Goal: Use online tool/utility: Utilize a website feature to perform a specific function

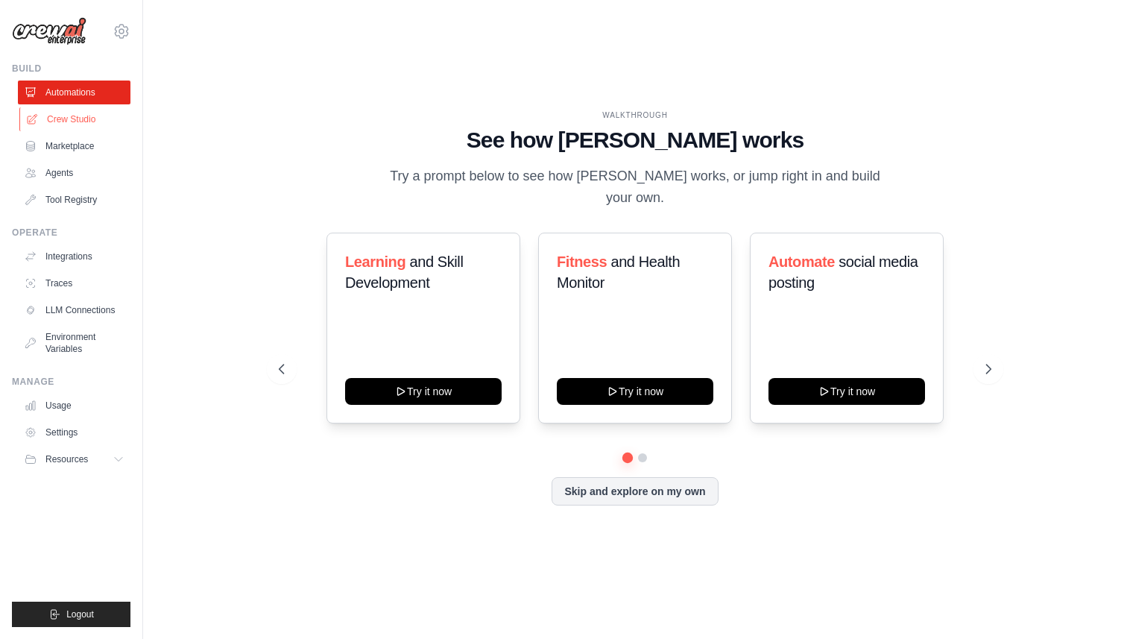
click at [75, 119] on link "Crew Studio" at bounding box center [75, 119] width 113 height 24
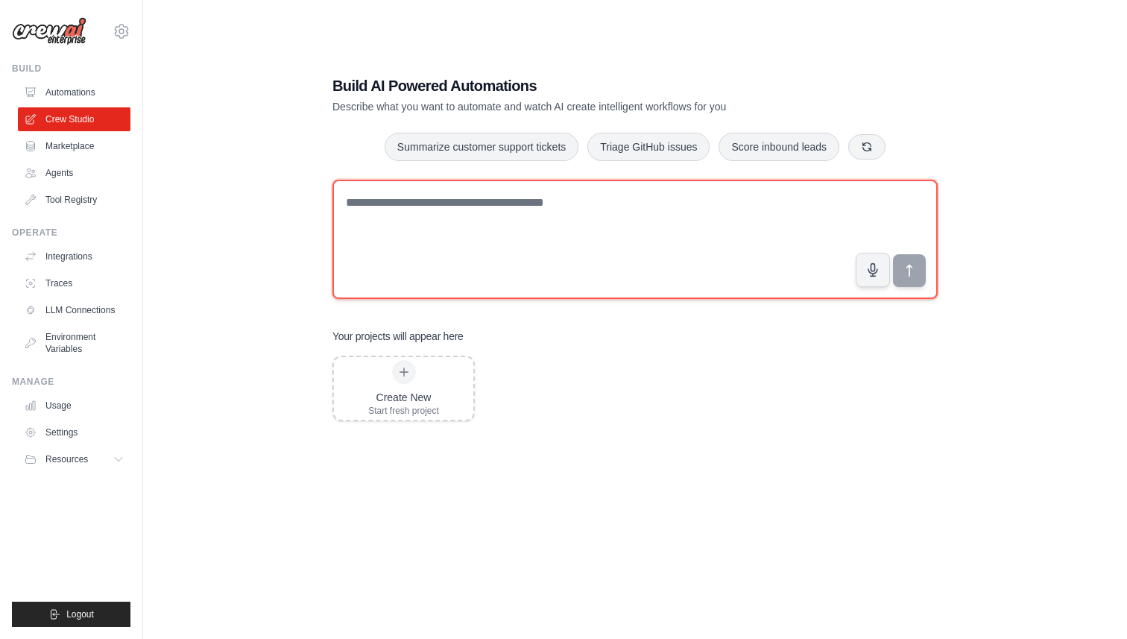
click at [378, 239] on textarea at bounding box center [634, 239] width 605 height 119
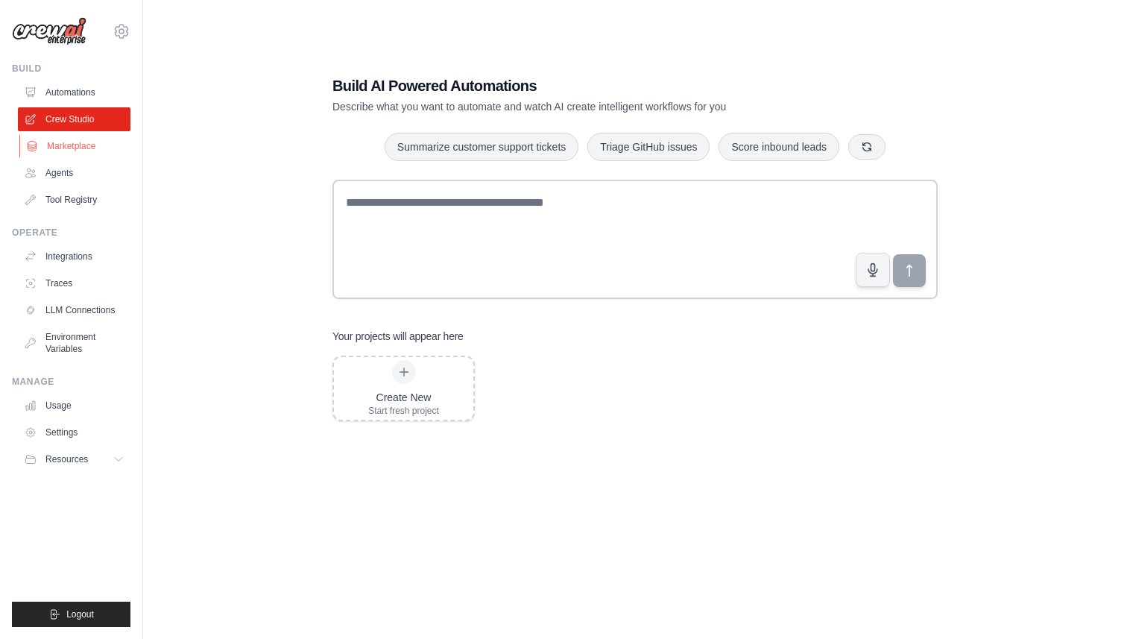
click at [80, 149] on link "Marketplace" at bounding box center [75, 146] width 113 height 24
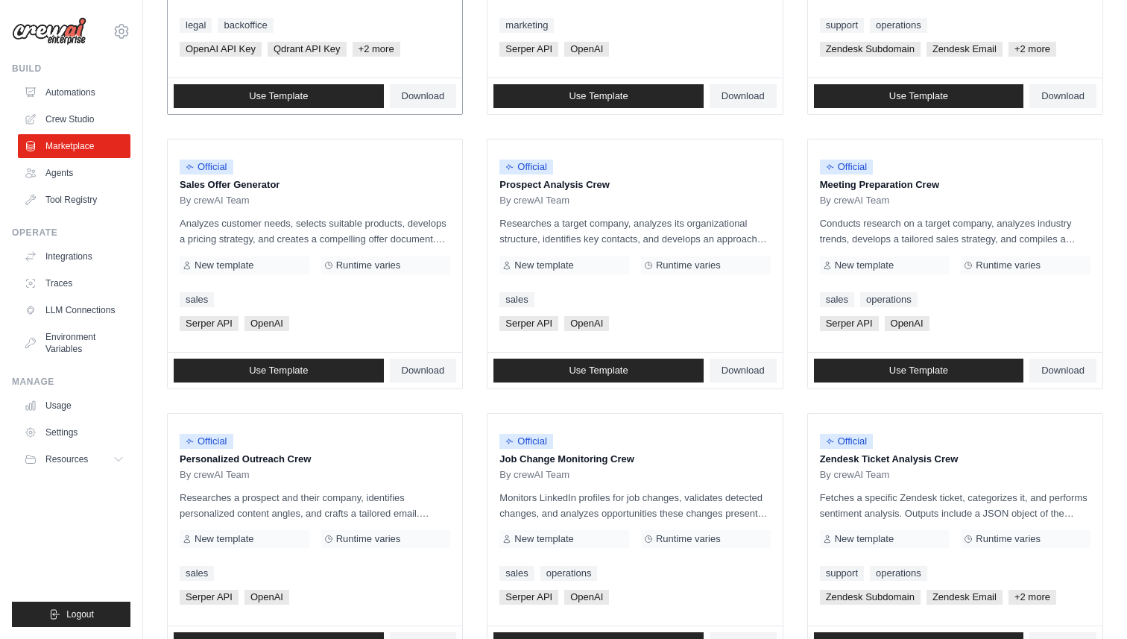
scroll to position [321, 0]
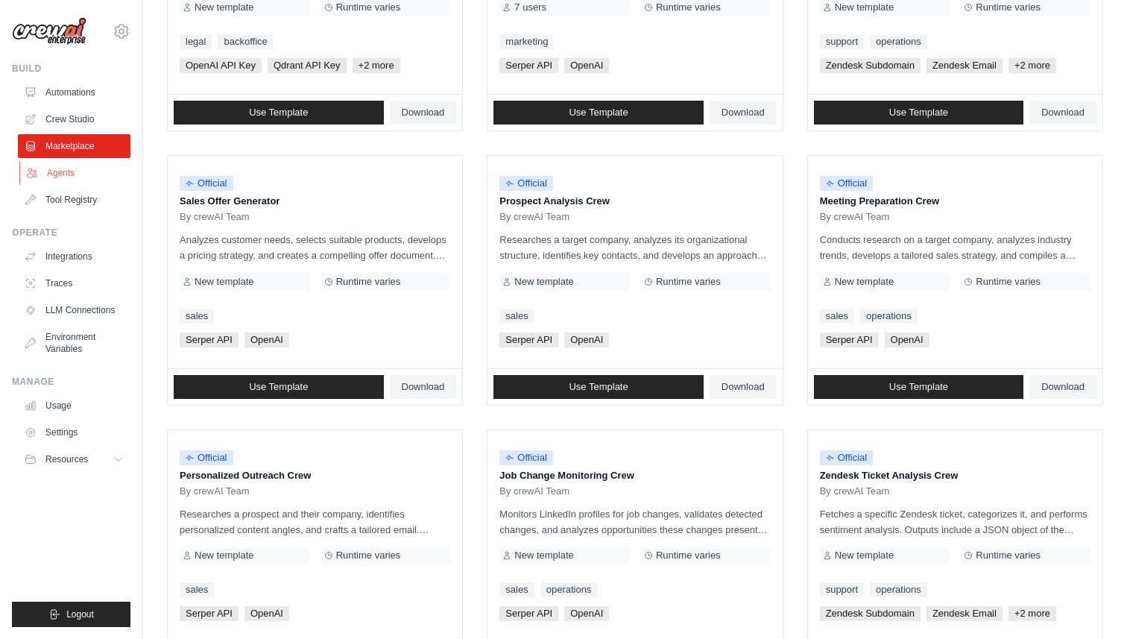
click at [68, 170] on link "Agents" at bounding box center [75, 173] width 113 height 24
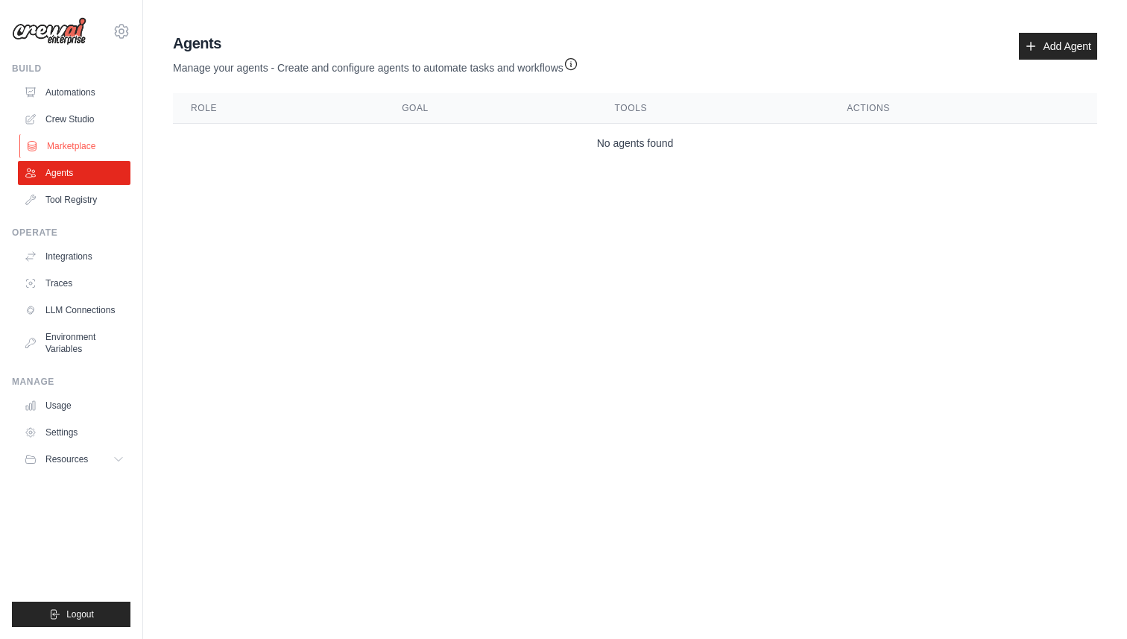
click at [66, 145] on link "Marketplace" at bounding box center [75, 146] width 113 height 24
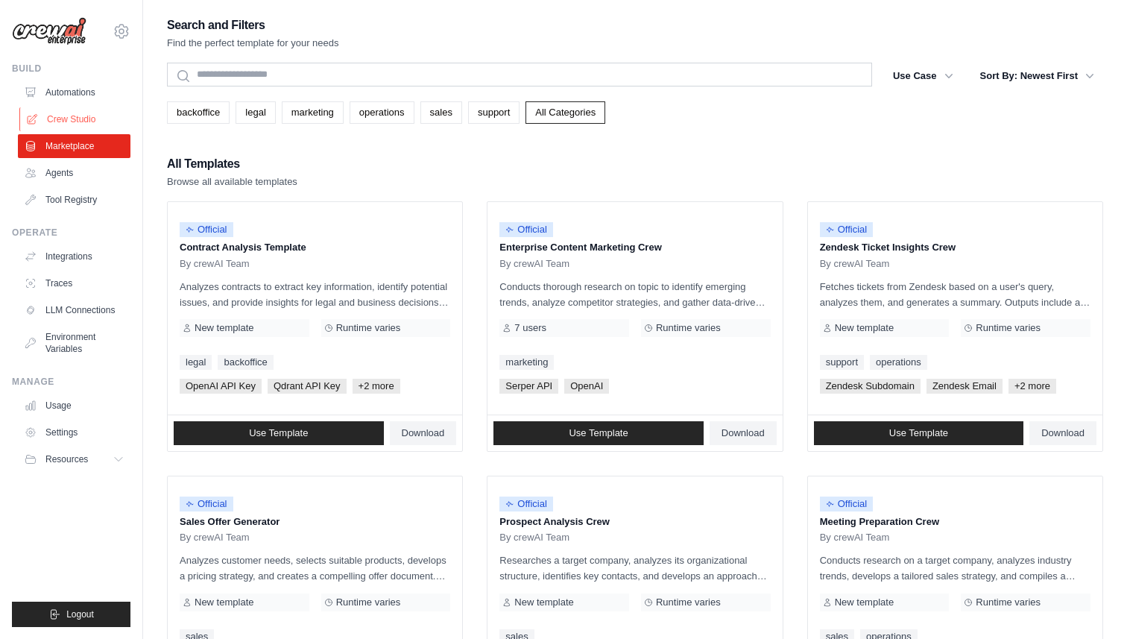
click at [62, 124] on link "Crew Studio" at bounding box center [75, 119] width 113 height 24
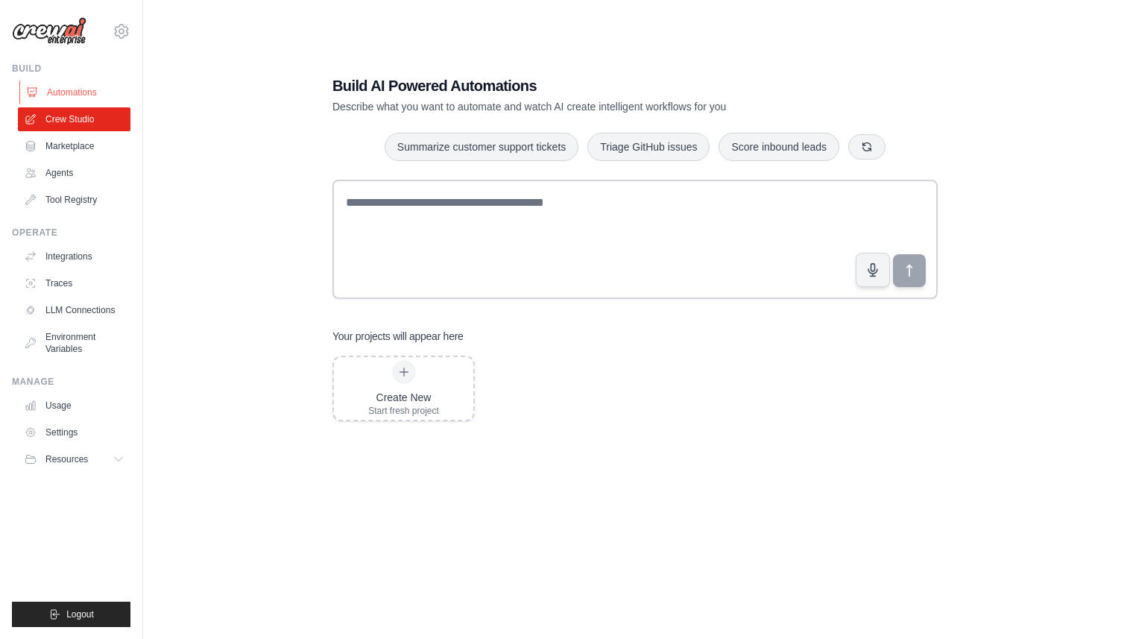
click at [37, 96] on link "Automations" at bounding box center [75, 93] width 113 height 24
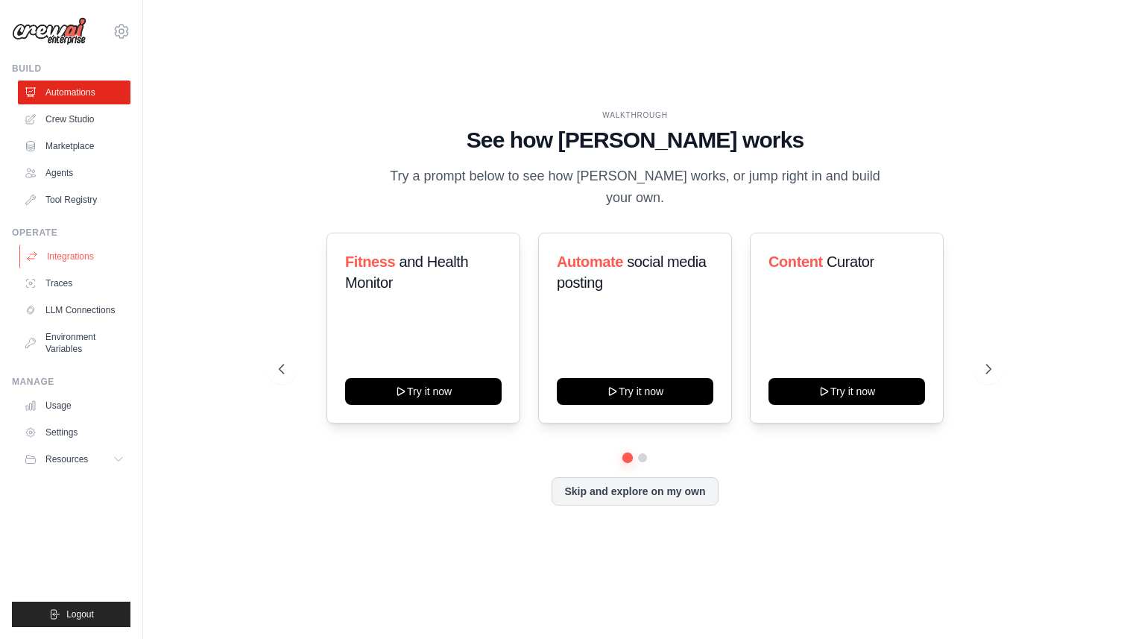
click at [55, 262] on link "Integrations" at bounding box center [75, 257] width 113 height 24
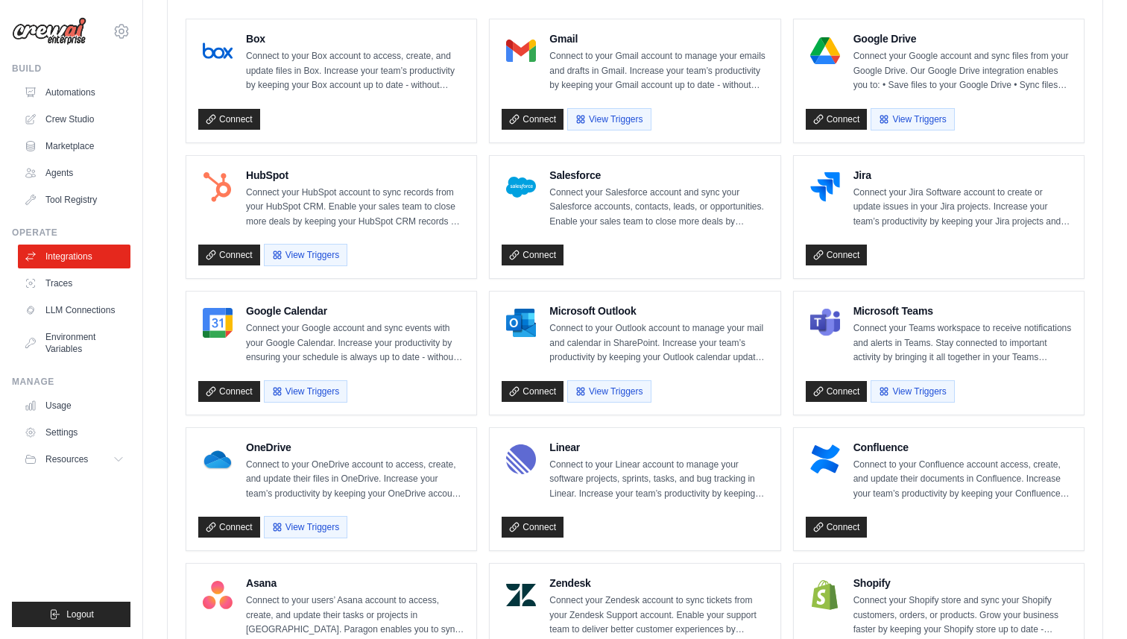
scroll to position [450, 0]
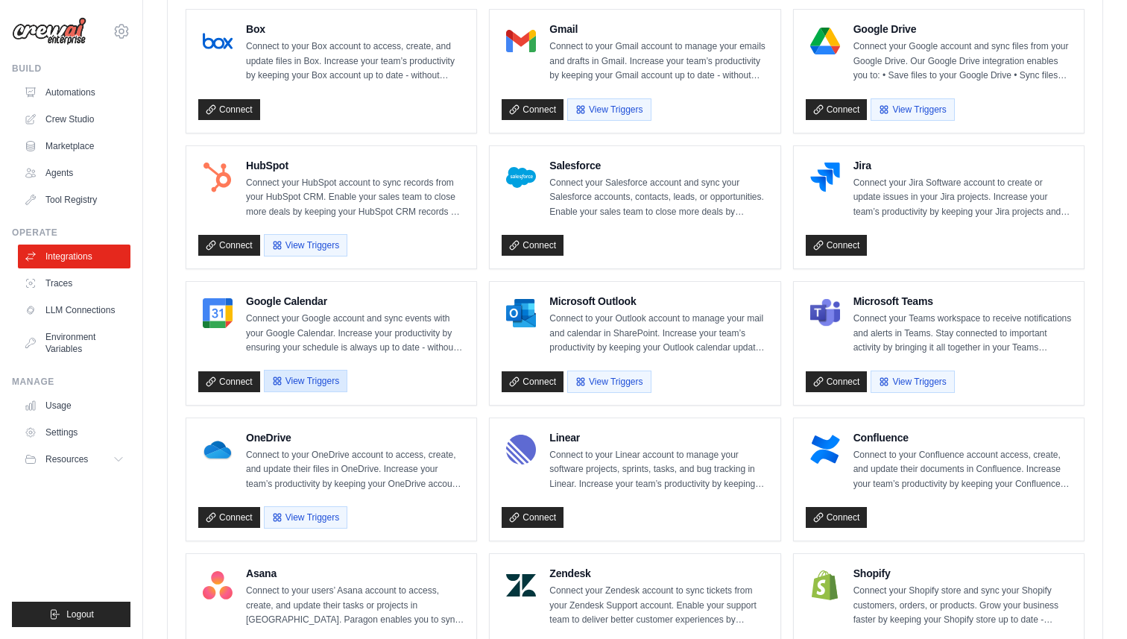
click at [321, 376] on button "View Triggers" at bounding box center [305, 381] width 83 height 22
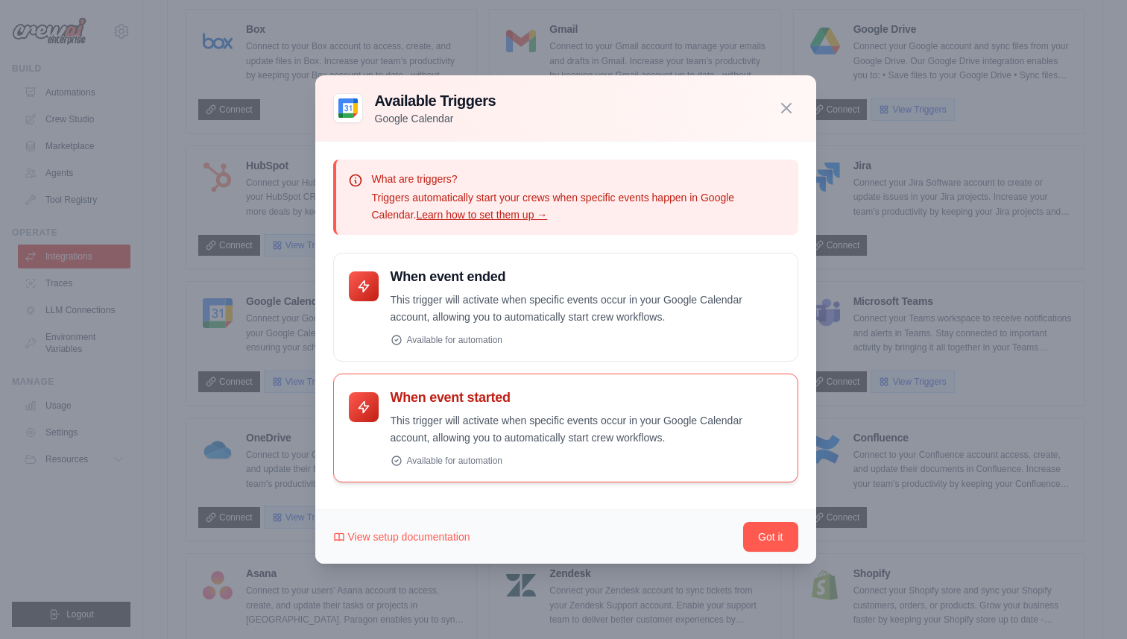
click at [480, 414] on p "This trigger will activate when specific events occur in your Google Calendar a…" at bounding box center [587, 429] width 392 height 34
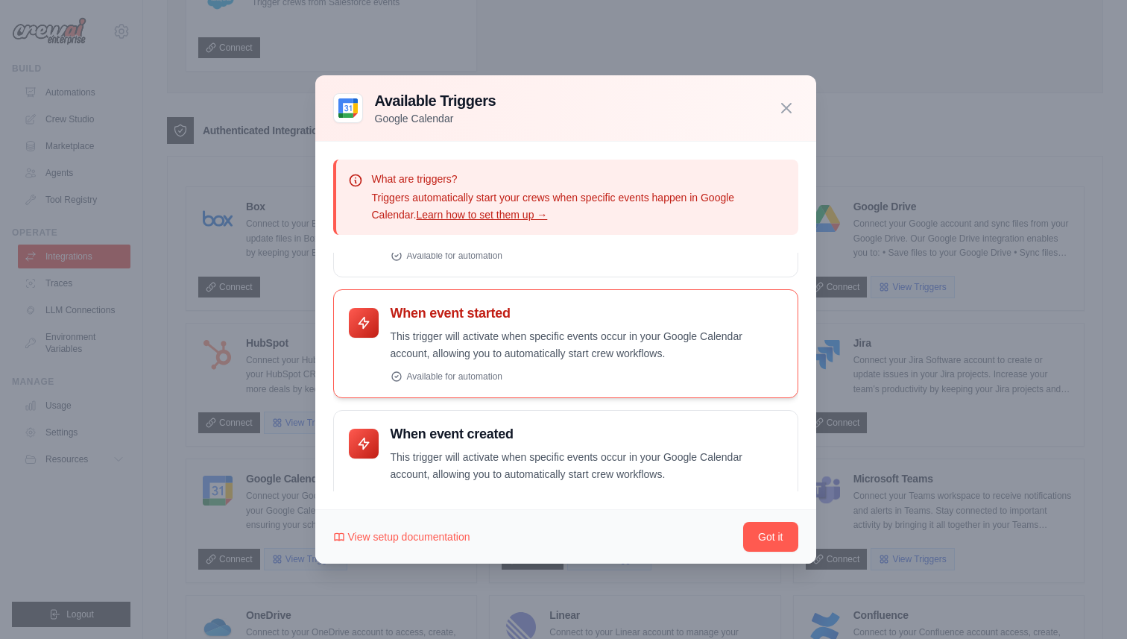
scroll to position [75, 0]
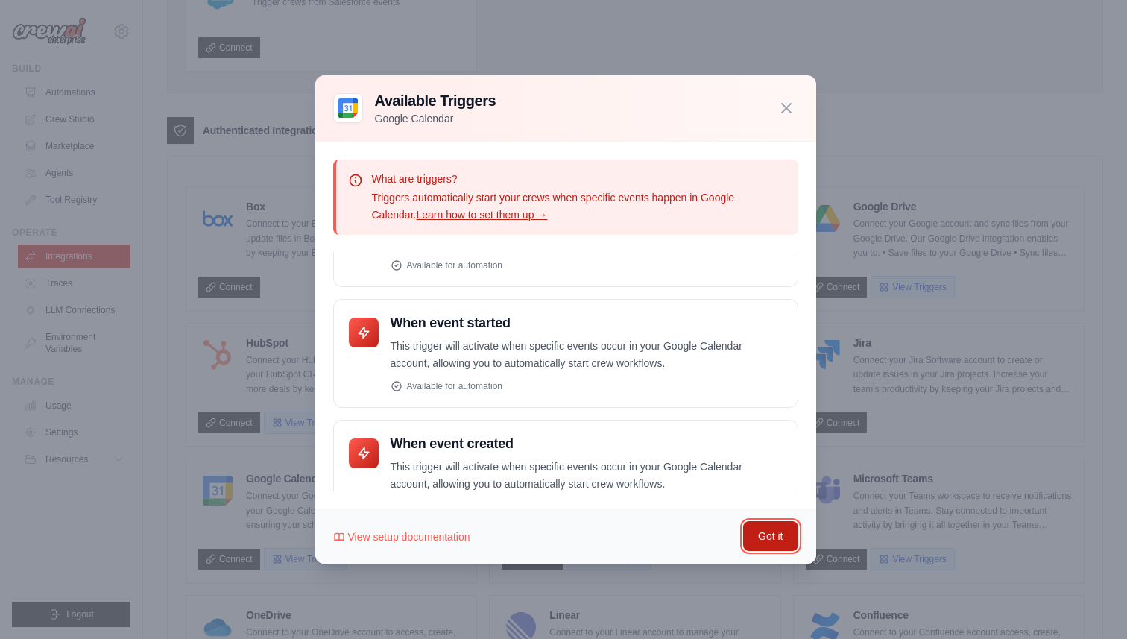
click at [771, 540] on button "Got it" at bounding box center [770, 536] width 54 height 30
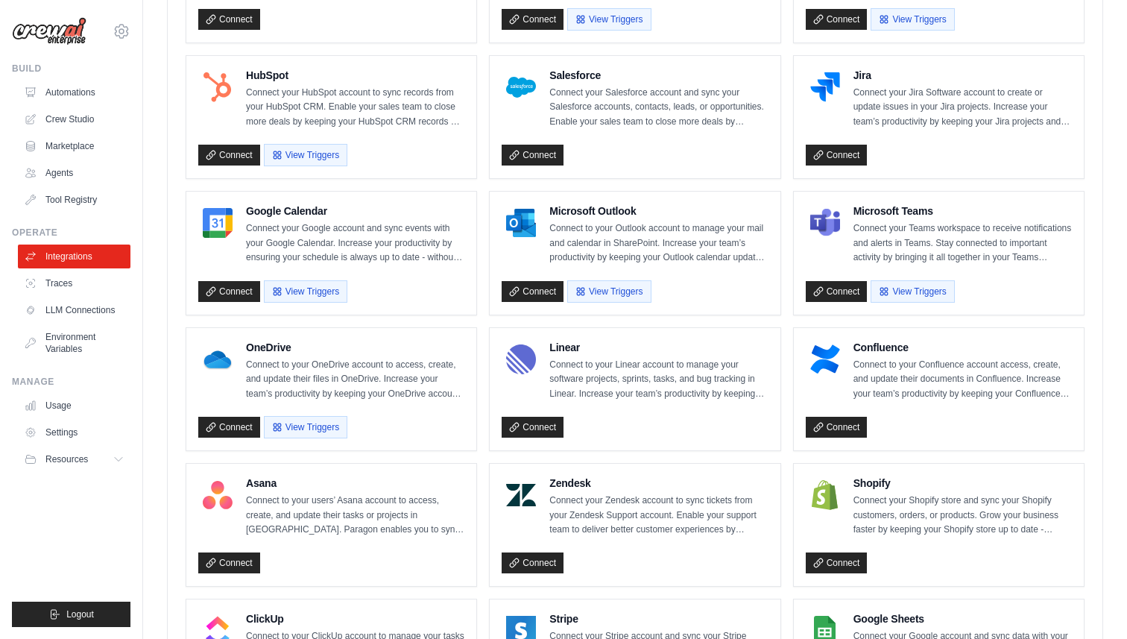
scroll to position [316, 0]
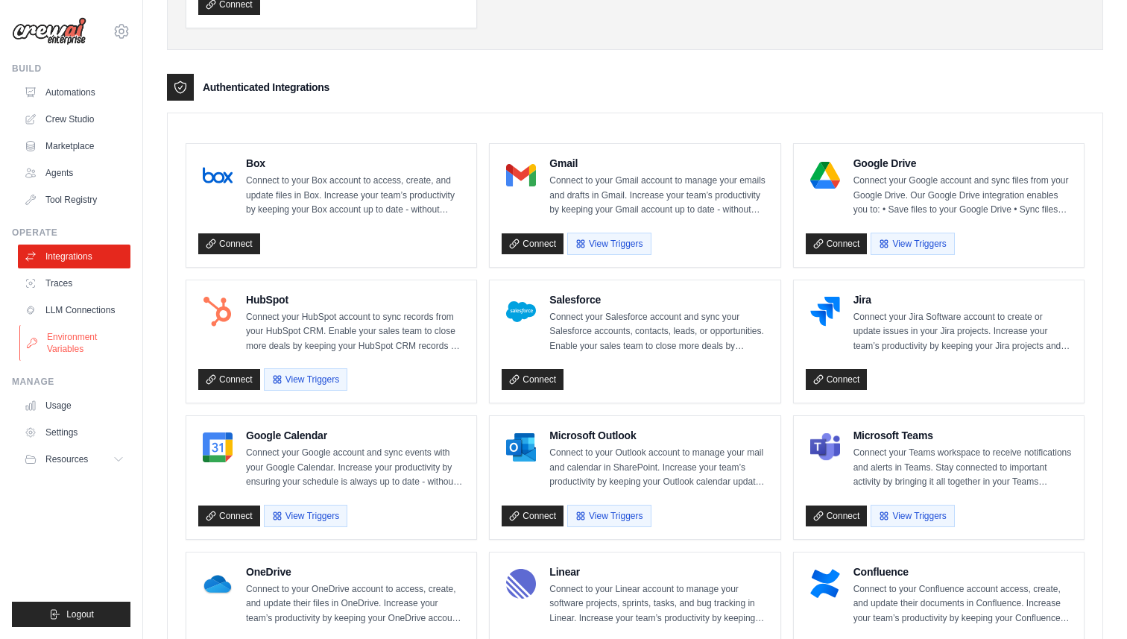
click at [72, 344] on link "Environment Variables" at bounding box center [75, 343] width 113 height 36
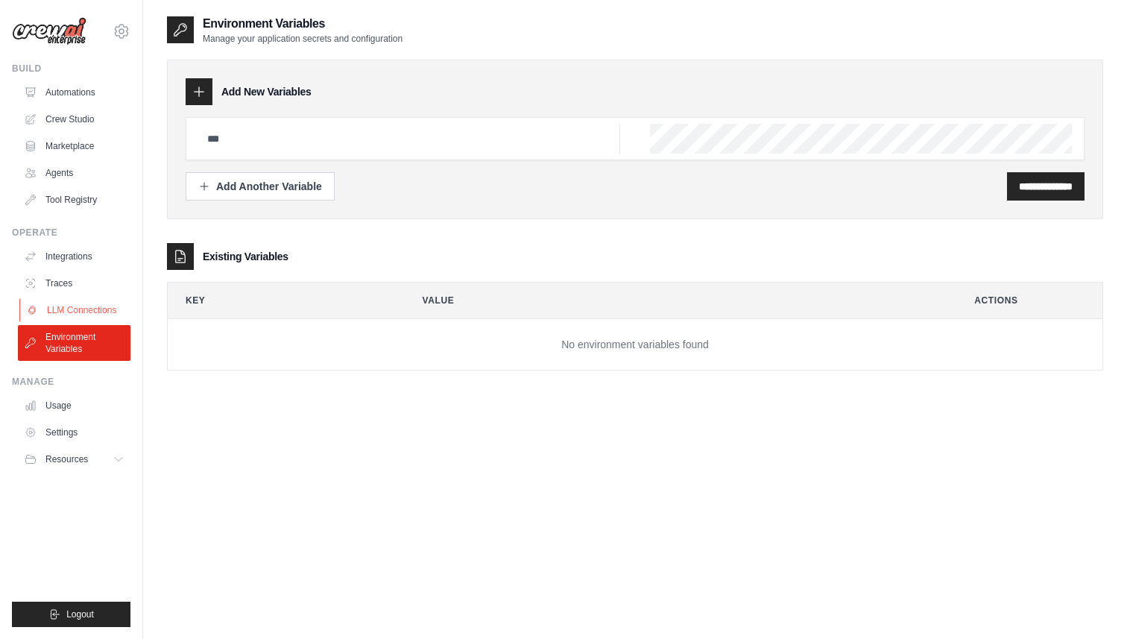
click at [70, 303] on link "LLM Connections" at bounding box center [75, 310] width 113 height 24
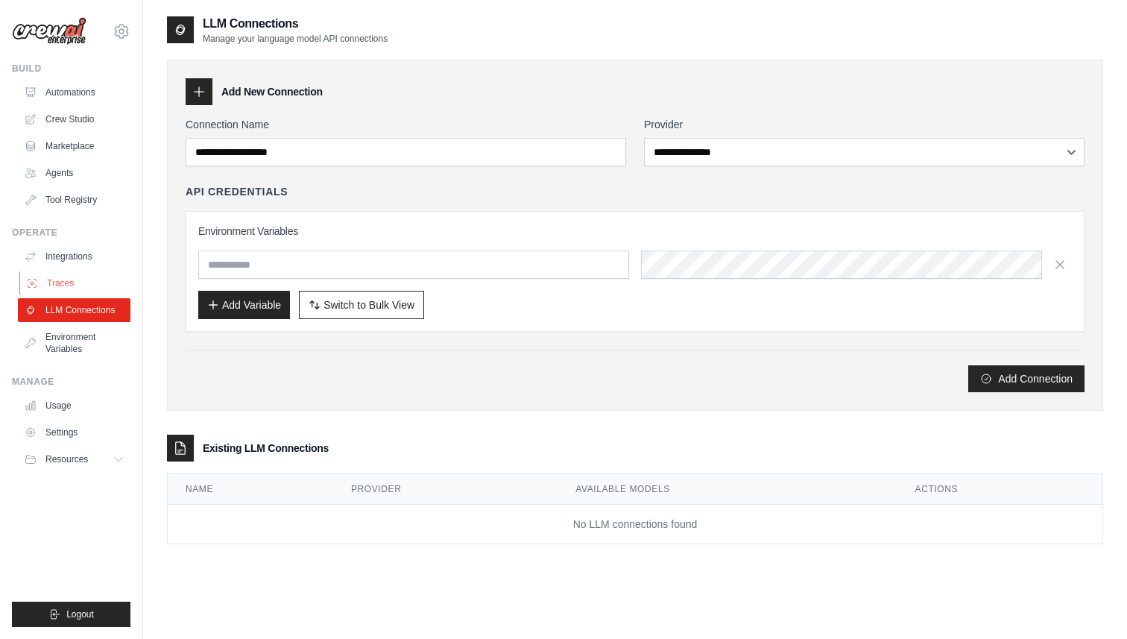
click at [66, 283] on link "Traces" at bounding box center [75, 283] width 113 height 24
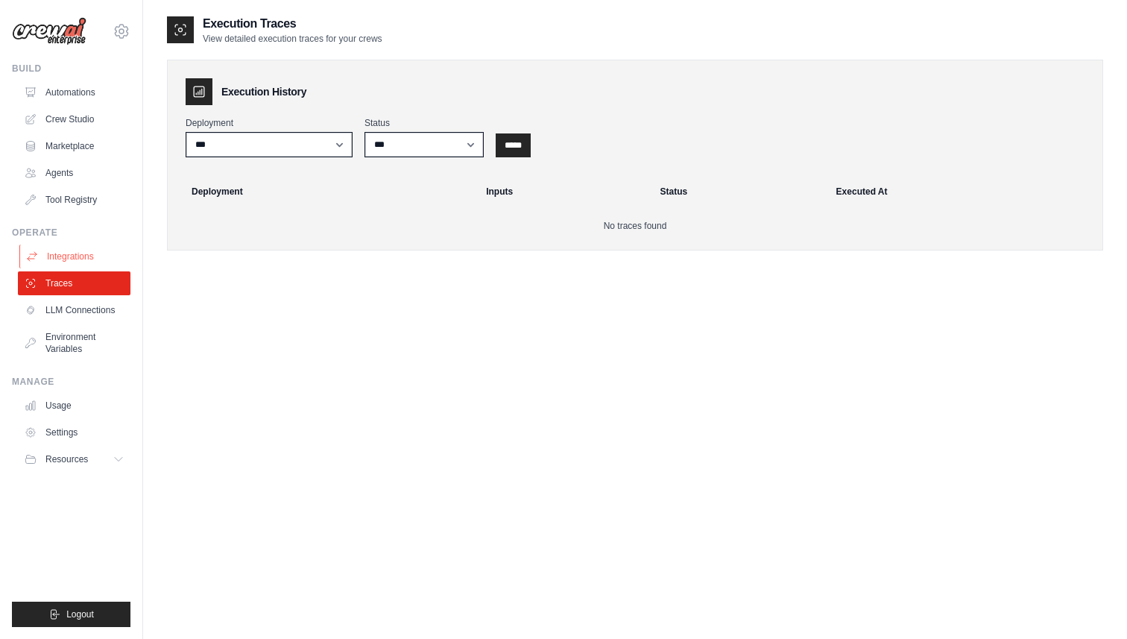
click at [66, 260] on link "Integrations" at bounding box center [75, 257] width 113 height 24
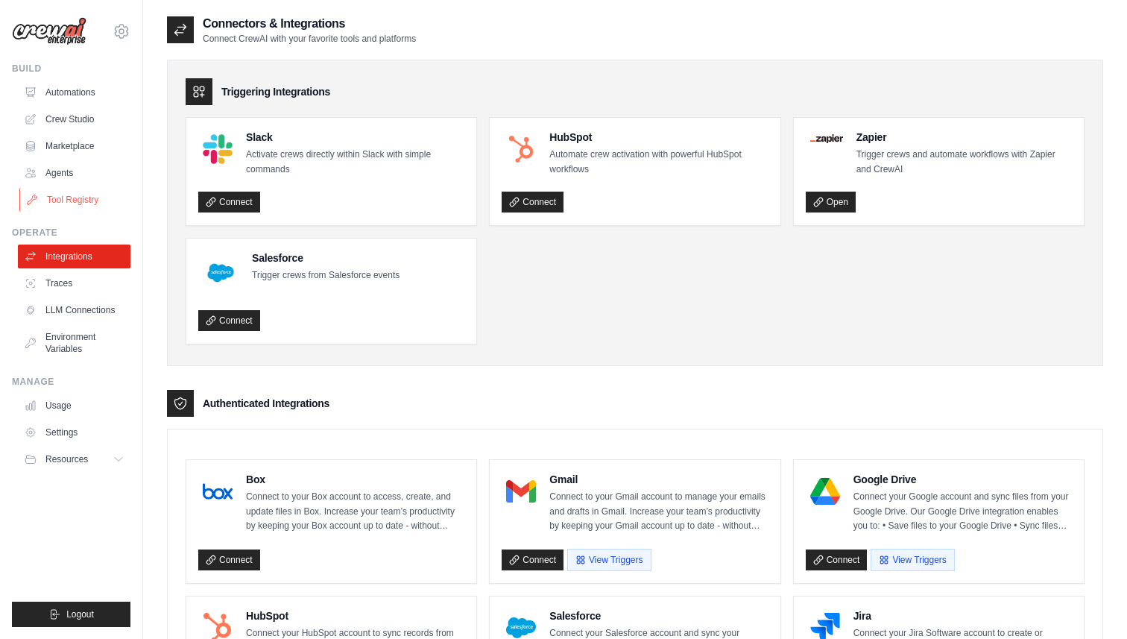
click at [65, 201] on link "Tool Registry" at bounding box center [75, 200] width 113 height 24
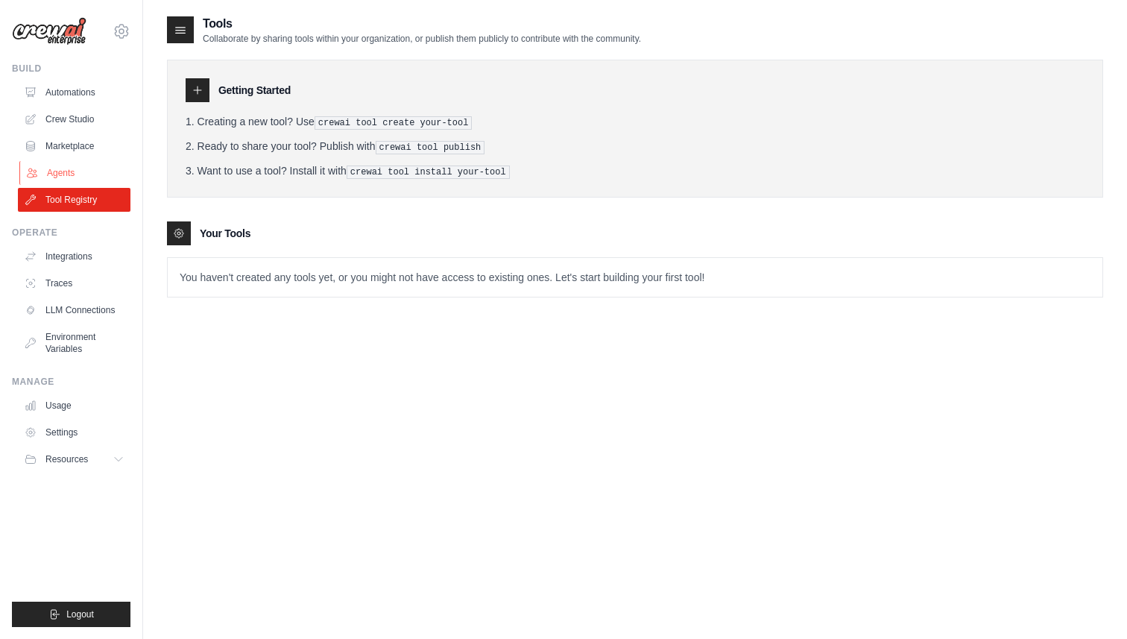
click at [63, 173] on link "Agents" at bounding box center [75, 173] width 113 height 24
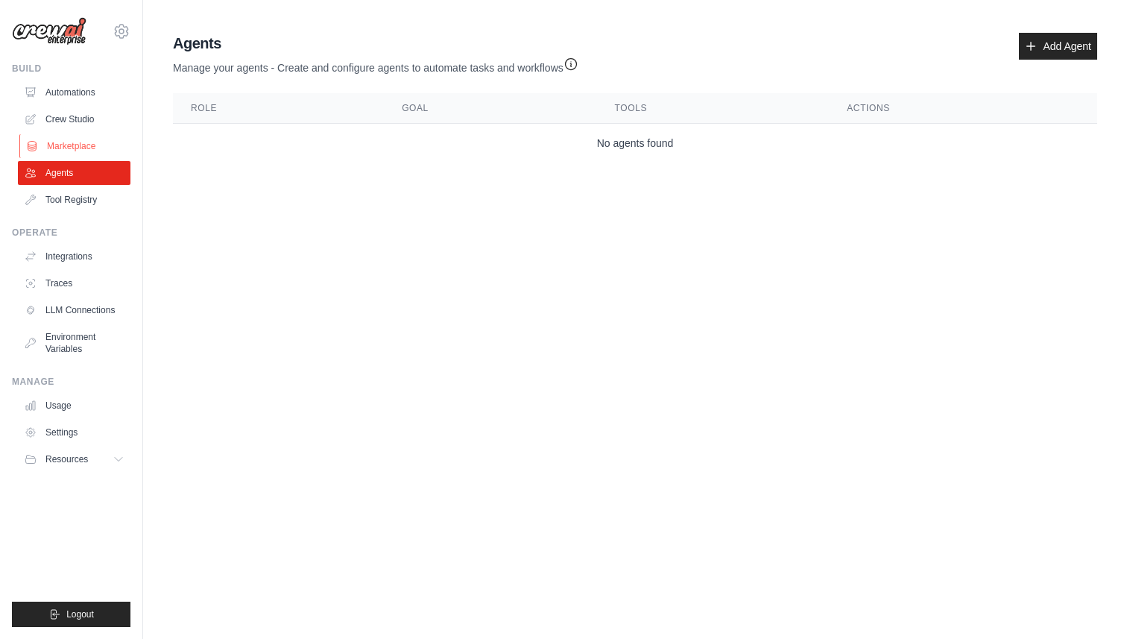
click at [60, 139] on link "Marketplace" at bounding box center [75, 146] width 113 height 24
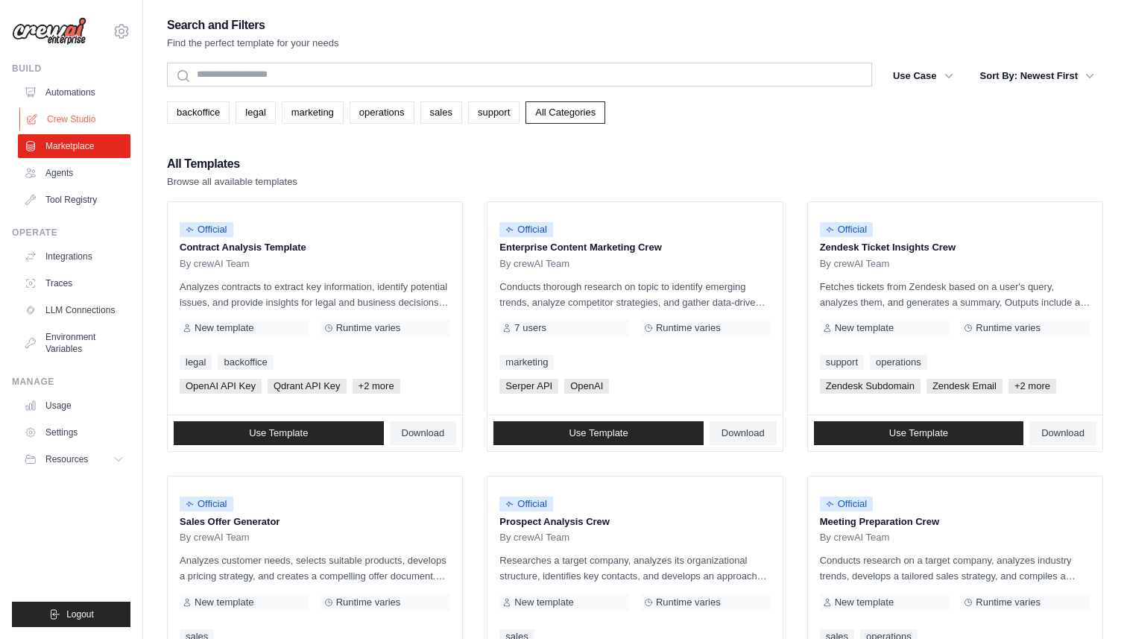
click at [60, 111] on link "Crew Studio" at bounding box center [75, 119] width 113 height 24
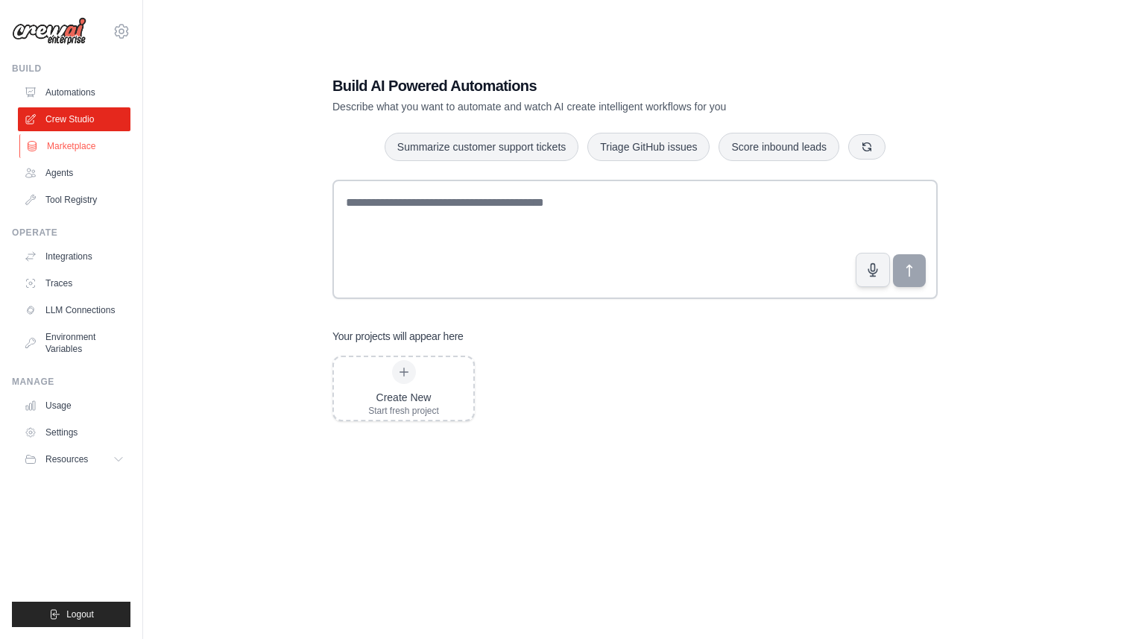
click at [70, 148] on link "Marketplace" at bounding box center [75, 146] width 113 height 24
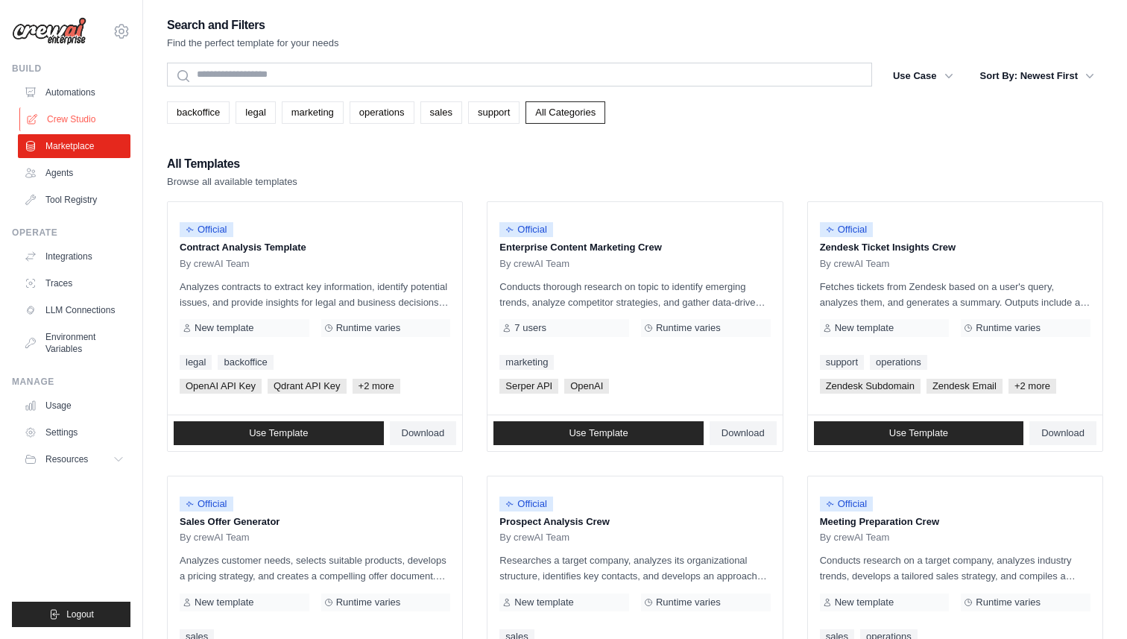
click at [84, 113] on link "Crew Studio" at bounding box center [75, 119] width 113 height 24
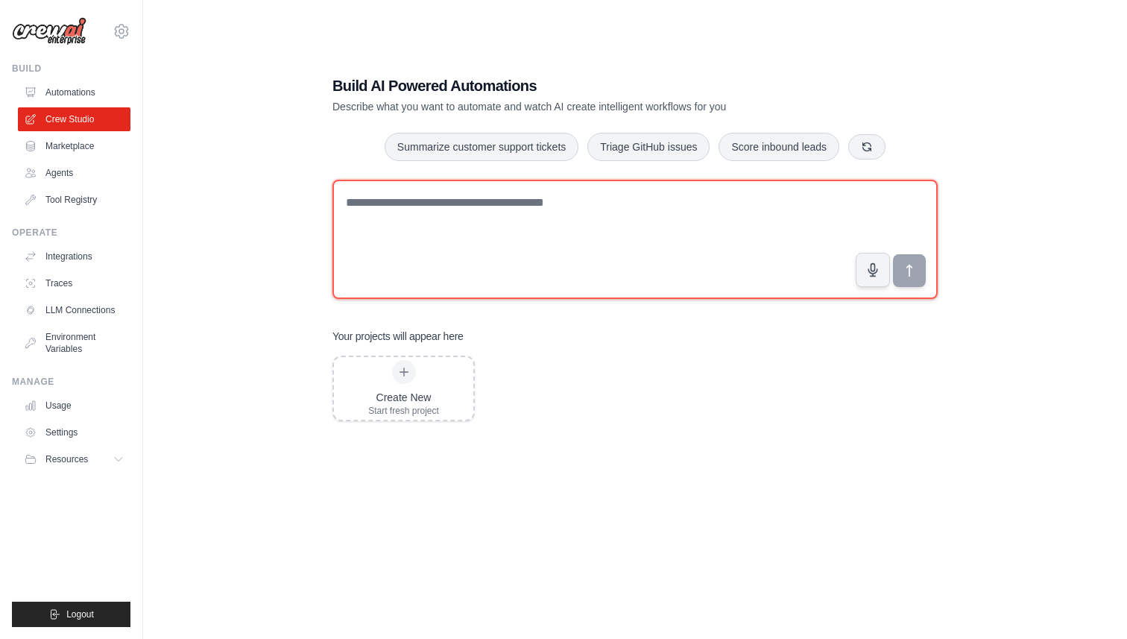
click at [443, 229] on textarea at bounding box center [634, 239] width 605 height 119
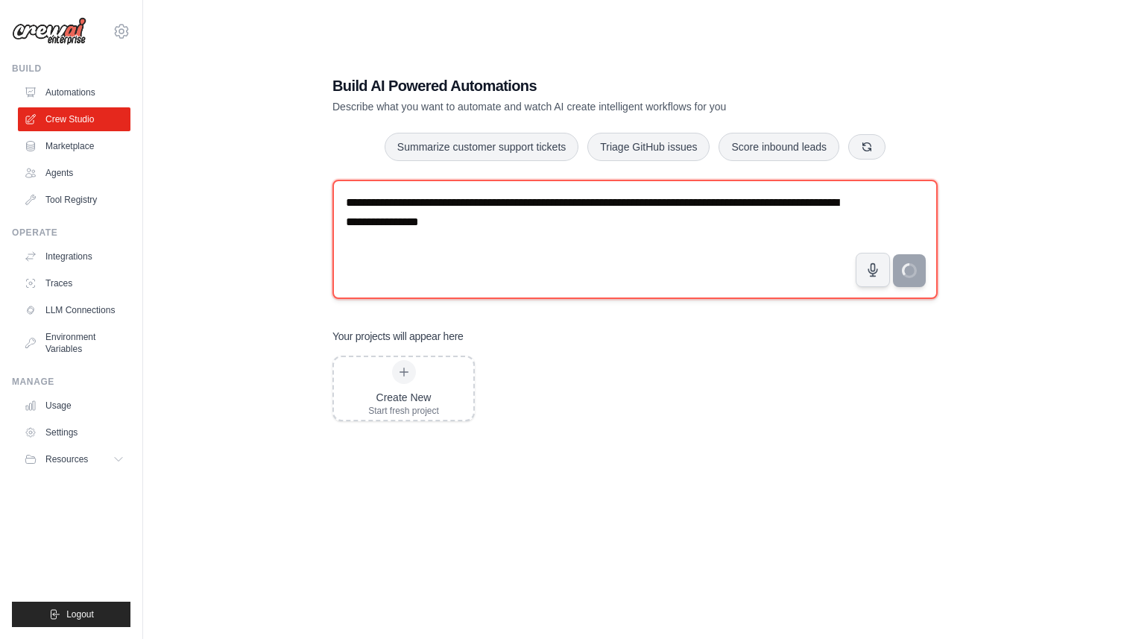
type textarea "**********"
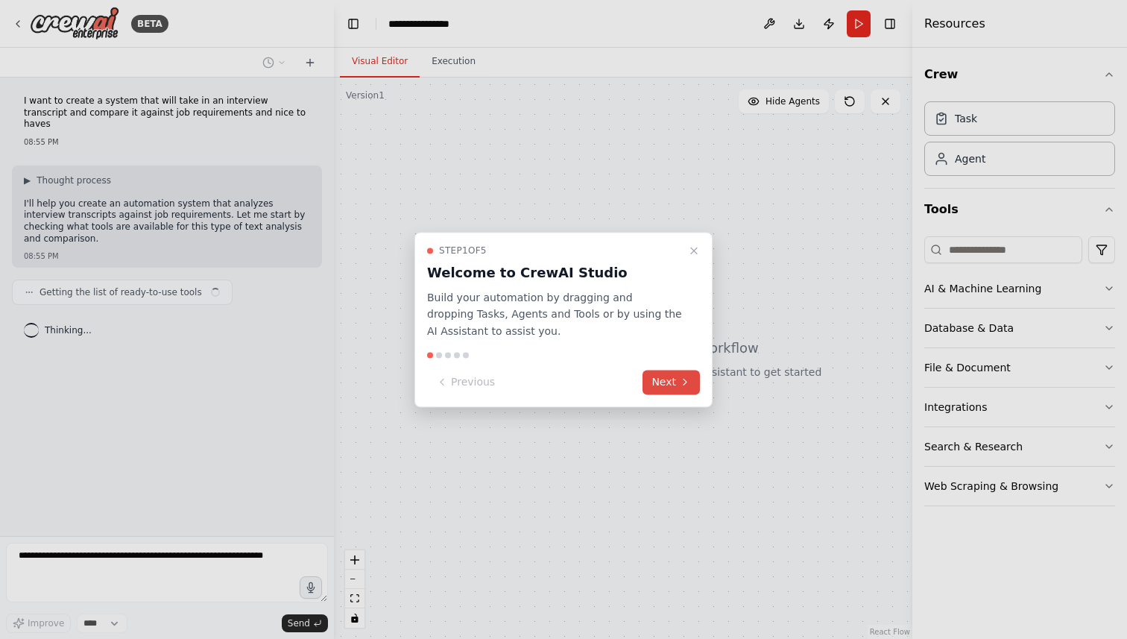
click at [658, 382] on button "Next" at bounding box center [671, 382] width 57 height 25
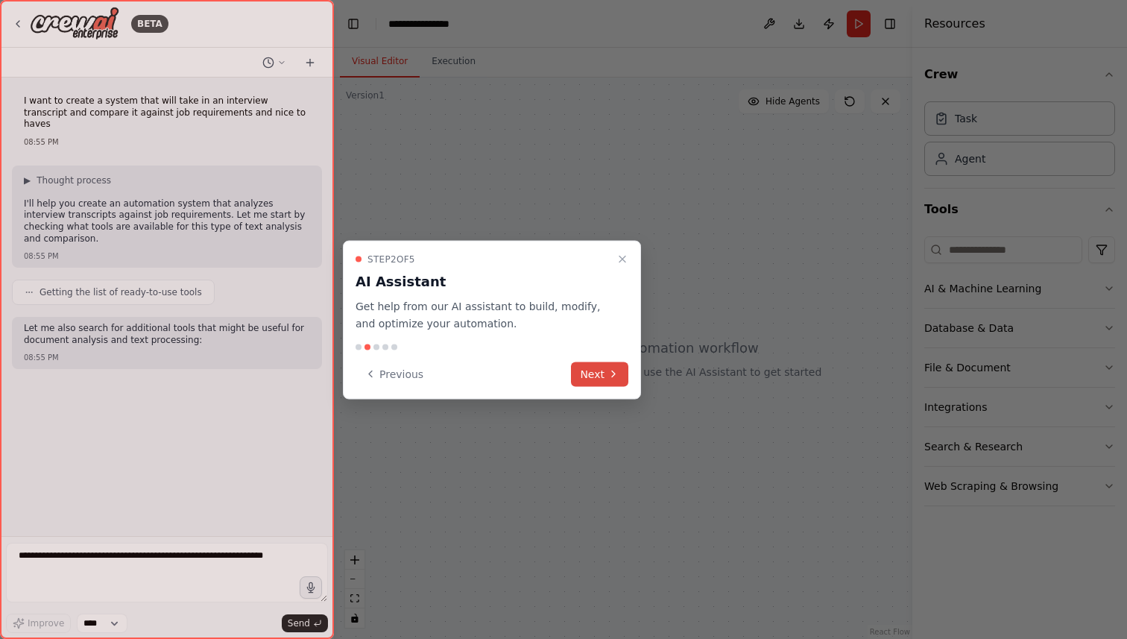
click at [599, 369] on button "Next" at bounding box center [599, 374] width 57 height 25
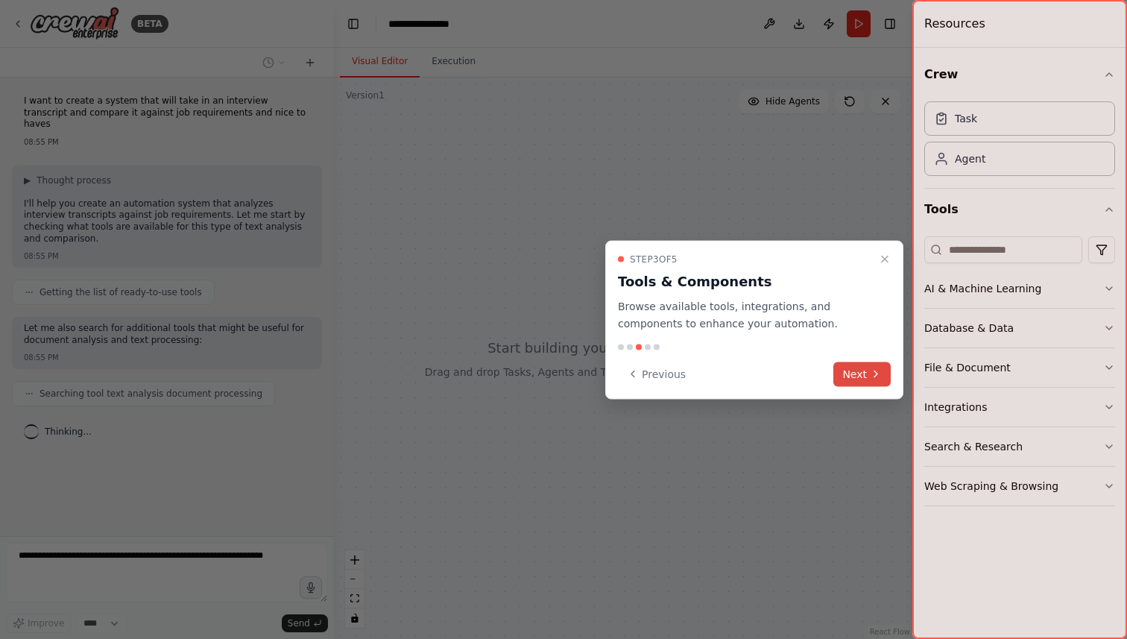
click at [866, 373] on button "Next" at bounding box center [861, 374] width 57 height 25
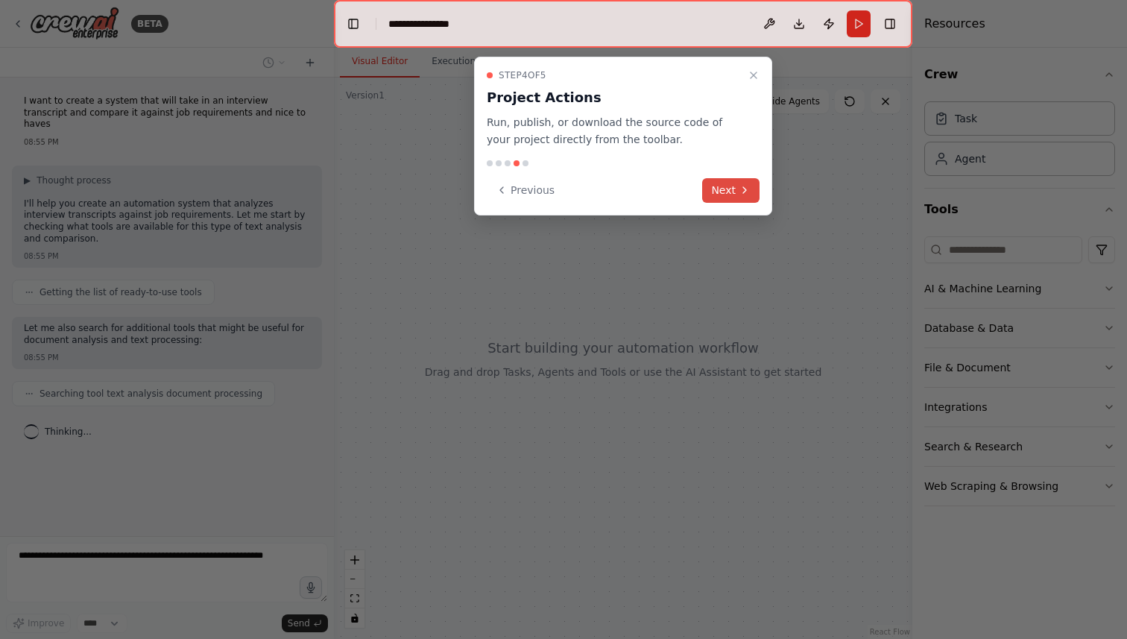
click at [743, 196] on button "Next" at bounding box center [730, 190] width 57 height 25
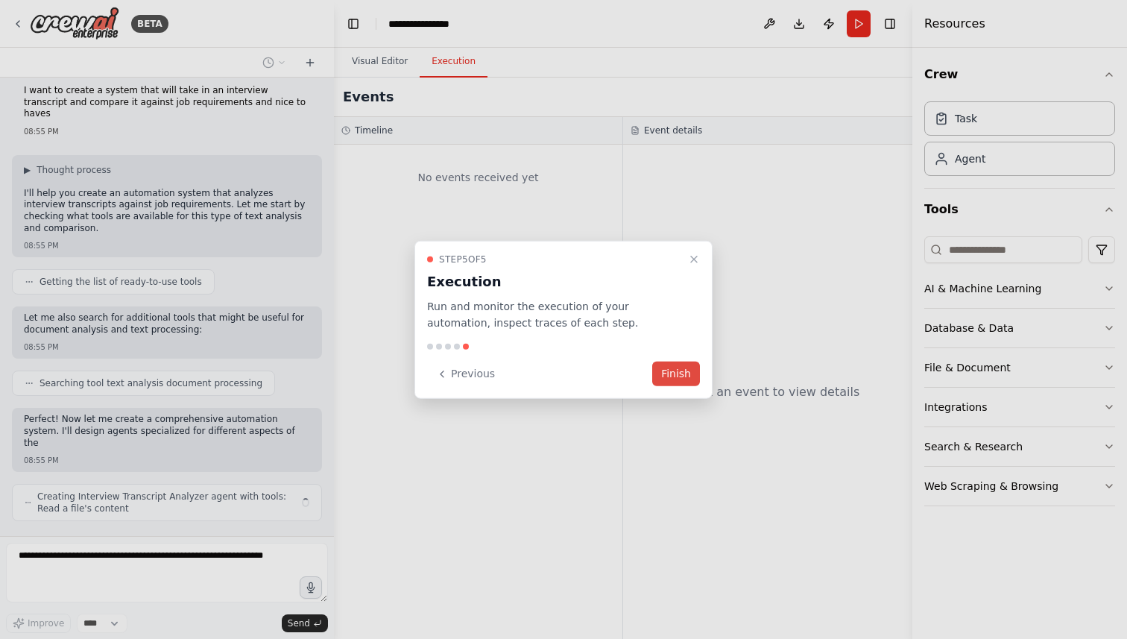
scroll to position [22, 0]
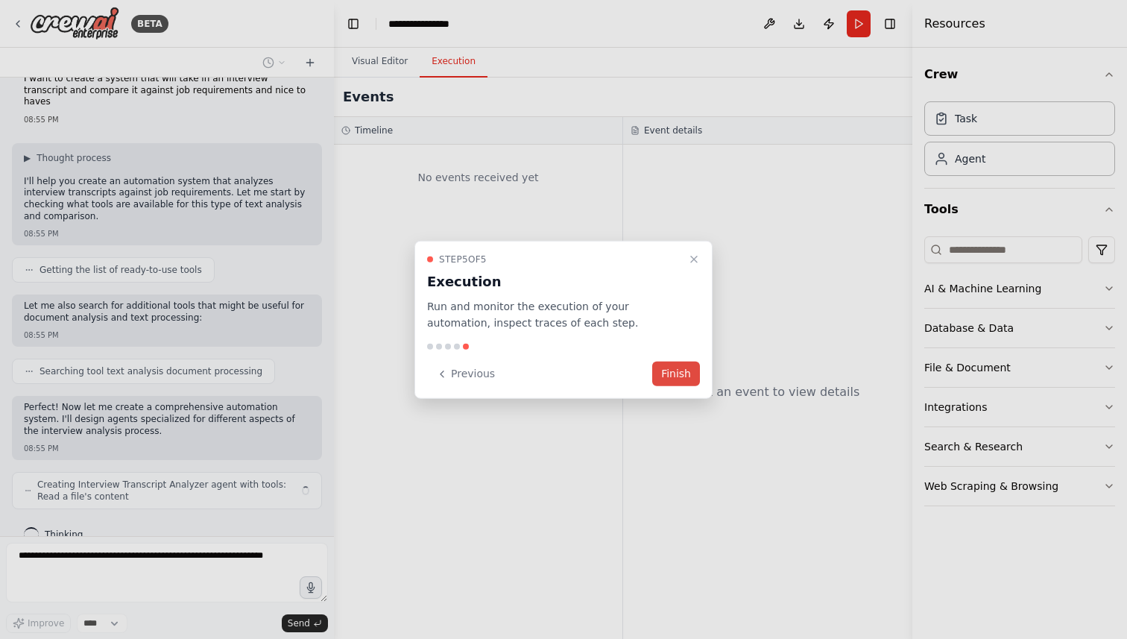
click at [672, 381] on button "Finish" at bounding box center [676, 374] width 48 height 25
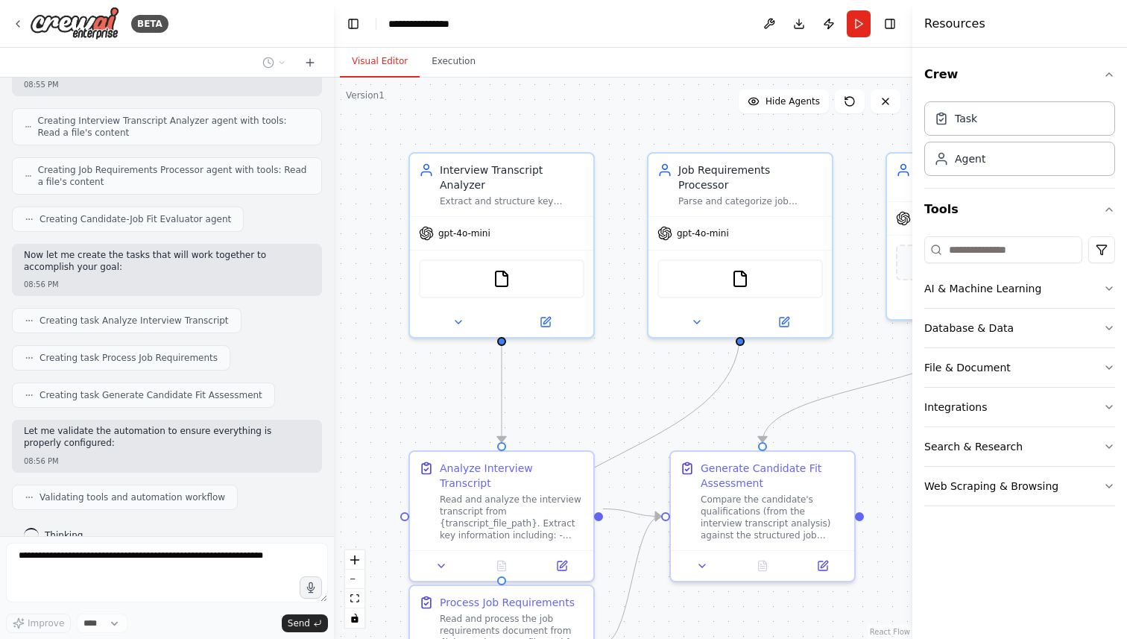
scroll to position [476, 0]
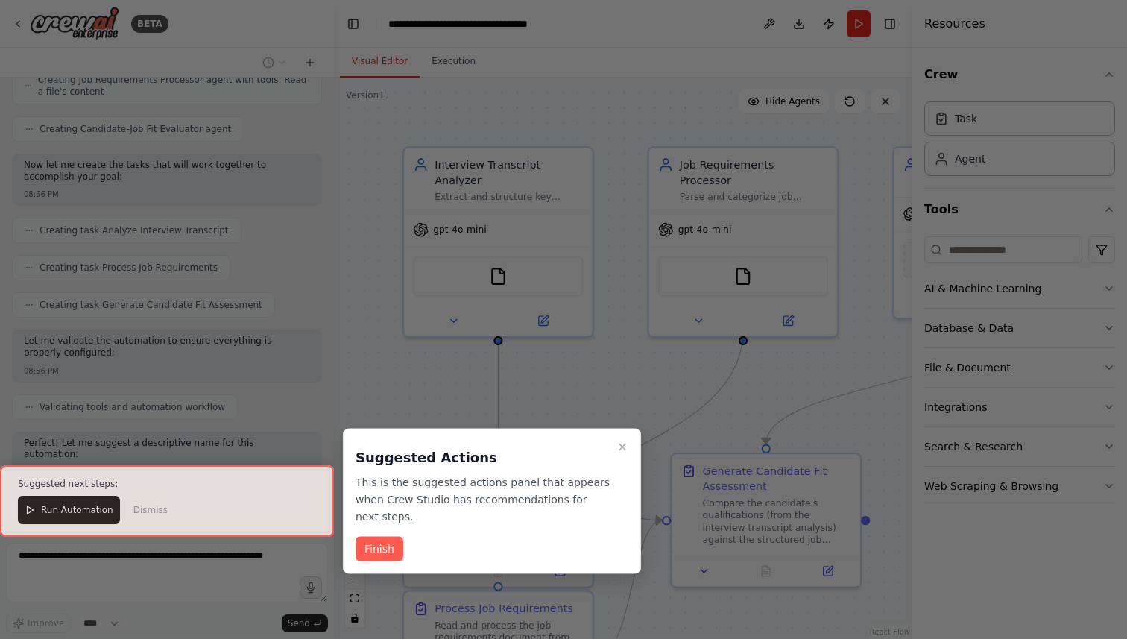
click at [630, 368] on div at bounding box center [563, 319] width 1127 height 639
click at [621, 450] on icon "Close walkthrough" at bounding box center [623, 447] width 12 height 12
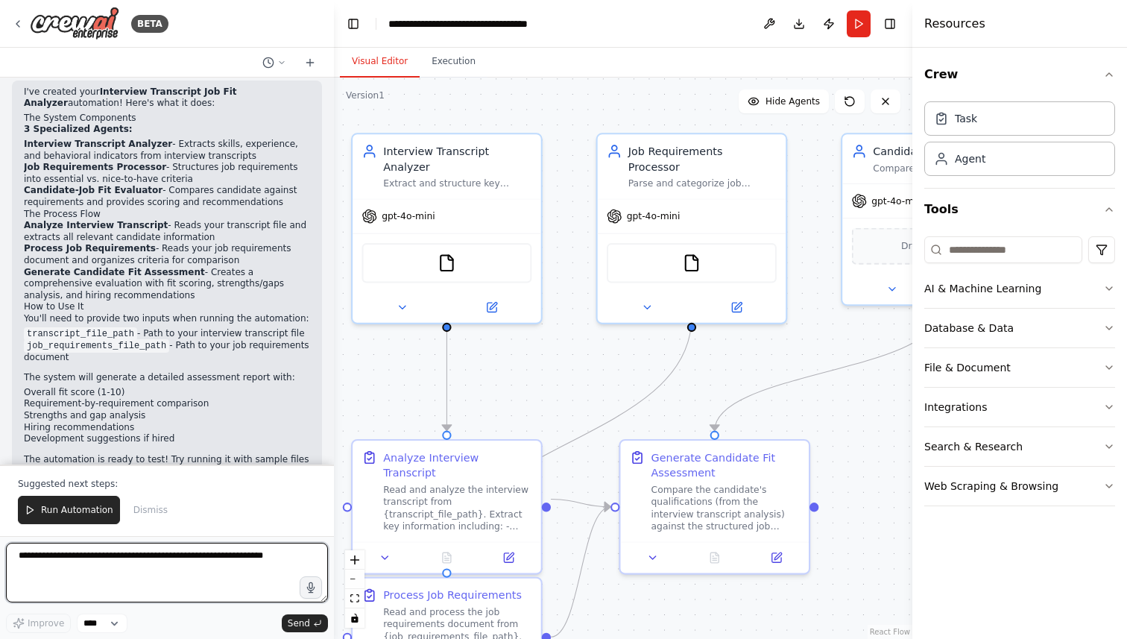
scroll to position [941, 0]
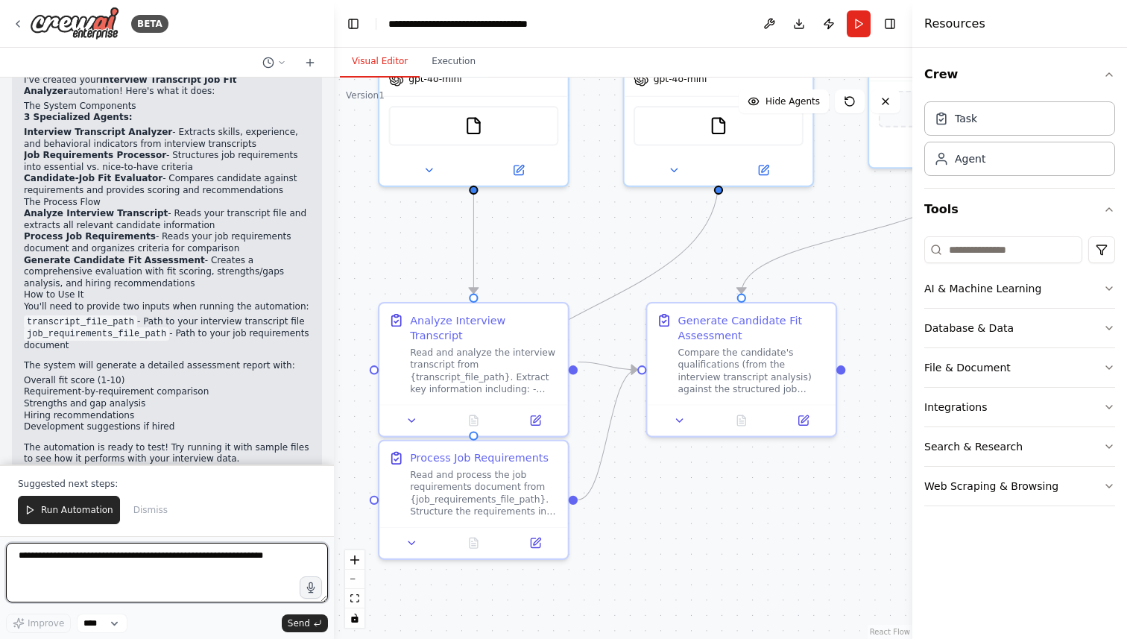
drag, startPoint x: 608, startPoint y: 394, endPoint x: 584, endPoint y: 244, distance: 152.6
click at [584, 244] on div ".deletable-edge-delete-btn { width: 20px; height: 20px; border: 0px solid #ffff…" at bounding box center [623, 358] width 579 height 561
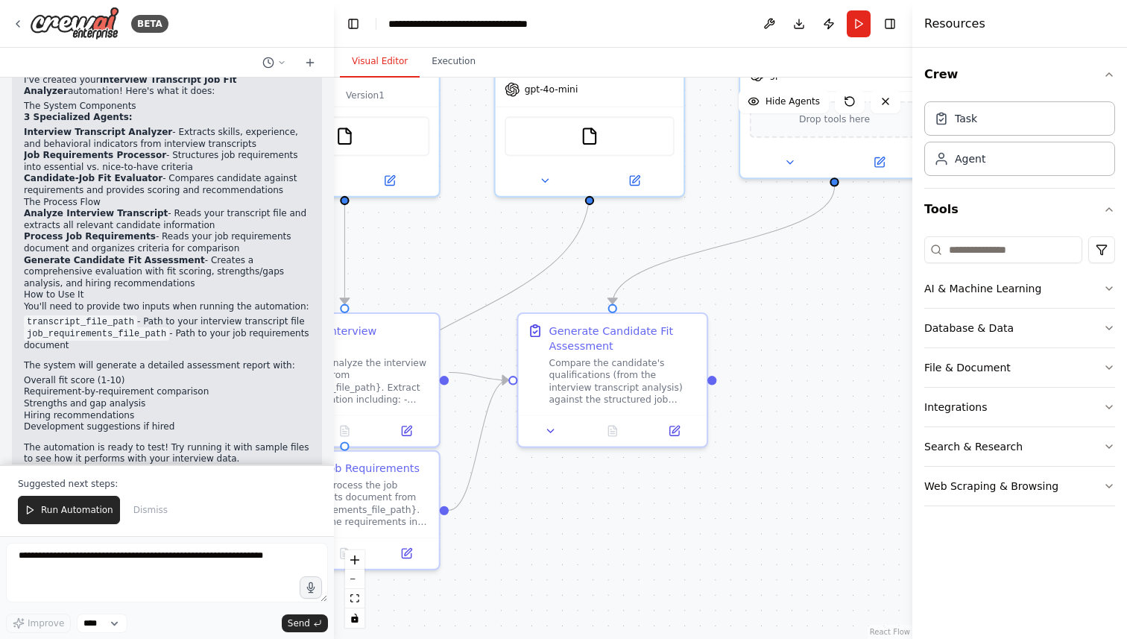
drag, startPoint x: 756, startPoint y: 493, endPoint x: 626, endPoint y: 503, distance: 130.1
click at [626, 502] on div ".deletable-edge-delete-btn { width: 20px; height: 20px; border: 0px solid #ffff…" at bounding box center [623, 358] width 579 height 561
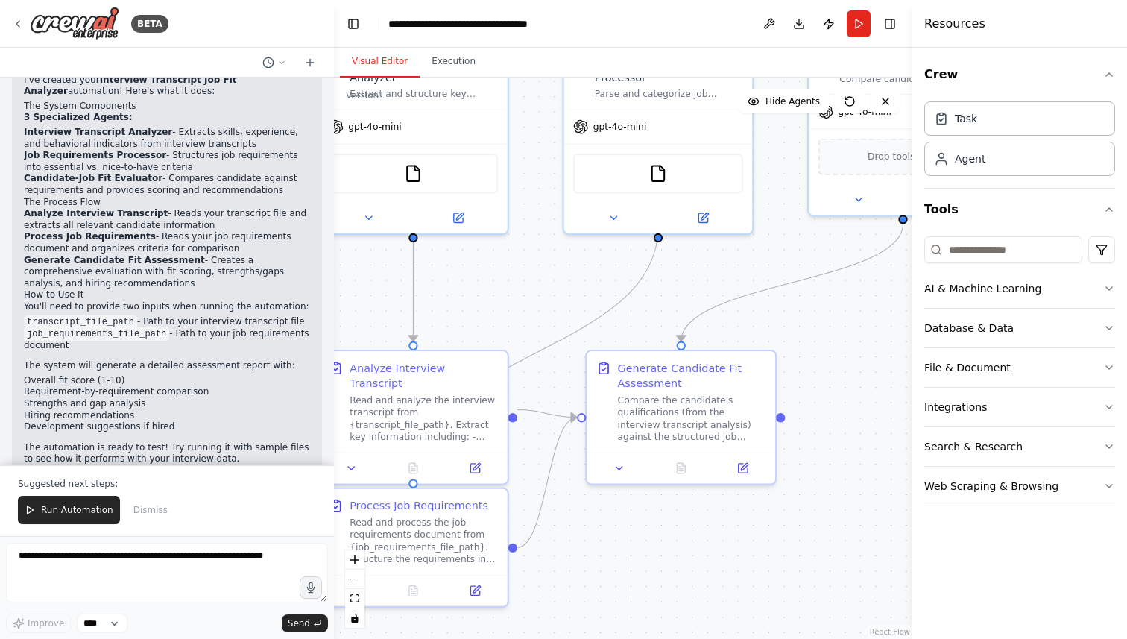
drag, startPoint x: 841, startPoint y: 333, endPoint x: 910, endPoint y: 372, distance: 78.8
click at [910, 372] on div "BETA I want to create a system that will take in an interview transcript and co…" at bounding box center [563, 319] width 1127 height 639
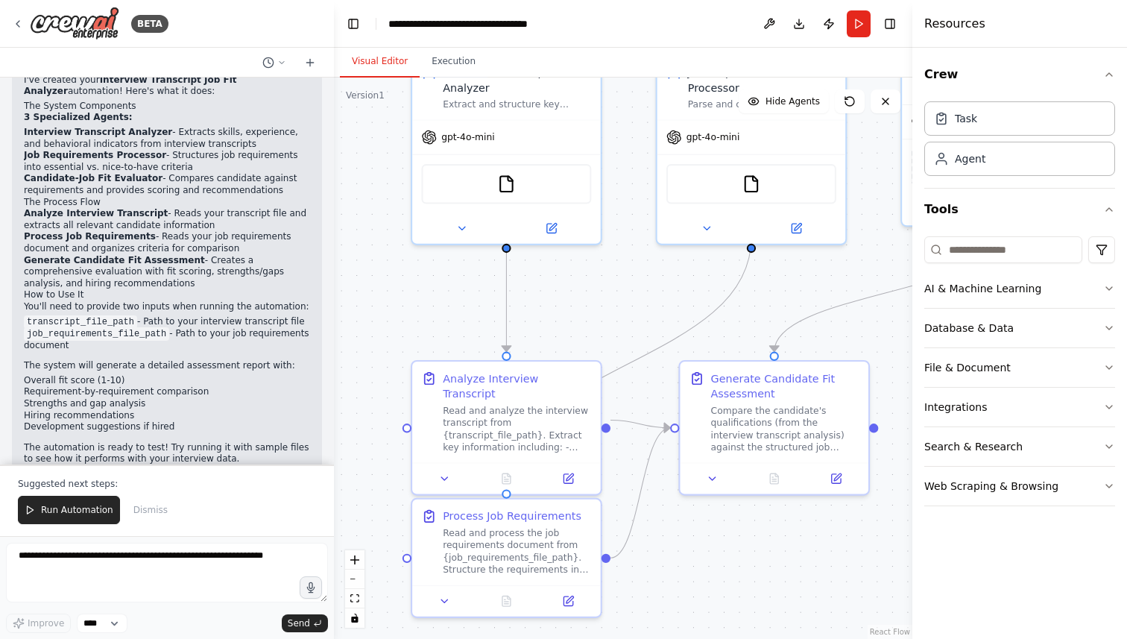
drag, startPoint x: 679, startPoint y: 531, endPoint x: 772, endPoint y: 540, distance: 93.6
click at [772, 540] on div ".deletable-edge-delete-btn { width: 20px; height: 20px; border: 0px solid #ffff…" at bounding box center [623, 358] width 579 height 561
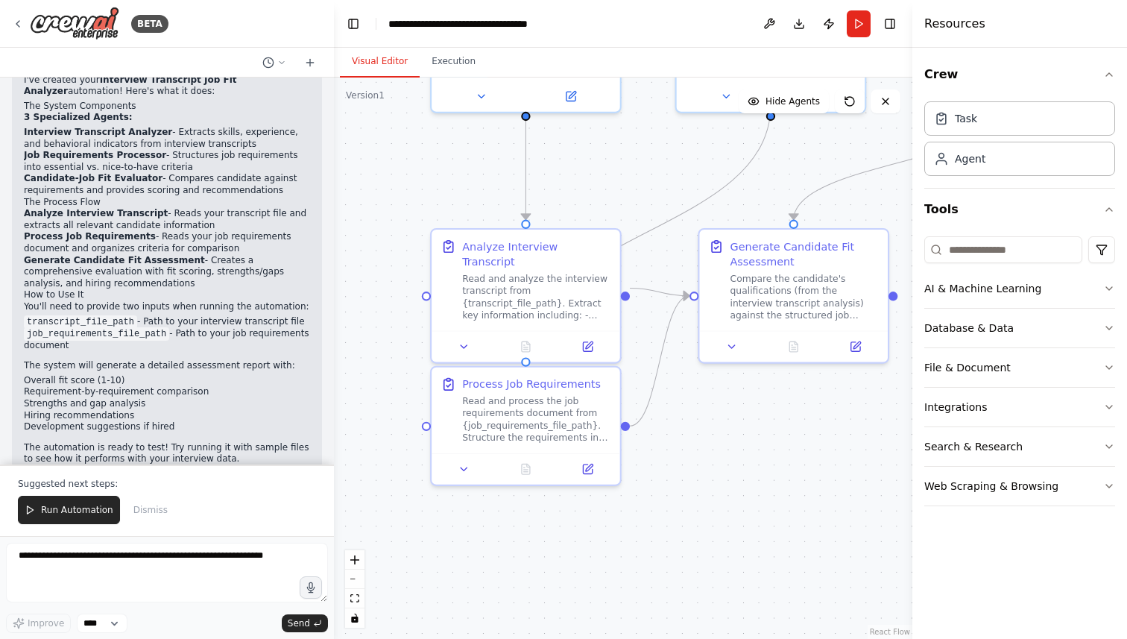
drag, startPoint x: 614, startPoint y: 326, endPoint x: 635, endPoint y: 195, distance: 132.9
click at [635, 195] on div ".deletable-edge-delete-btn { width: 20px; height: 20px; border: 0px solid #ffff…" at bounding box center [623, 358] width 579 height 561
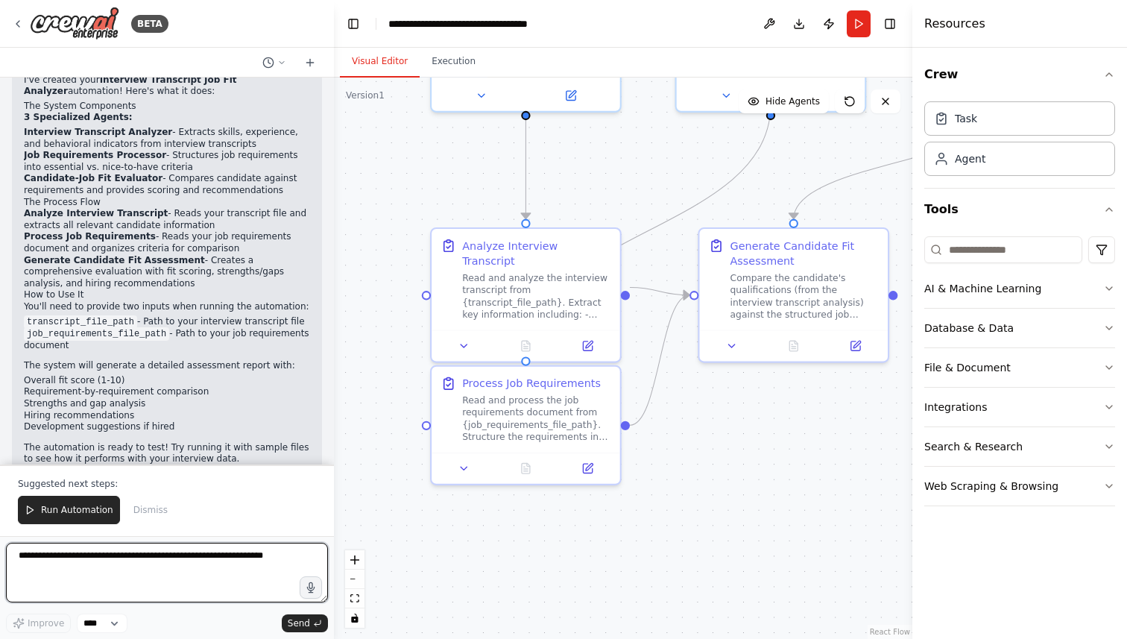
click at [140, 553] on textarea at bounding box center [167, 573] width 322 height 60
click at [149, 564] on textarea at bounding box center [167, 573] width 322 height 60
type textarea "**********"
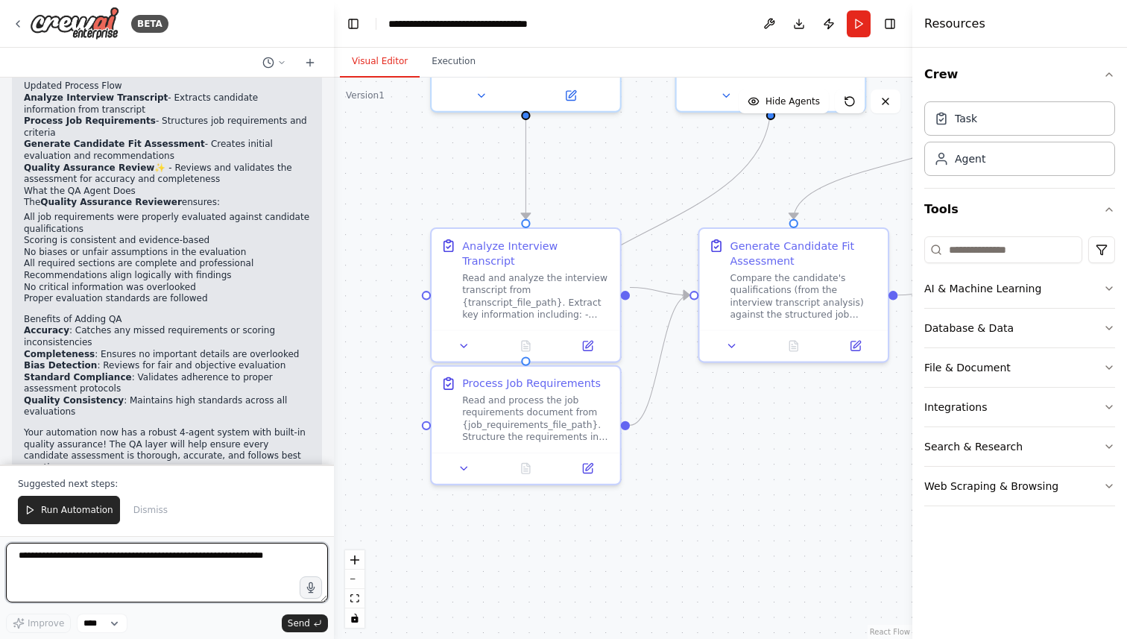
scroll to position [1889, 0]
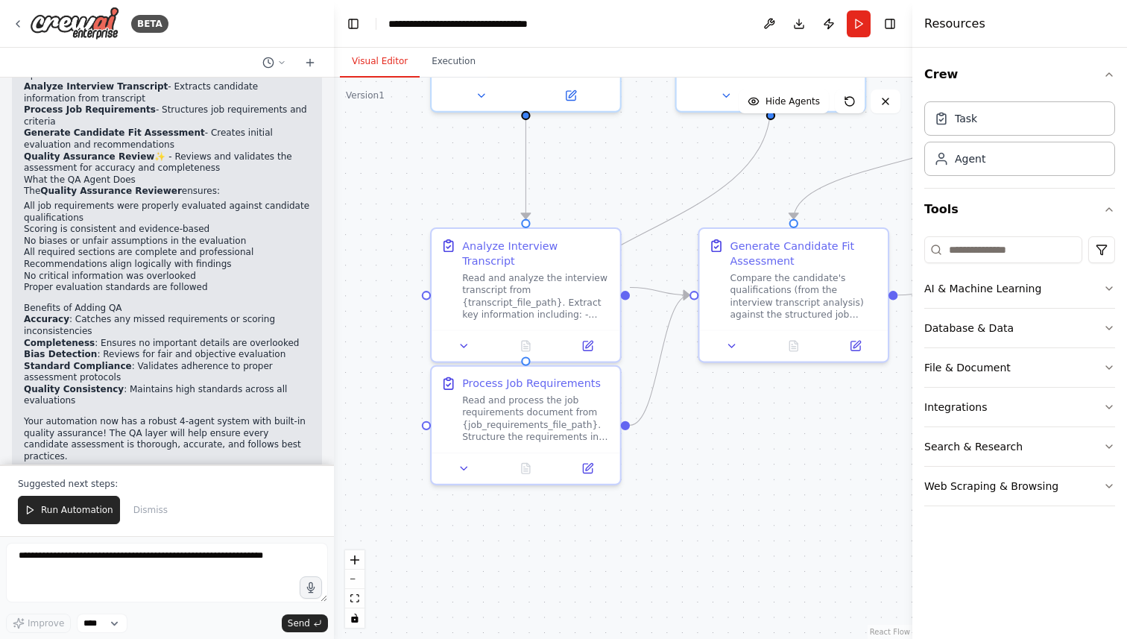
click at [70, 526] on div "Suggested next steps: Run Automation Dismiss" at bounding box center [167, 500] width 334 height 72
click at [72, 509] on span "Run Automation" at bounding box center [77, 510] width 72 height 12
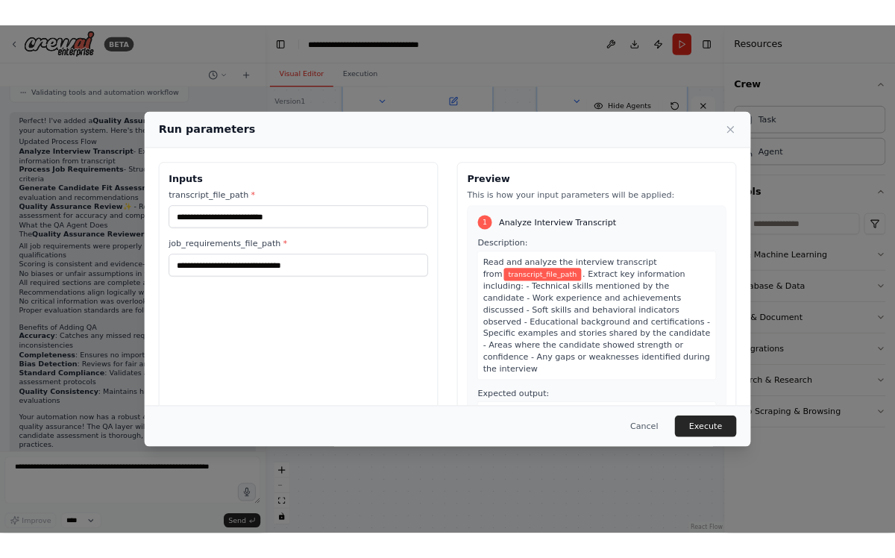
scroll to position [1818, 0]
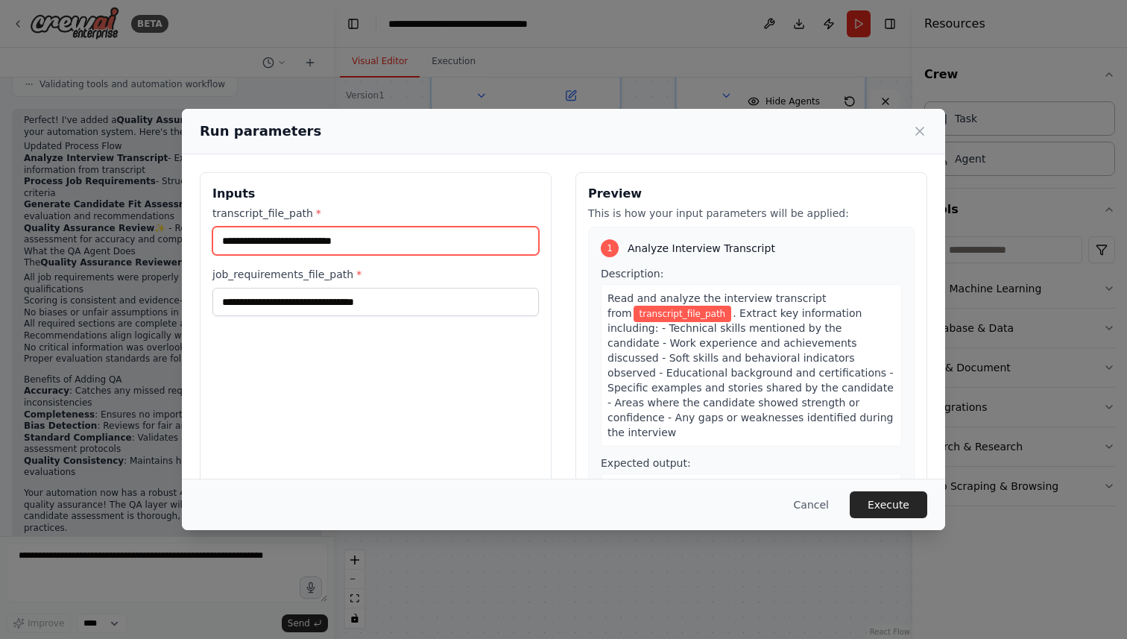
click at [382, 245] on input "transcript_file_path *" at bounding box center [375, 241] width 327 height 28
click at [920, 133] on icon at bounding box center [919, 131] width 15 height 15
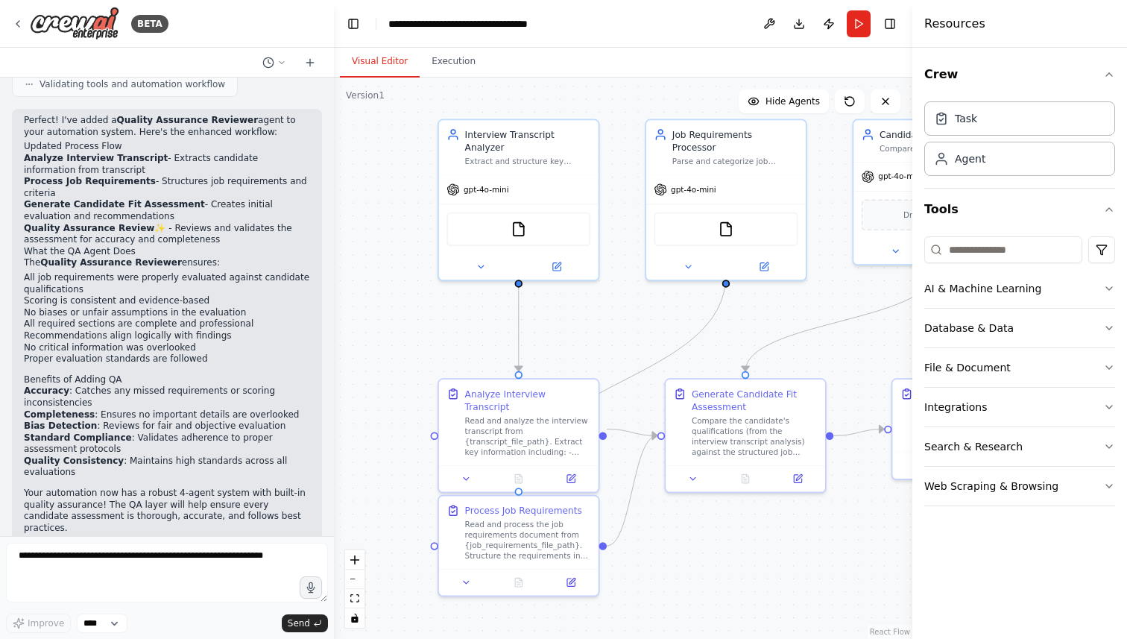
drag, startPoint x: 395, startPoint y: 161, endPoint x: 395, endPoint y: 304, distance: 143.1
click at [395, 304] on div ".deletable-edge-delete-btn { width: 20px; height: 20px; border: 0px solid #ffff…" at bounding box center [623, 358] width 579 height 561
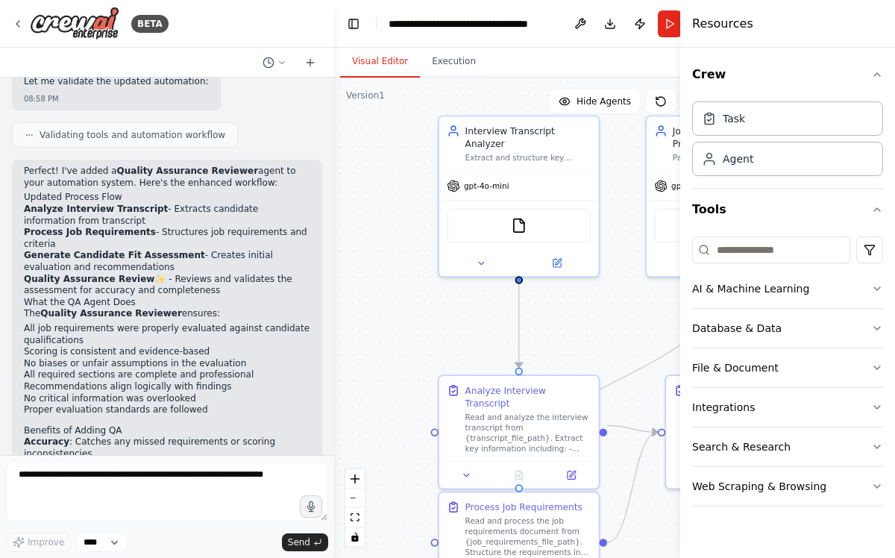
scroll to position [1899, 0]
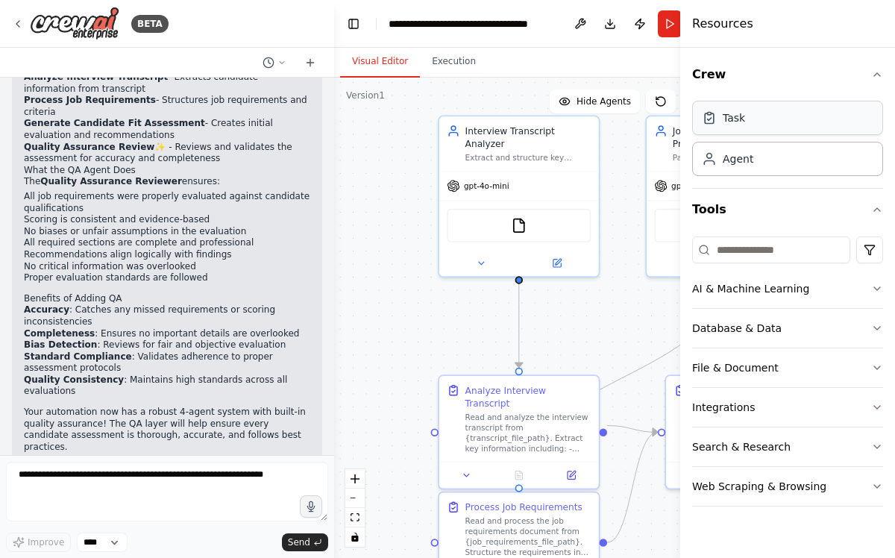
click at [754, 117] on div "Task" at bounding box center [787, 118] width 191 height 34
click at [731, 164] on div "Agent" at bounding box center [737, 158] width 31 height 15
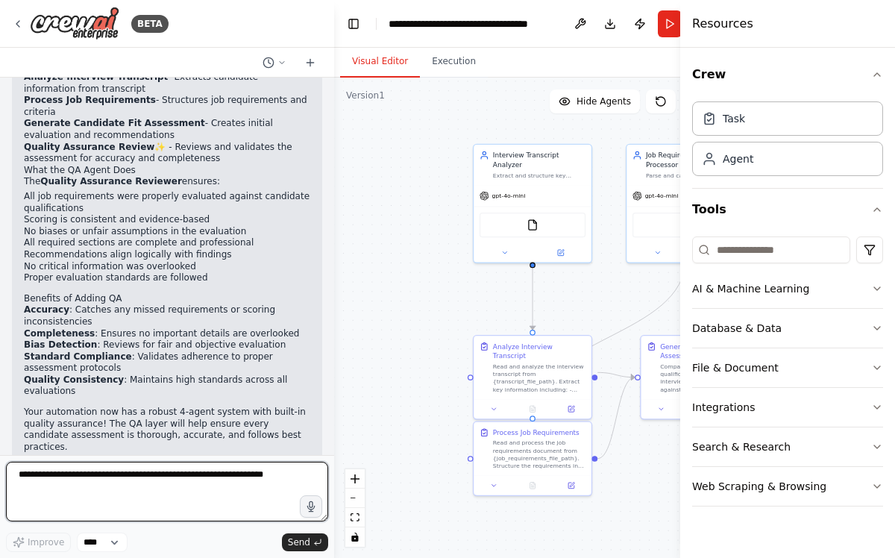
click at [130, 499] on textarea at bounding box center [167, 491] width 322 height 60
type textarea "**********"
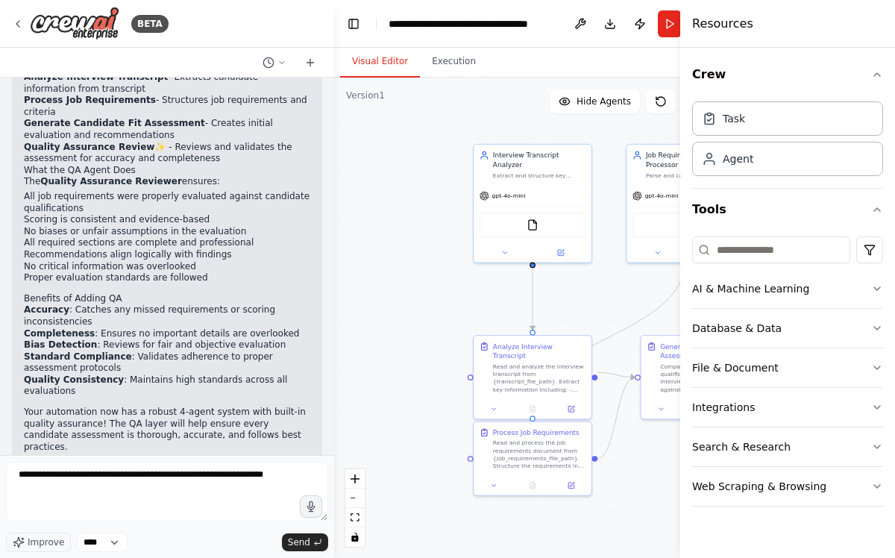
scroll to position [1990, 0]
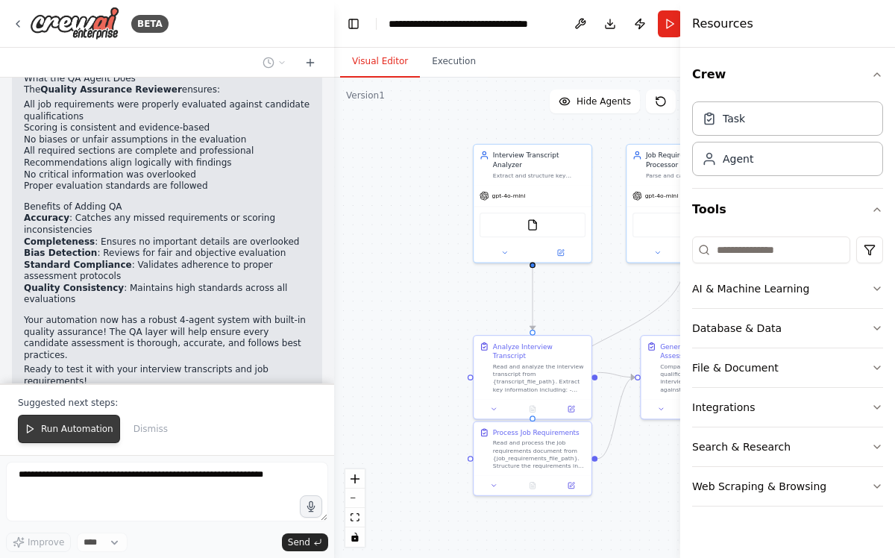
click at [50, 432] on span "Run Automation" at bounding box center [77, 429] width 72 height 12
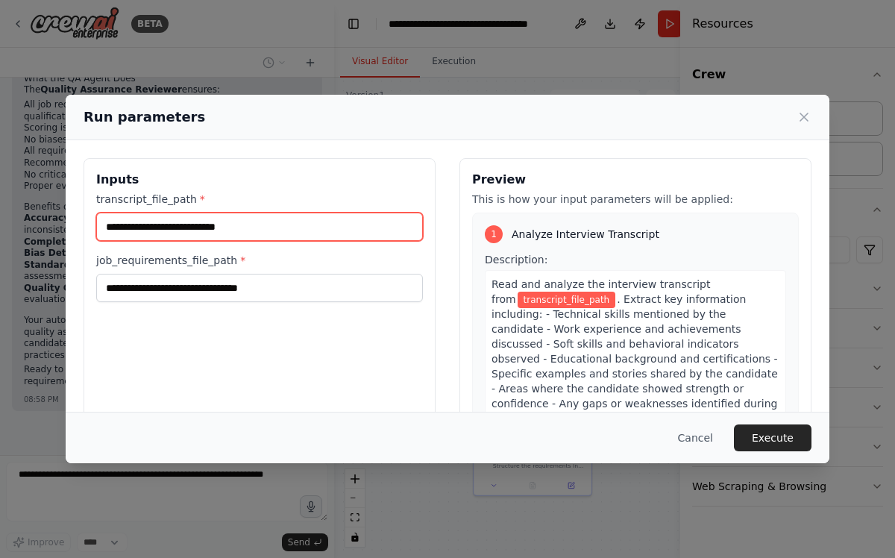
click at [258, 233] on input "transcript_file_path *" at bounding box center [259, 226] width 327 height 28
paste input "**********"
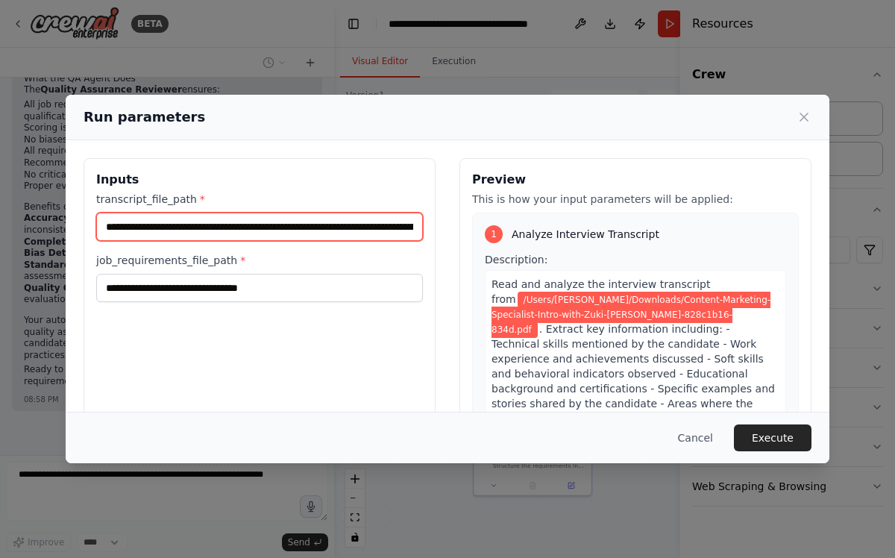
scroll to position [0, 245]
type input "**********"
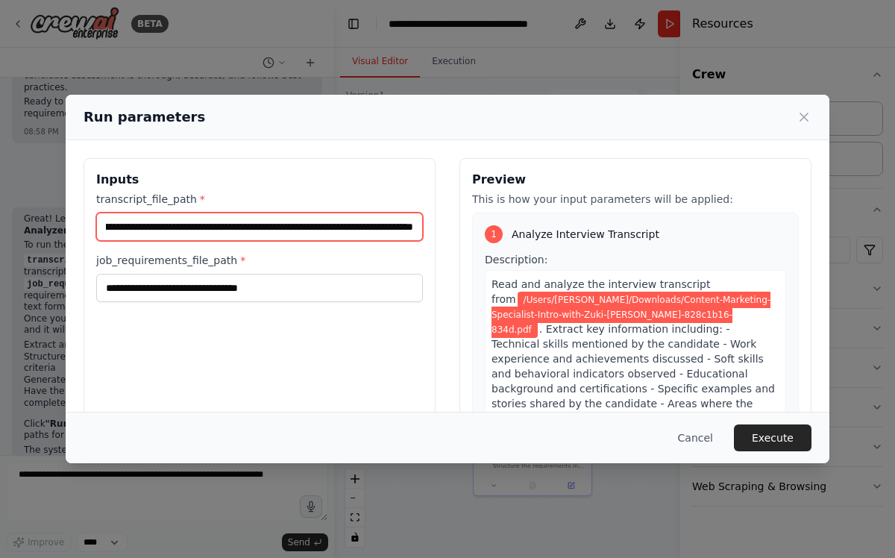
scroll to position [0, 0]
drag, startPoint x: 414, startPoint y: 224, endPoint x: -89, endPoint y: 207, distance: 503.5
click at [0, 207] on html "BETA I want to create a system that will take in an interview transcript and co…" at bounding box center [447, 279] width 895 height 558
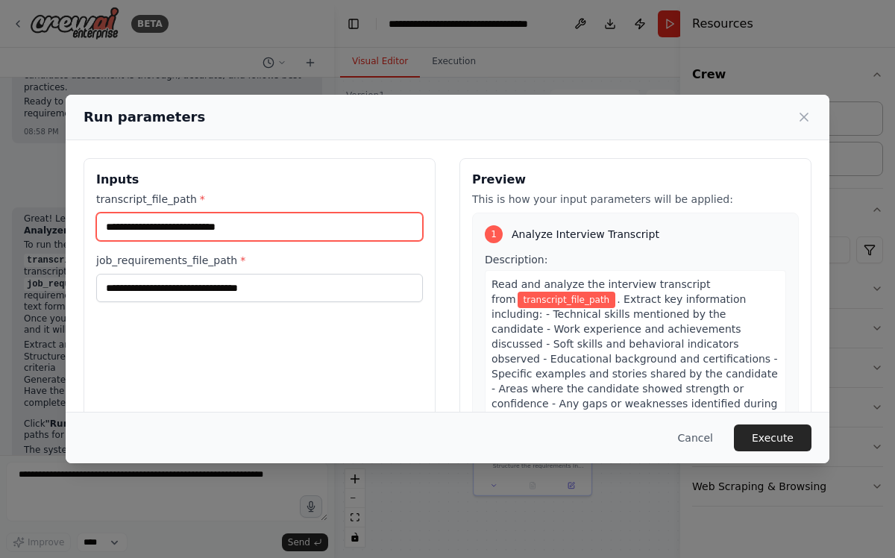
click at [168, 227] on input "transcript_file_path *" at bounding box center [259, 226] width 327 height 28
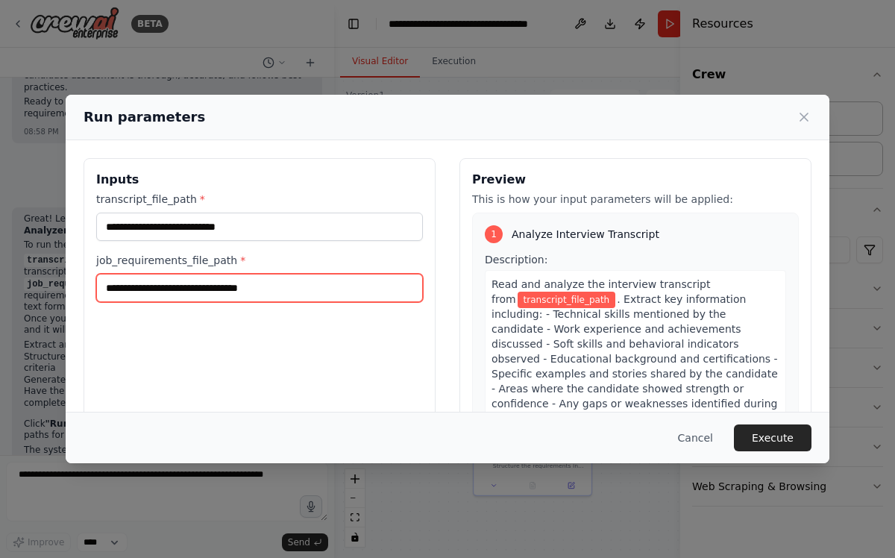
click at [180, 289] on input "job_requirements_file_path *" at bounding box center [259, 288] width 327 height 28
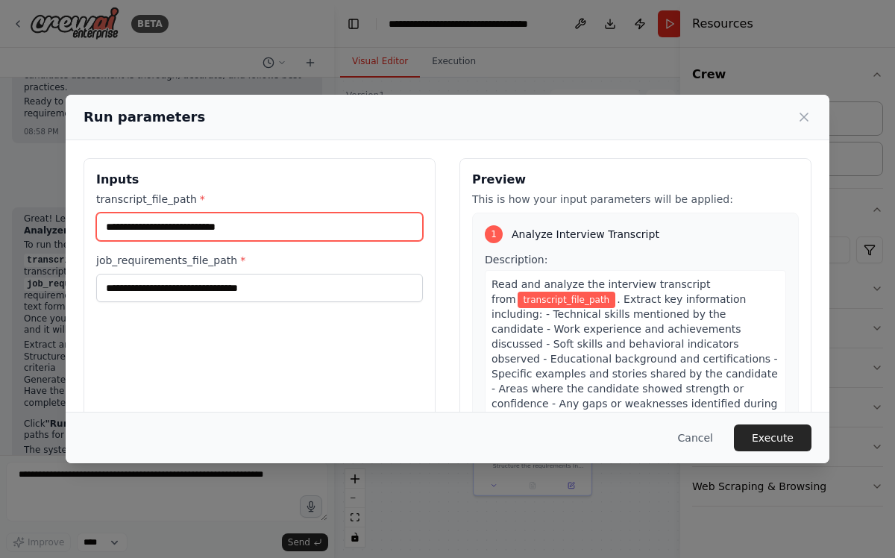
click at [260, 232] on input "transcript_file_path *" at bounding box center [259, 226] width 327 height 28
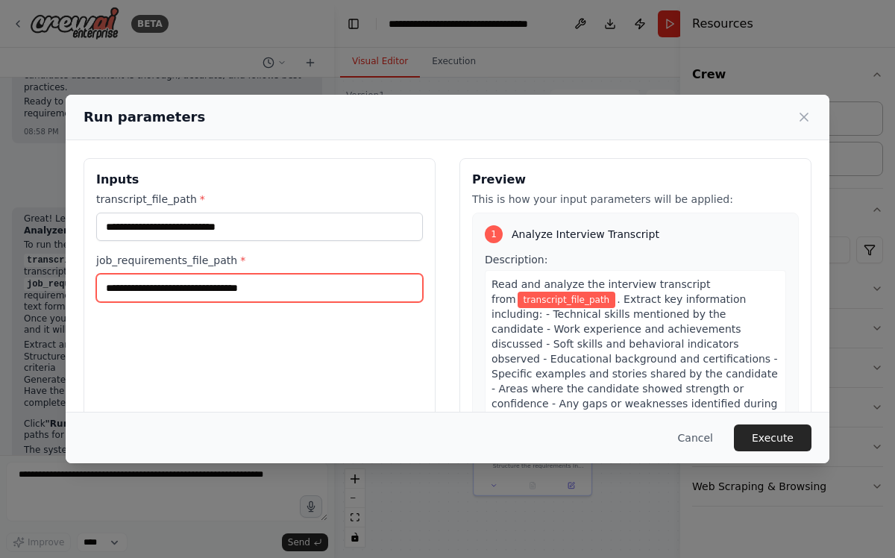
click at [255, 284] on input "job_requirements_file_path *" at bounding box center [259, 288] width 327 height 28
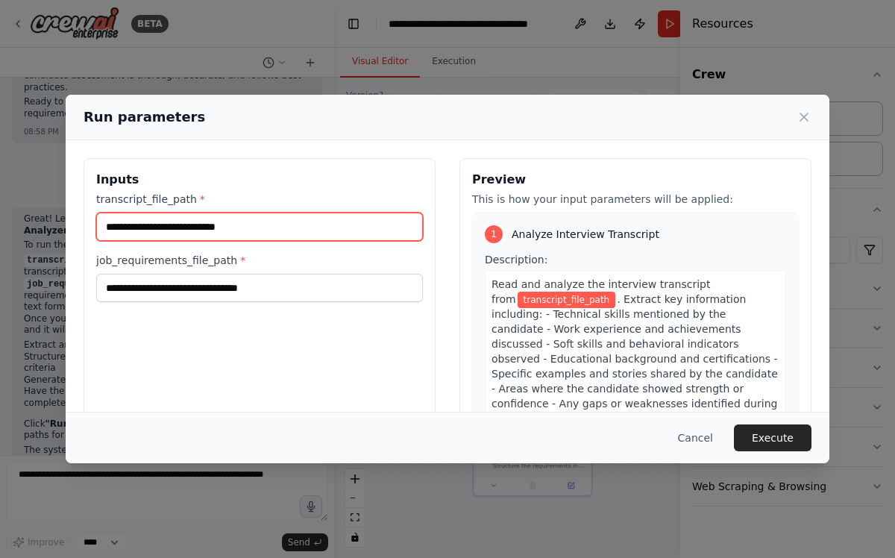
click at [292, 224] on input "transcript_file_path *" at bounding box center [259, 226] width 327 height 28
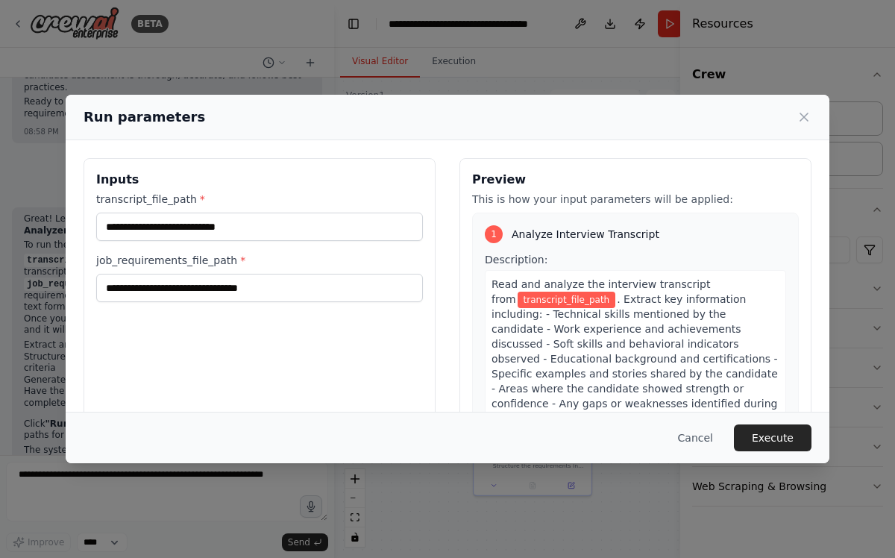
click at [792, 113] on div "Run parameters" at bounding box center [447, 117] width 728 height 21
click at [801, 113] on icon at bounding box center [803, 117] width 15 height 15
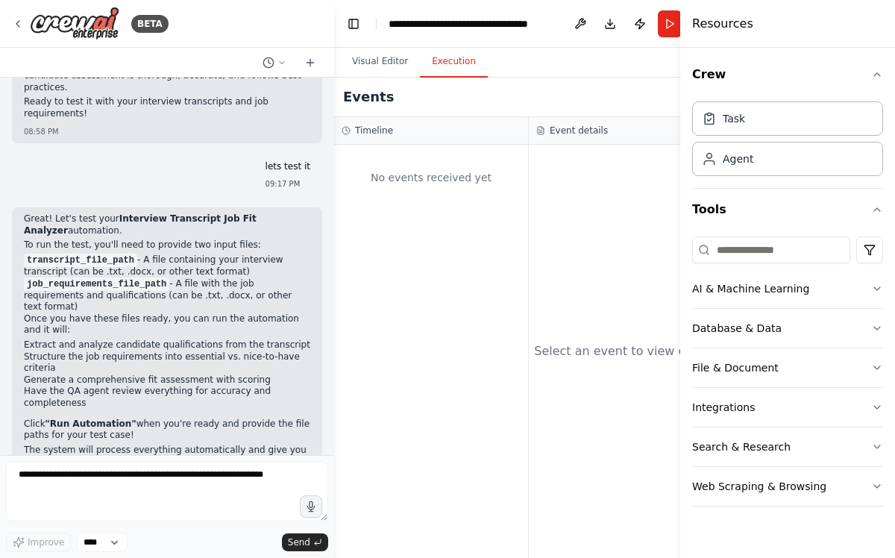
click at [453, 60] on button "Execution" at bounding box center [454, 61] width 68 height 31
click at [373, 62] on button "Visual Editor" at bounding box center [380, 61] width 80 height 31
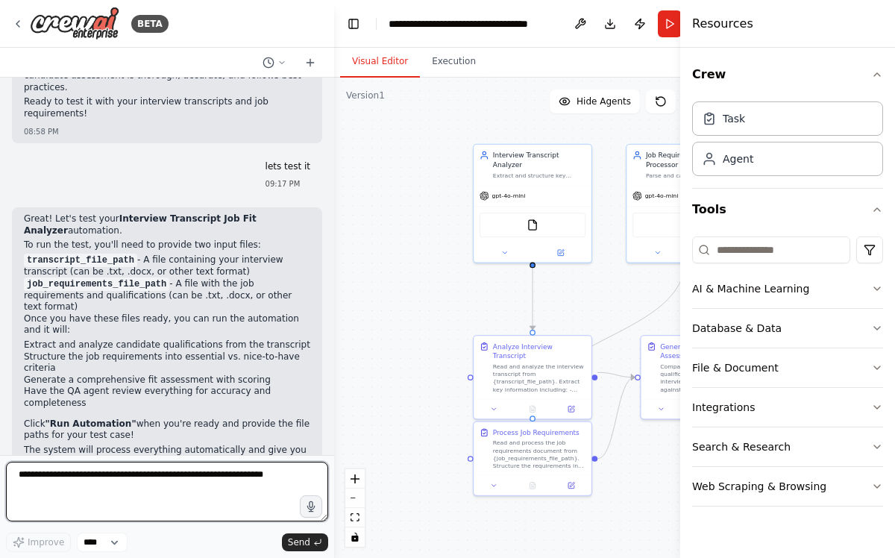
click at [186, 476] on textarea at bounding box center [167, 491] width 322 height 60
type textarea "**********"
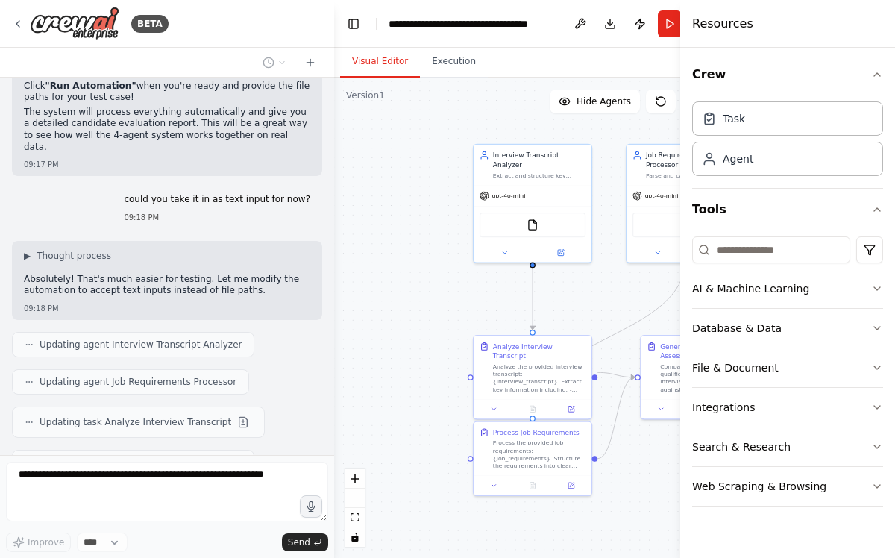
scroll to position [2639, 0]
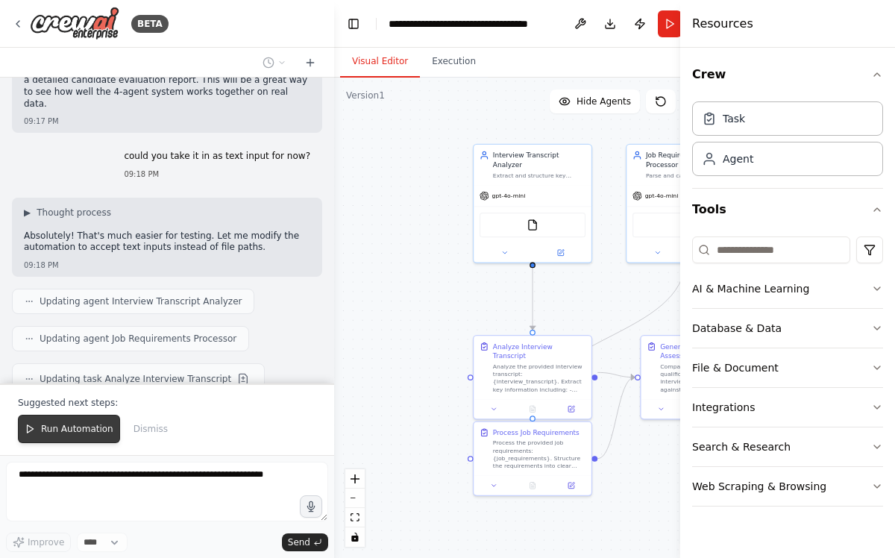
click at [71, 429] on span "Run Automation" at bounding box center [77, 429] width 72 height 12
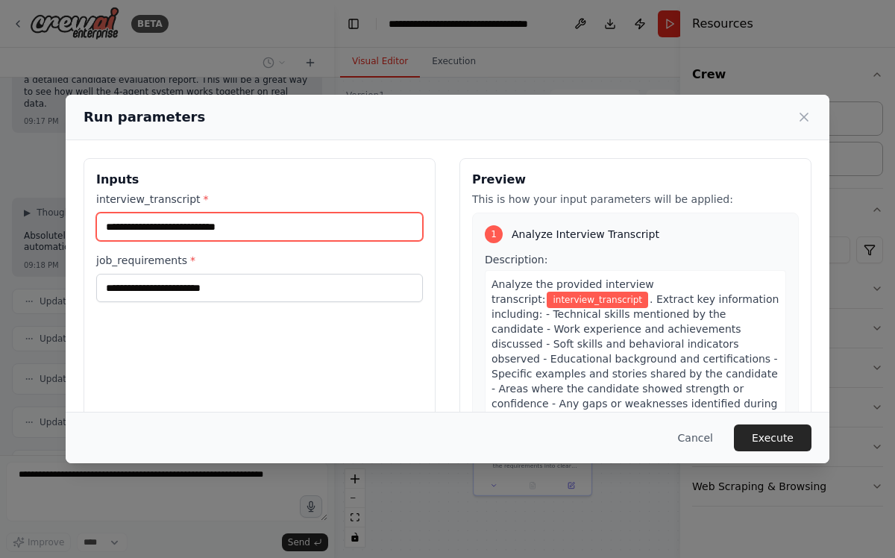
click at [256, 223] on input "interview_transcript *" at bounding box center [259, 226] width 327 height 28
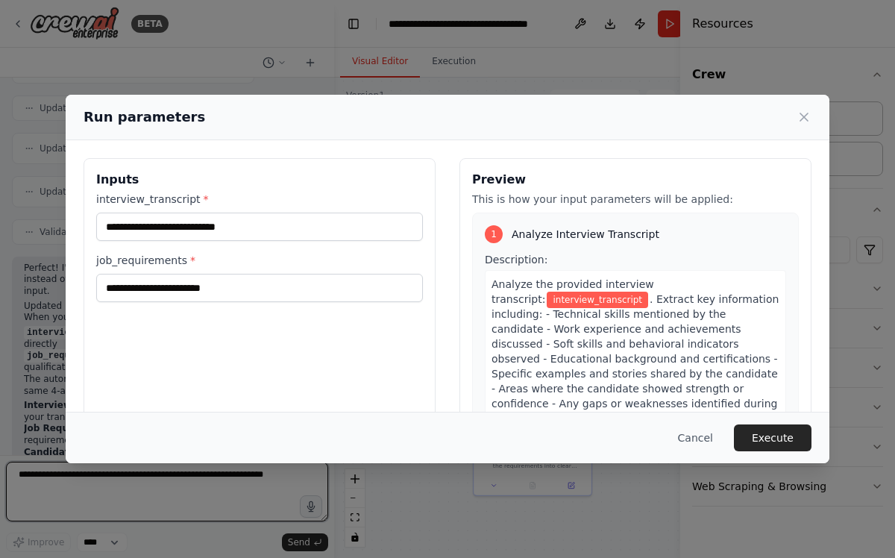
scroll to position [2895, 0]
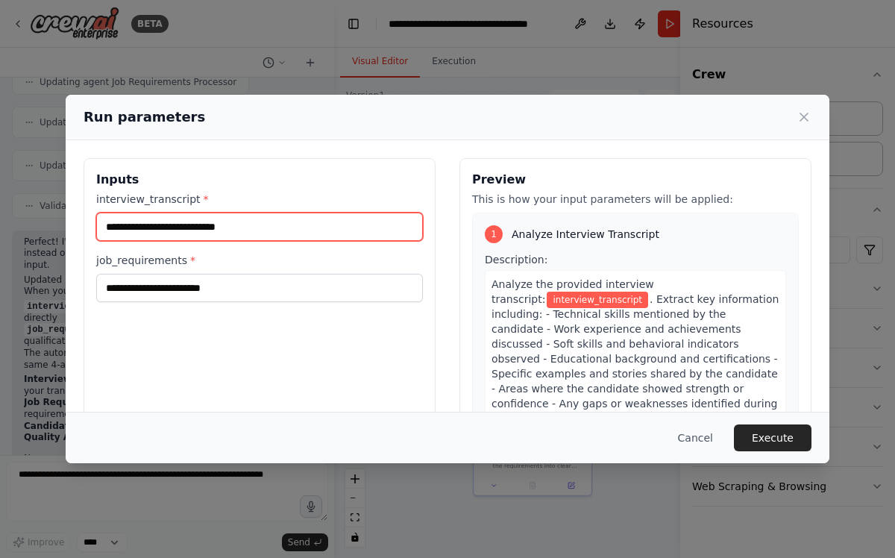
click at [273, 224] on input "interview_transcript *" at bounding box center [259, 226] width 327 height 28
paste input "**********"
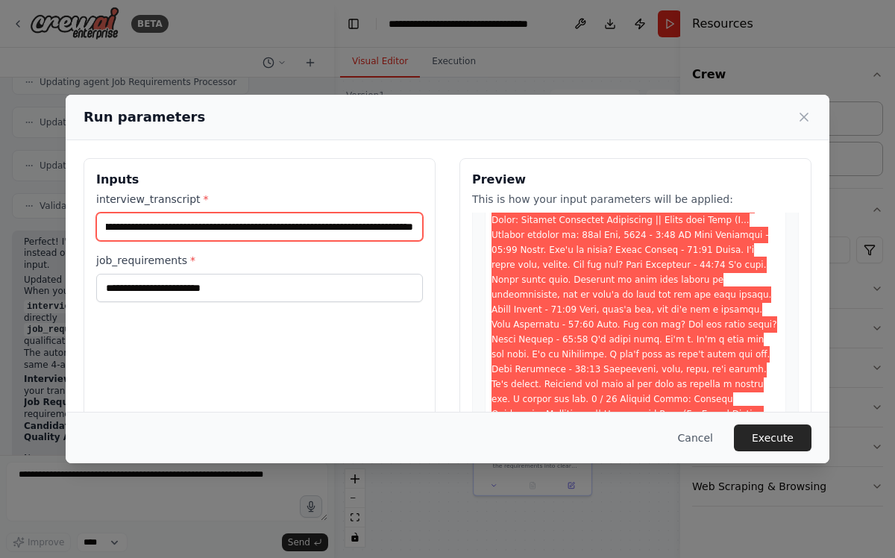
scroll to position [0, 0]
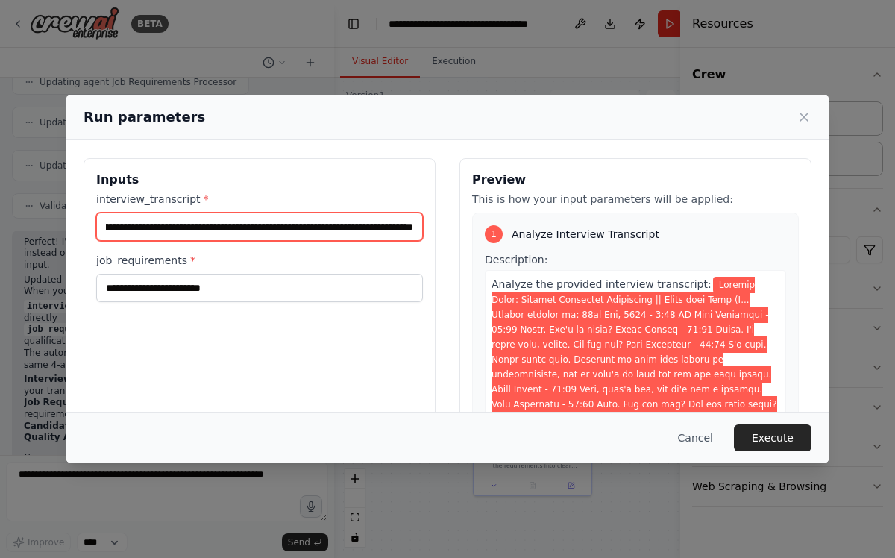
type input "**********"
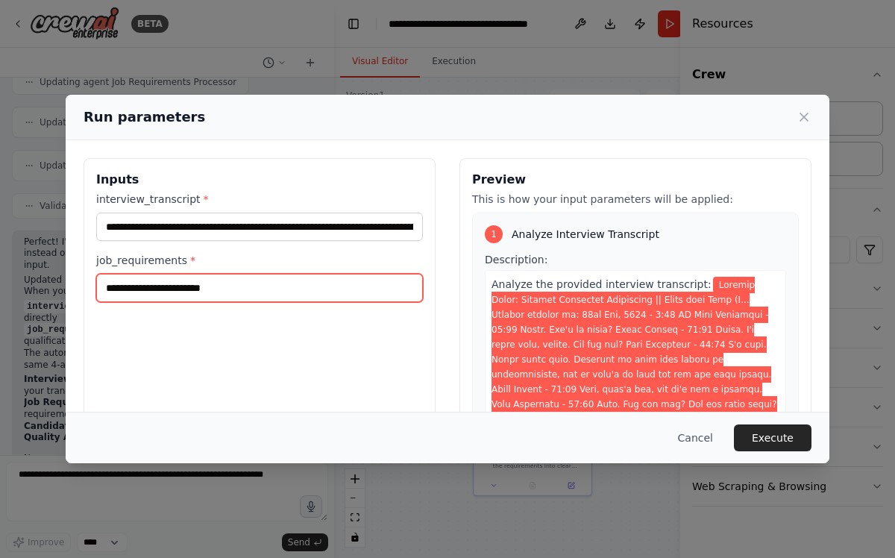
click at [267, 289] on input "job_requirements *" at bounding box center [259, 288] width 327 height 28
click at [237, 271] on div "job_requirements *" at bounding box center [259, 277] width 327 height 49
click at [202, 293] on input "job_requirements *" at bounding box center [259, 288] width 327 height 28
paste input "**********"
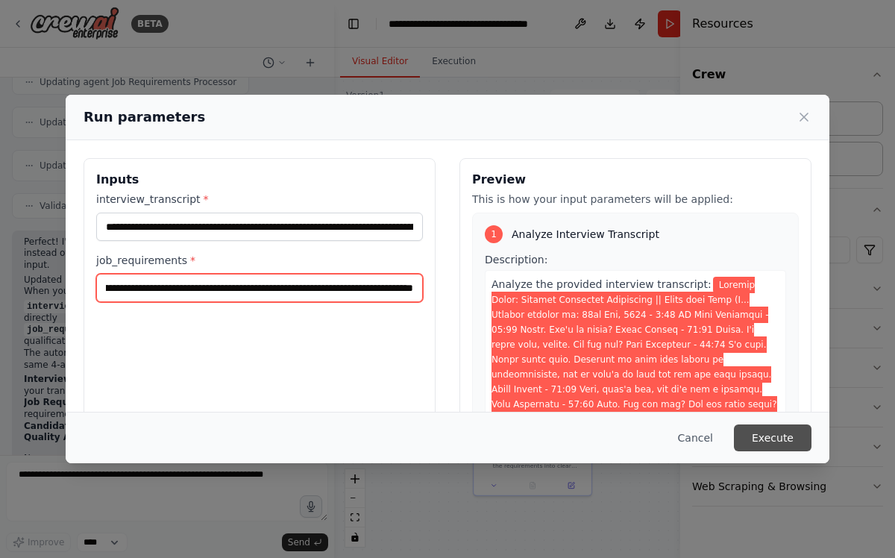
type input "**********"
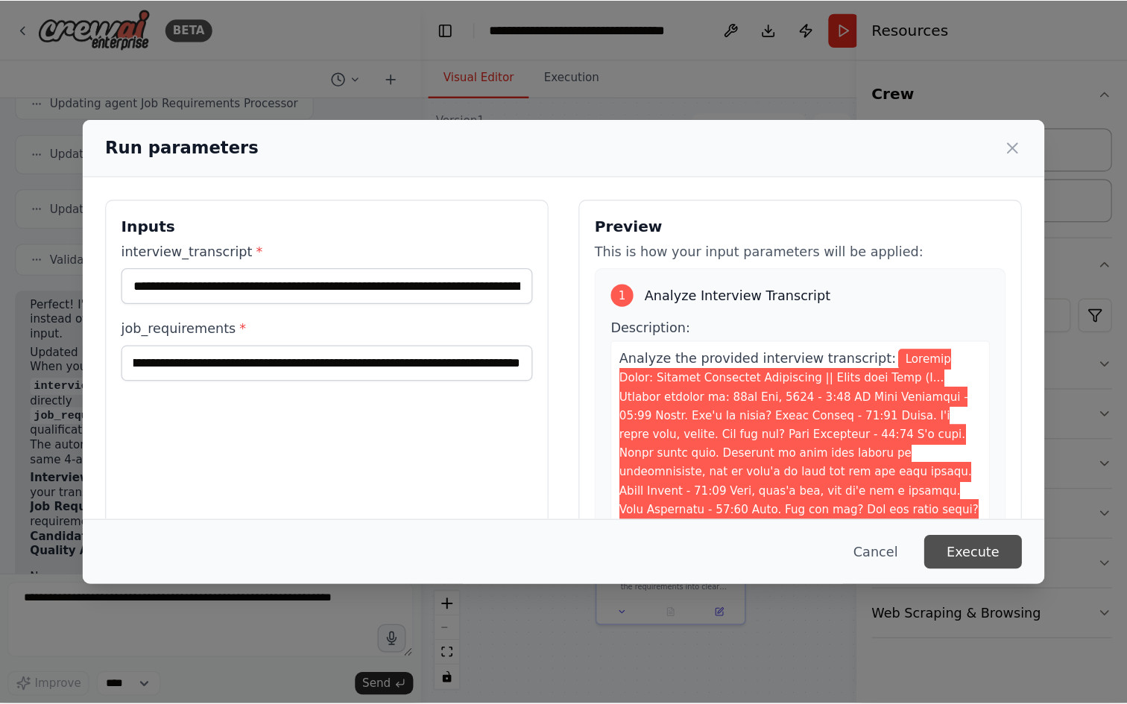
scroll to position [0, 0]
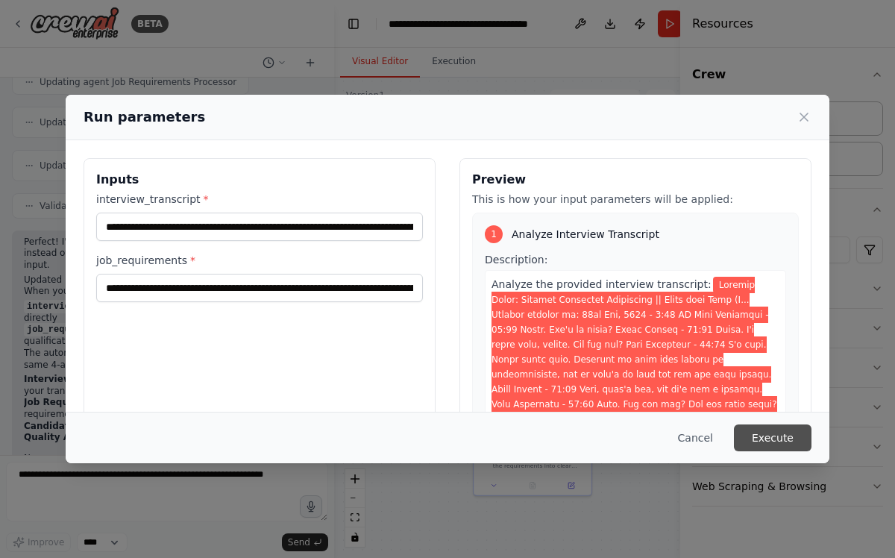
click at [780, 441] on button "Execute" at bounding box center [773, 437] width 78 height 27
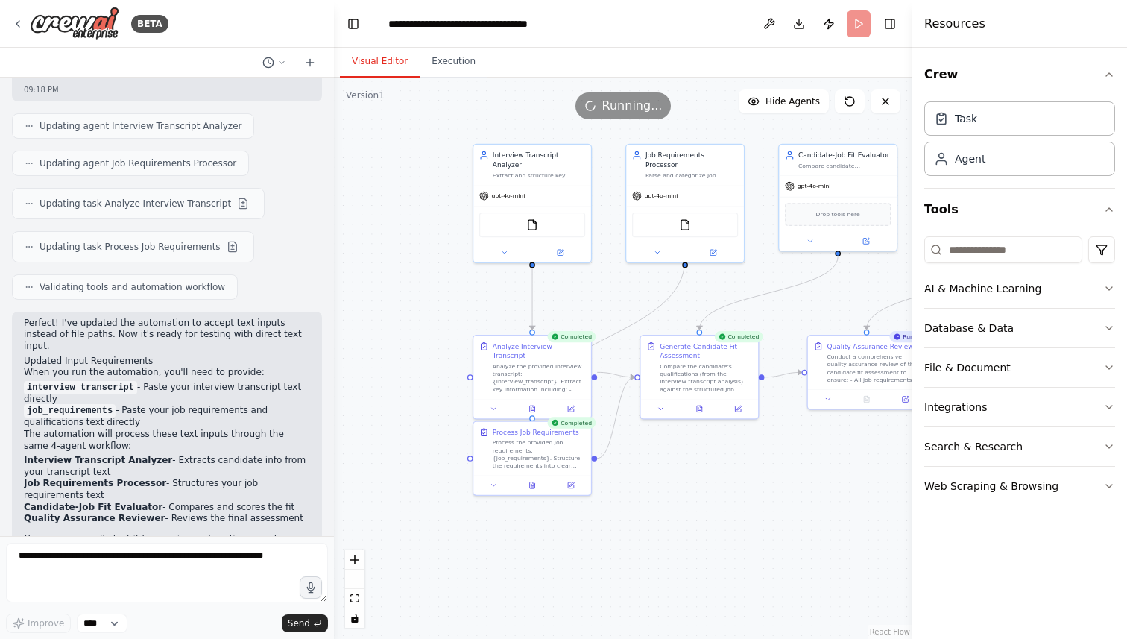
scroll to position [2886, 0]
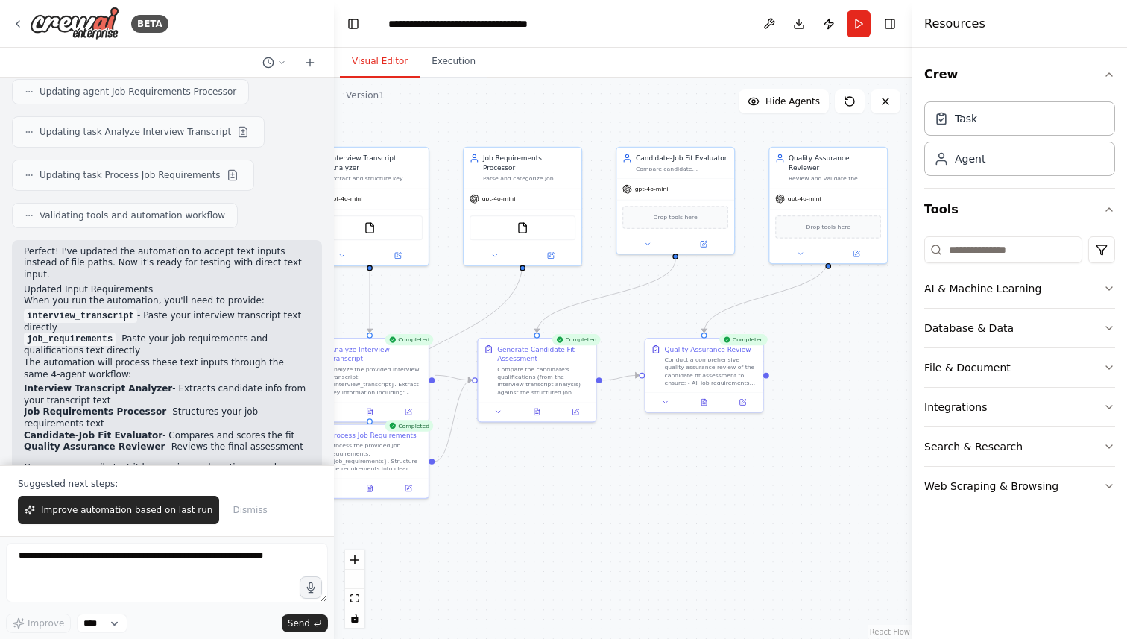
drag, startPoint x: 714, startPoint y: 446, endPoint x: 552, endPoint y: 449, distance: 161.8
click at [552, 449] on div ".deletable-edge-delete-btn { width: 20px; height: 20px; border: 0px solid #ffff…" at bounding box center [623, 358] width 579 height 561
click at [708, 402] on icon at bounding box center [704, 400] width 7 height 7
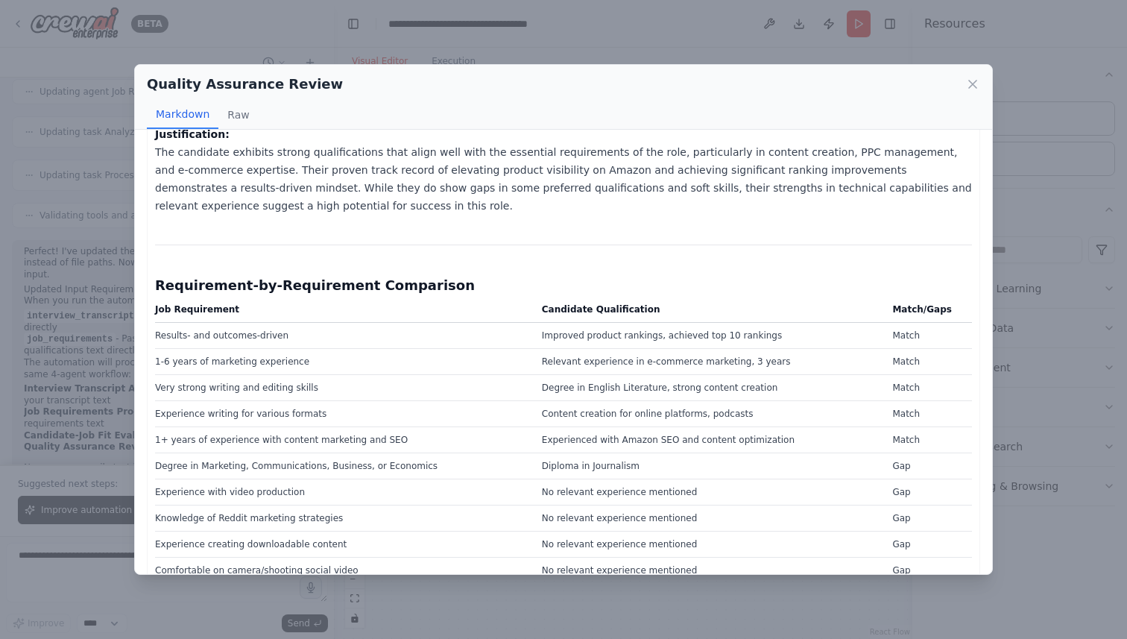
scroll to position [81, 0]
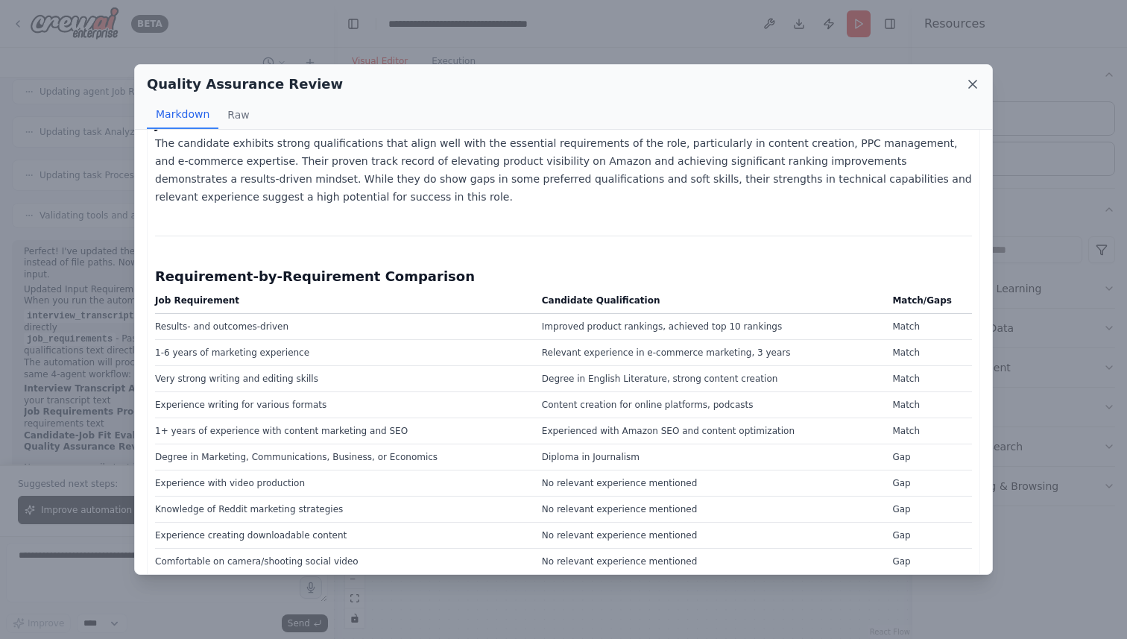
click at [973, 89] on icon at bounding box center [972, 84] width 15 height 15
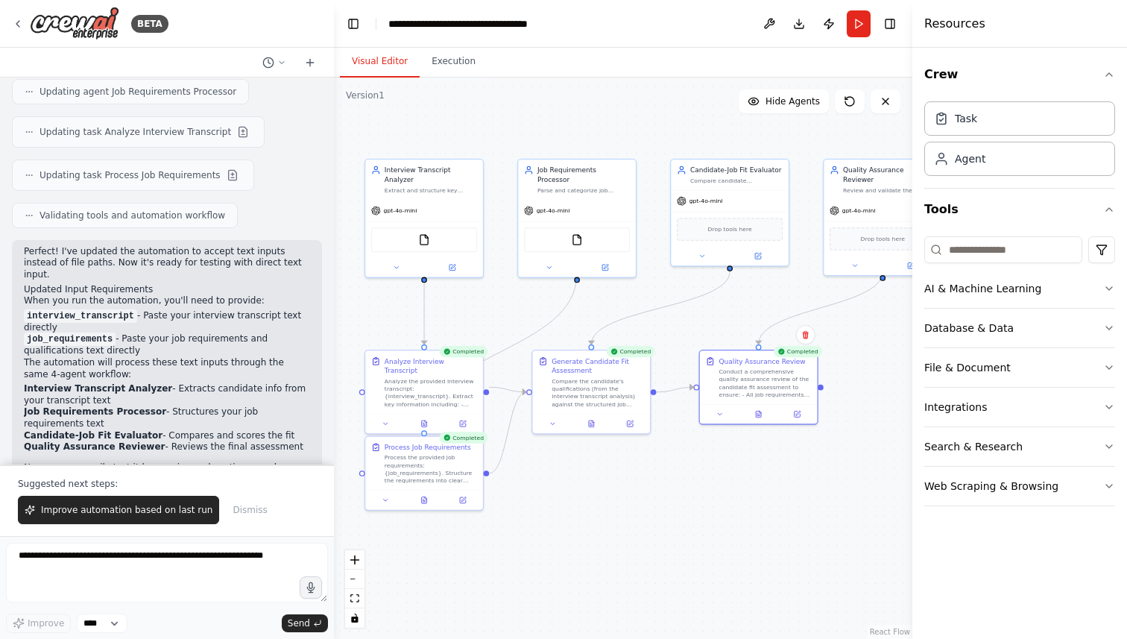
drag, startPoint x: 521, startPoint y: 129, endPoint x: 579, endPoint y: 136, distance: 58.6
click at [579, 136] on div ".deletable-edge-delete-btn { width: 20px; height: 20px; border: 0px solid #ffff…" at bounding box center [623, 358] width 579 height 561
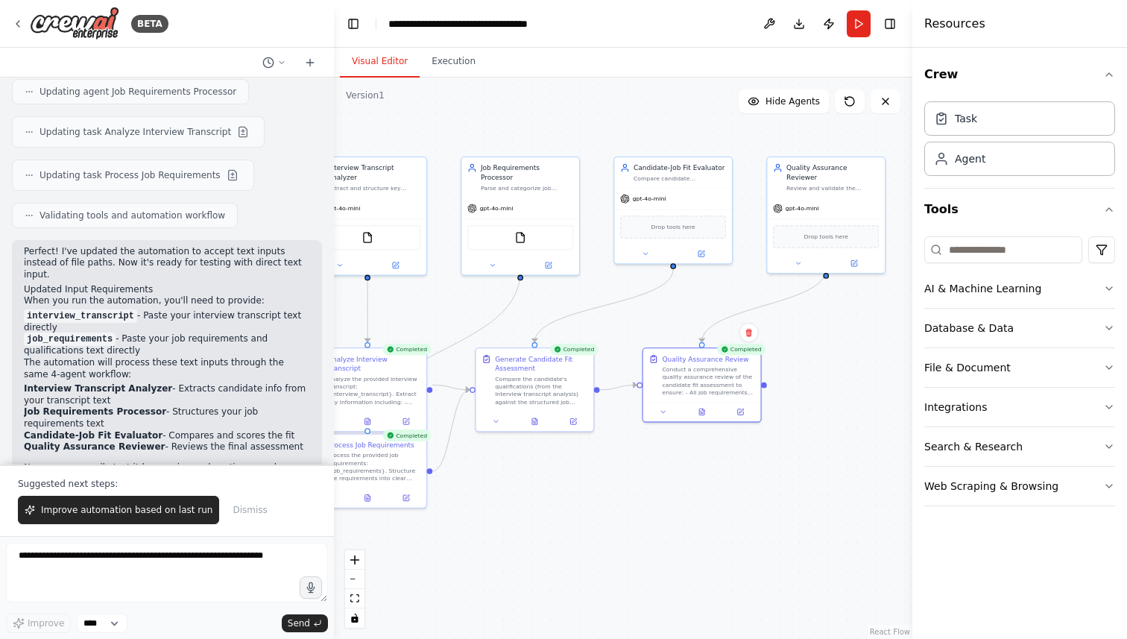
drag, startPoint x: 880, startPoint y: 335, endPoint x: 818, endPoint y: 336, distance: 61.9
click at [819, 336] on div ".deletable-edge-delete-btn { width: 20px; height: 20px; border: 0px solid #ffff…" at bounding box center [623, 358] width 579 height 561
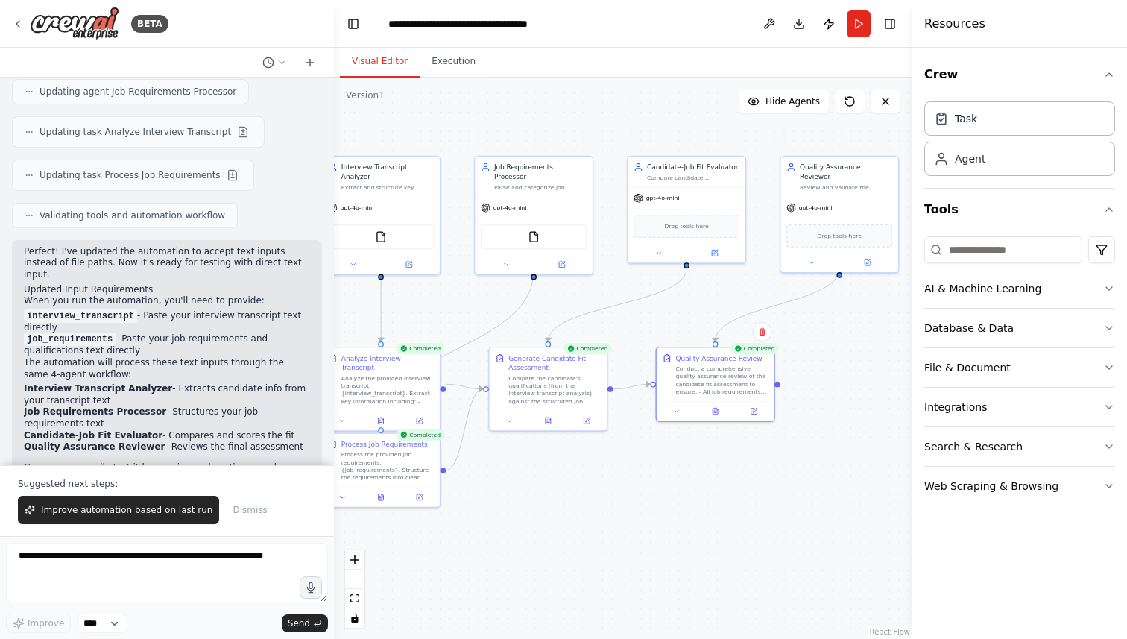
drag, startPoint x: 804, startPoint y: 337, endPoint x: 817, endPoint y: 337, distance: 13.4
click at [817, 337] on div ".deletable-edge-delete-btn { width: 20px; height: 20px; border: 0px solid #ffff…" at bounding box center [623, 358] width 579 height 561
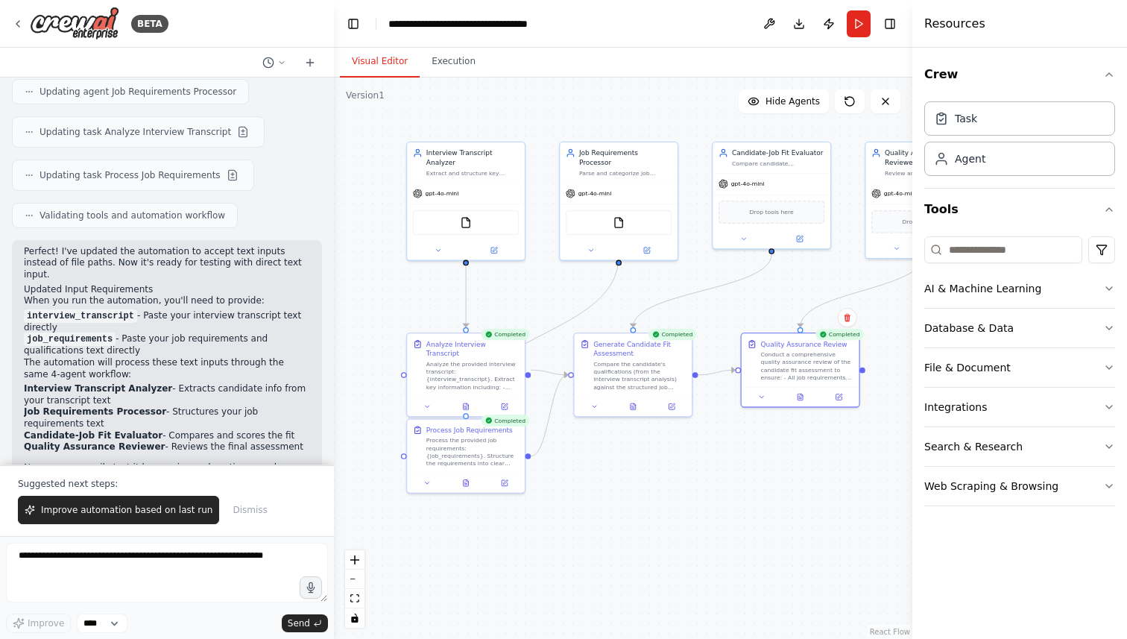
drag, startPoint x: 633, startPoint y: 469, endPoint x: 712, endPoint y: 453, distance: 80.7
click at [718, 455] on div ".deletable-edge-delete-btn { width: 20px; height: 20px; border: 0px solid #ffff…" at bounding box center [623, 358] width 579 height 561
click at [798, 397] on icon at bounding box center [800, 396] width 5 height 7
click at [801, 396] on icon at bounding box center [800, 396] width 2 height 0
click at [800, 396] on icon at bounding box center [800, 396] width 2 height 0
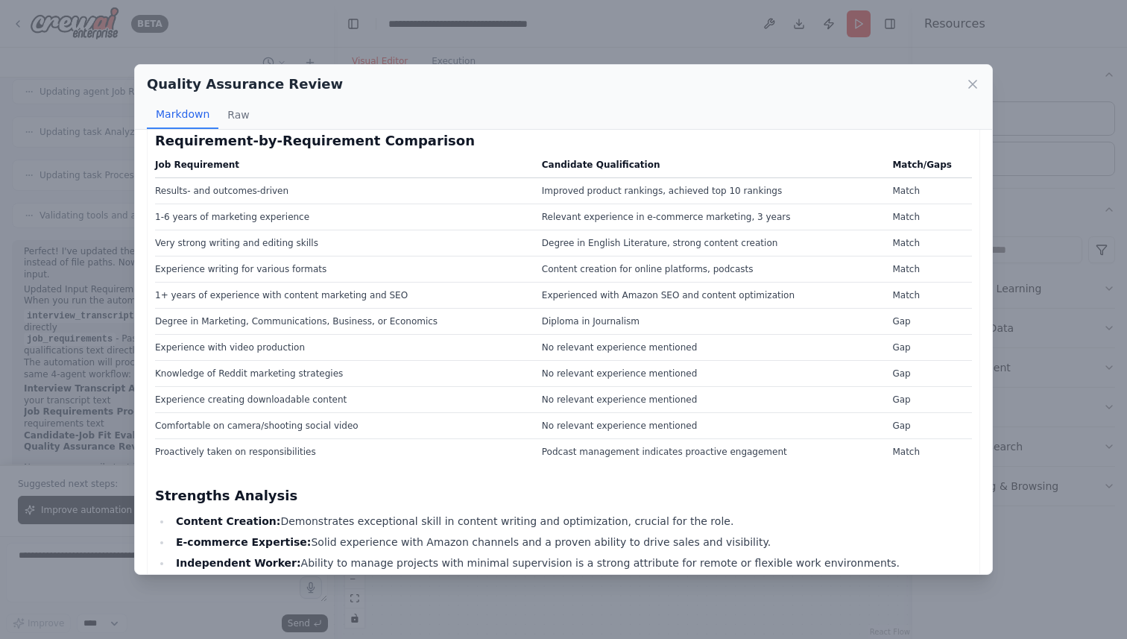
scroll to position [214, 0]
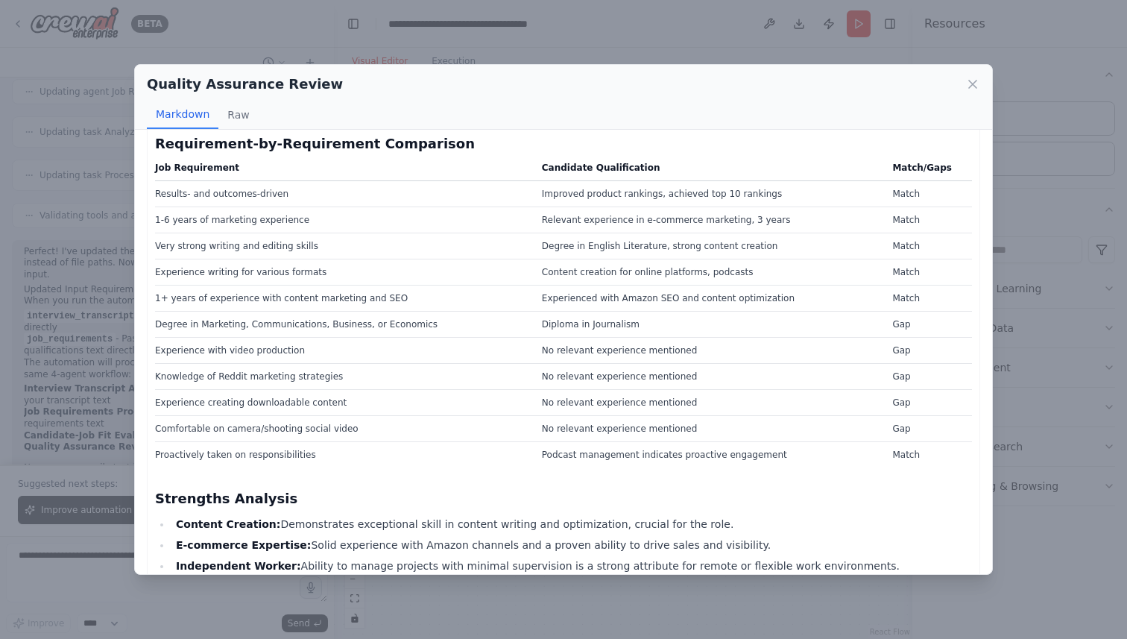
click at [625, 243] on td "Degree in English Literature, strong content creation" at bounding box center [708, 246] width 351 height 26
click at [627, 245] on td "Degree in English Literature, strong content creation" at bounding box center [708, 246] width 351 height 26
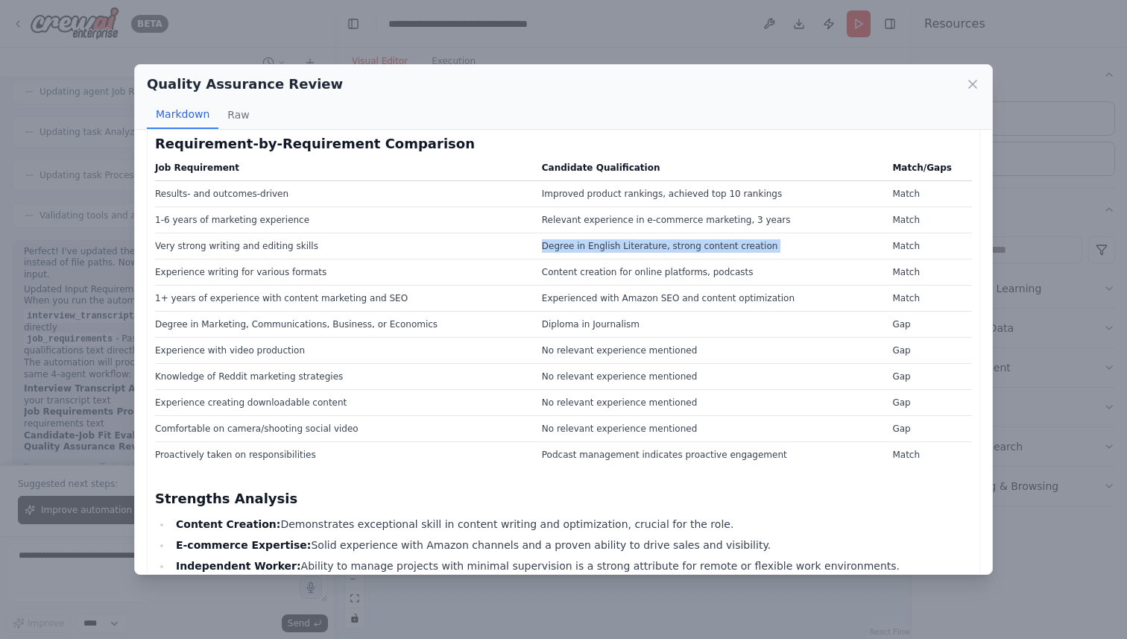
click at [627, 245] on td "Degree in English Literature, strong content creation" at bounding box center [708, 246] width 351 height 26
click at [669, 274] on td "Content creation for online platforms, podcasts" at bounding box center [708, 272] width 351 height 26
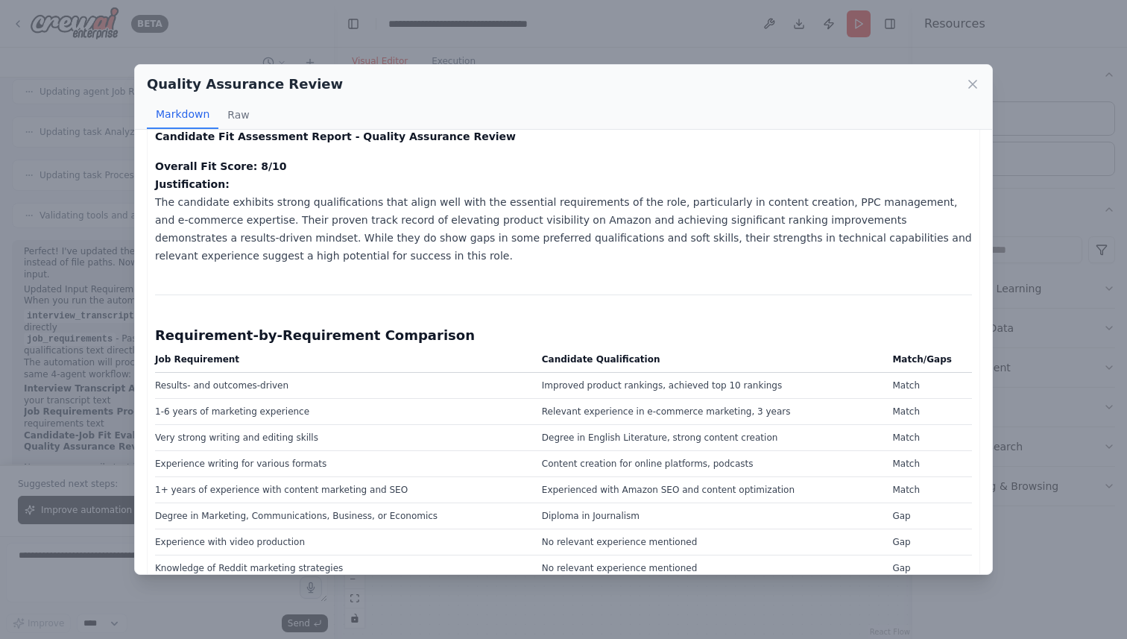
scroll to position [0, 0]
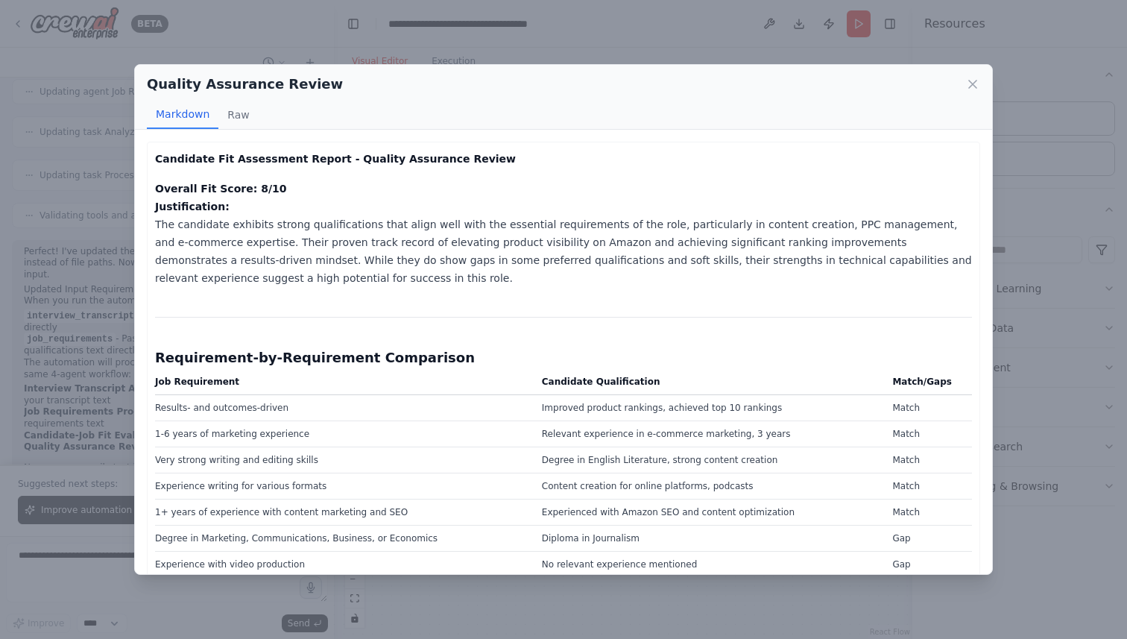
click at [218, 192] on strong "Overall Fit Score: 8/10" at bounding box center [220, 189] width 131 height 12
drag, startPoint x: 157, startPoint y: 187, endPoint x: 286, endPoint y: 187, distance: 129.0
click at [286, 187] on p "Overall Fit Score: 8/10 Justification: The candidate exhibits strong qualificat…" at bounding box center [563, 233] width 817 height 107
click at [207, 196] on p "Overall Fit Score: 8/10 Justification: The candidate exhibits strong qualificat…" at bounding box center [563, 233] width 817 height 107
click at [219, 186] on strong "Overall Fit Score: 8/10" at bounding box center [220, 189] width 131 height 12
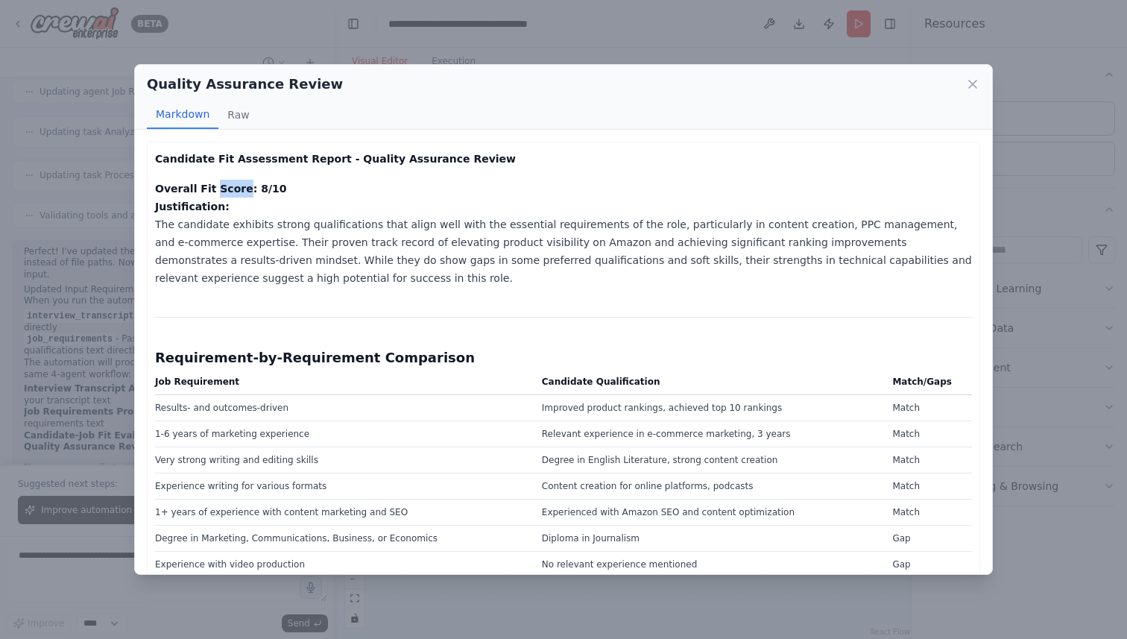
click at [219, 186] on strong "Overall Fit Score: 8/10" at bounding box center [220, 189] width 131 height 12
click at [227, 193] on strong "Overall Fit Score: 8/10" at bounding box center [220, 189] width 131 height 12
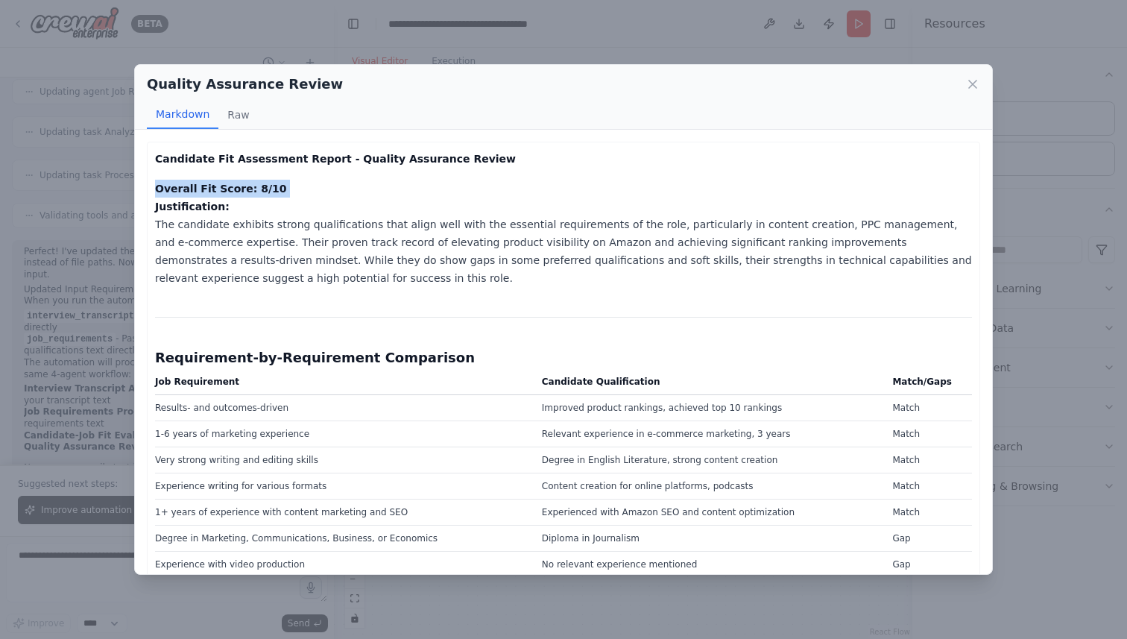
click at [227, 193] on strong "Overall Fit Score: 8/10" at bounding box center [220, 189] width 131 height 12
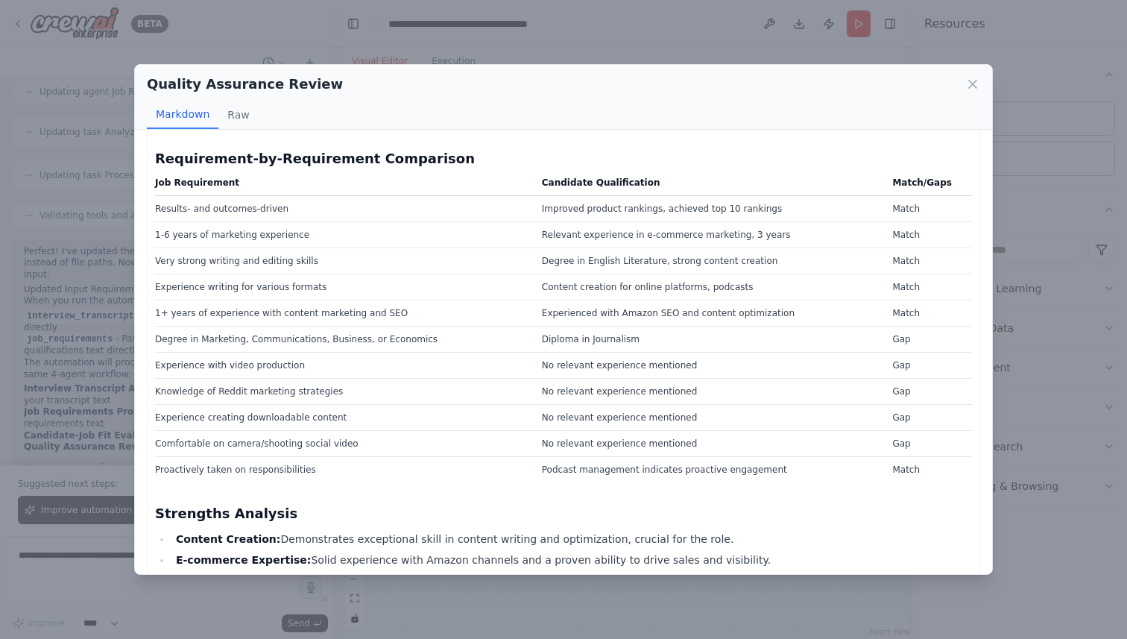
scroll to position [220, 0]
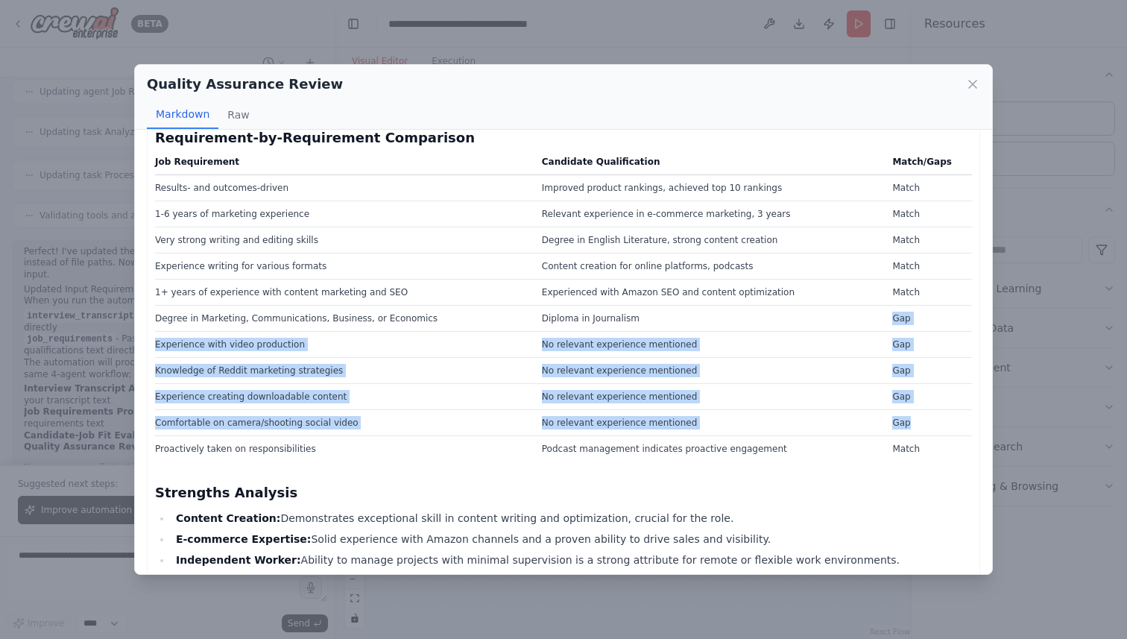
drag, startPoint x: 898, startPoint y: 320, endPoint x: 919, endPoint y: 423, distance: 105.9
click at [919, 423] on tbody "Results- and outcomes-driven Improved product rankings, achieved top 10 ranking…" at bounding box center [563, 317] width 817 height 287
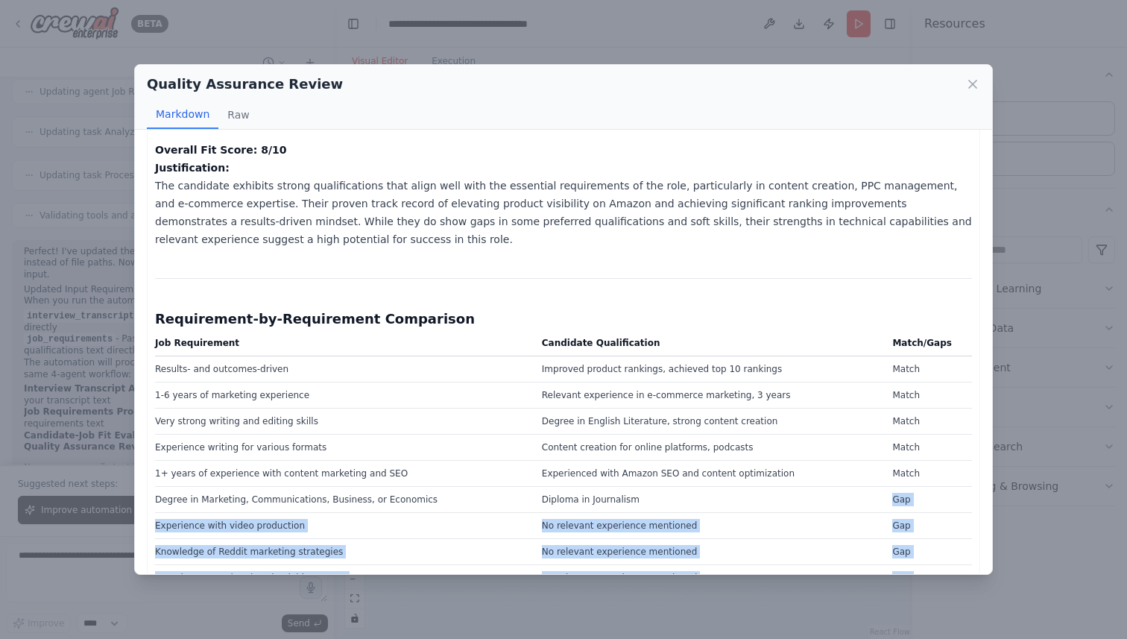
scroll to position [0, 0]
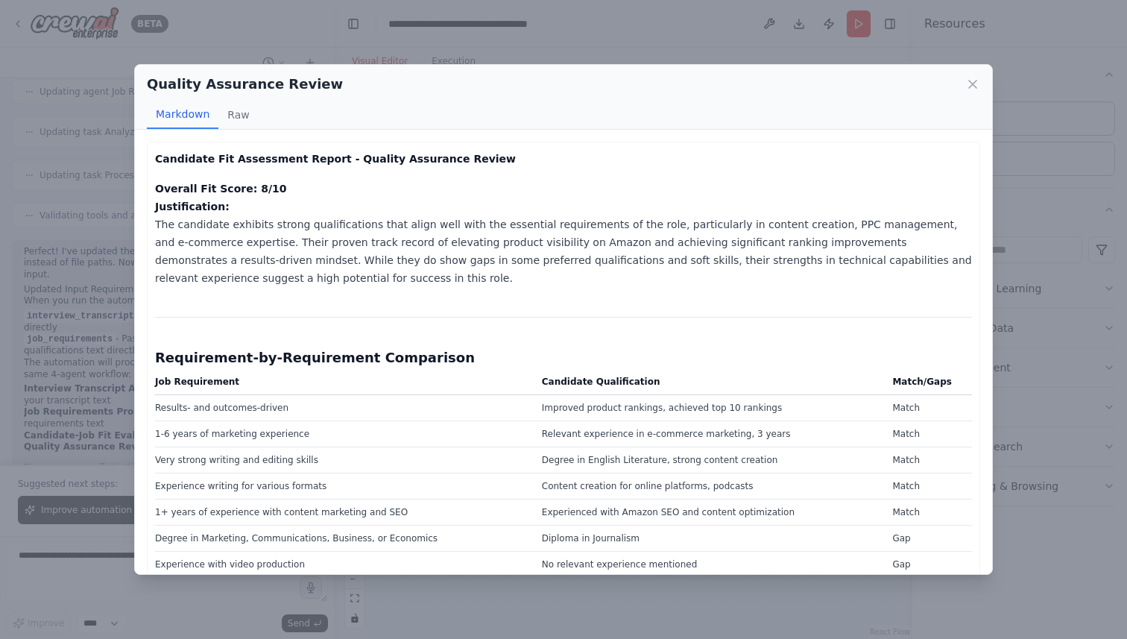
click at [282, 186] on p "Overall Fit Score: 8/10 Justification: The candidate exhibits strong qualificat…" at bounding box center [563, 233] width 817 height 107
click at [259, 186] on strong "Overall Fit Score: 8/10" at bounding box center [220, 189] width 131 height 12
click at [180, 212] on p "Overall Fit Score: 8/10 Justification: The candidate exhibits strong qualificat…" at bounding box center [563, 233] width 817 height 107
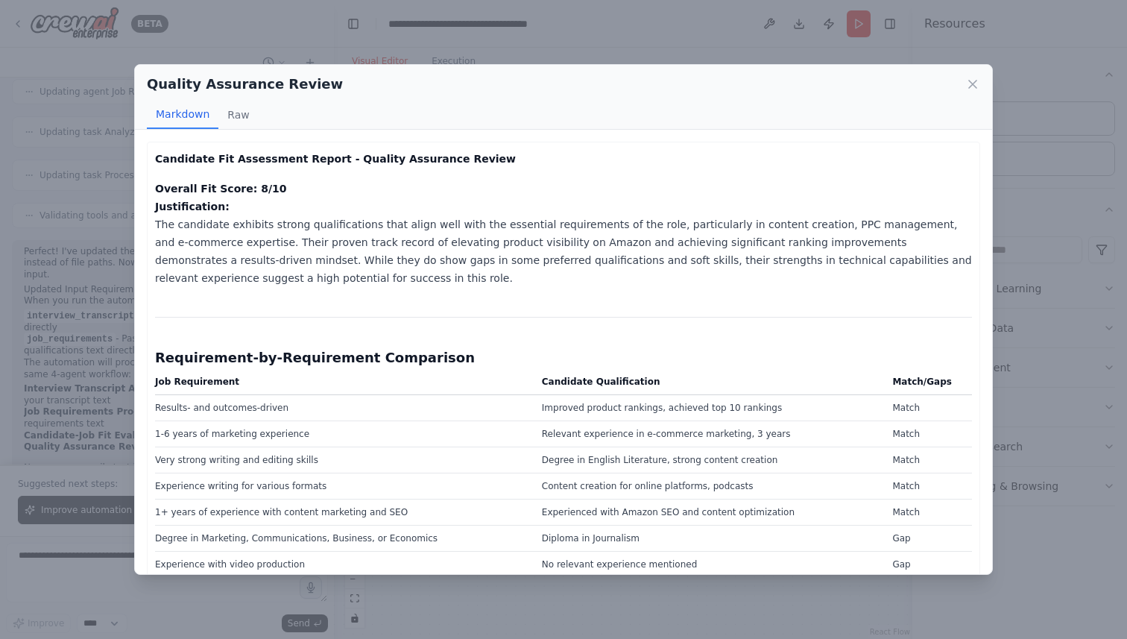
drag, startPoint x: 268, startPoint y: 275, endPoint x: 133, endPoint y: 196, distance: 156.4
click at [133, 196] on div "Quality Assurance Review Markdown Raw Candidate Fit Assessment Report - Quality…" at bounding box center [563, 319] width 1127 height 639
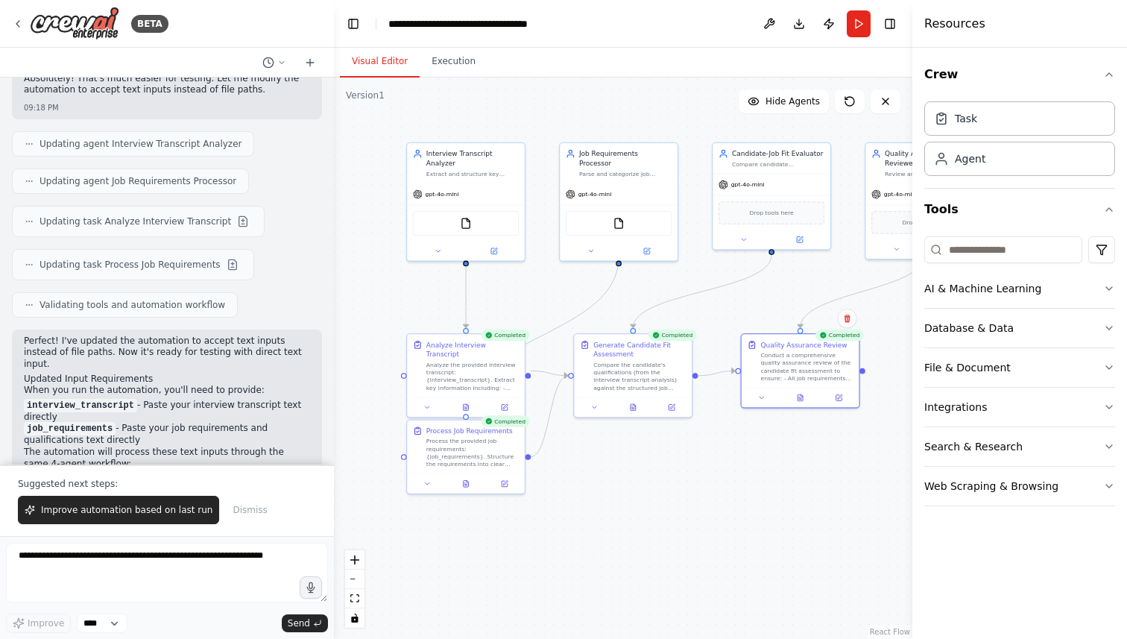
scroll to position [2780, 0]
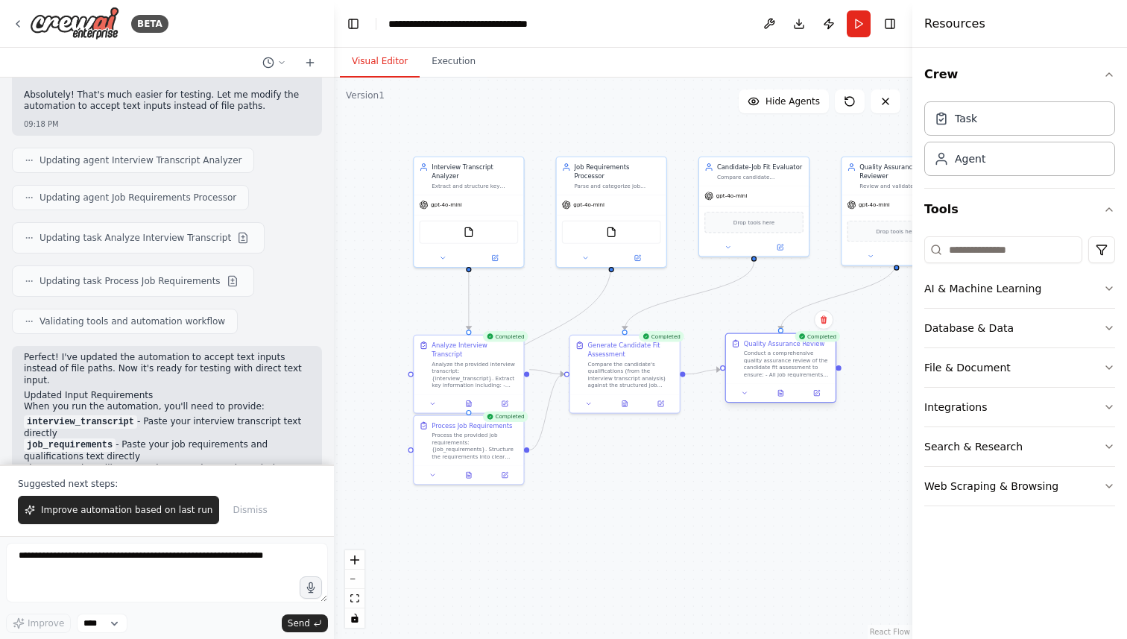
click at [773, 363] on div "Conduct a comprehensive quality assurance review of the candidate fit assessmen…" at bounding box center [787, 364] width 86 height 28
click at [745, 396] on icon at bounding box center [744, 392] width 7 height 7
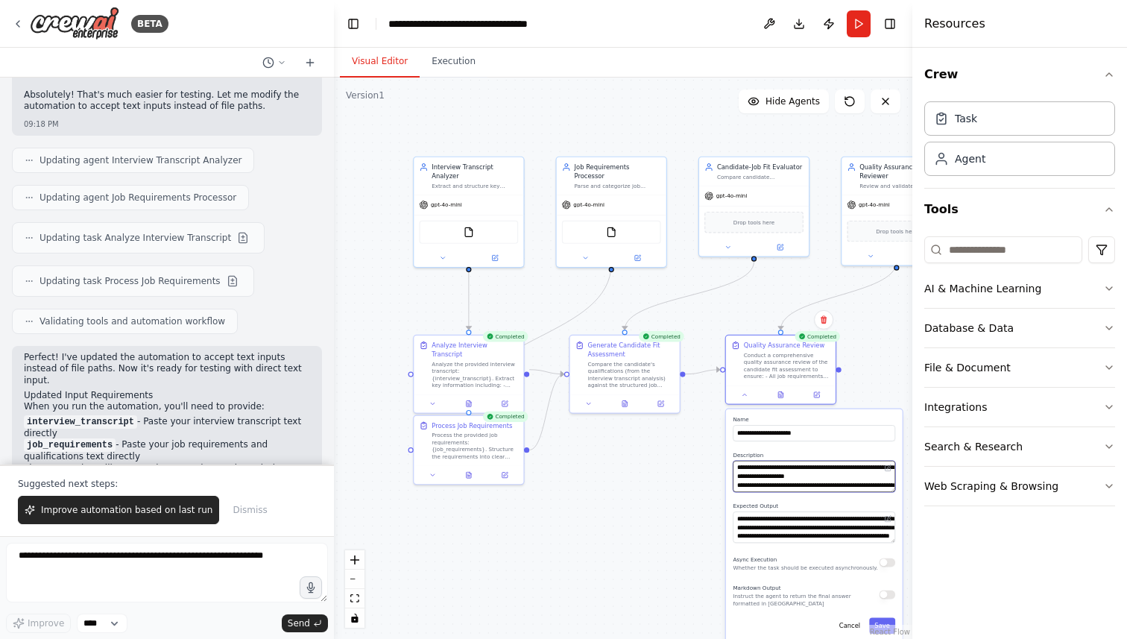
click at [783, 480] on textarea "**********" at bounding box center [814, 476] width 163 height 31
drag, startPoint x: 737, startPoint y: 470, endPoint x: 836, endPoint y: 496, distance: 103.4
click at [836, 496] on div "**********" at bounding box center [814, 525] width 177 height 232
click at [687, 546] on div ".deletable-edge-delete-btn { width: 20px; height: 20px; border: 0px solid #ffff…" at bounding box center [623, 358] width 579 height 561
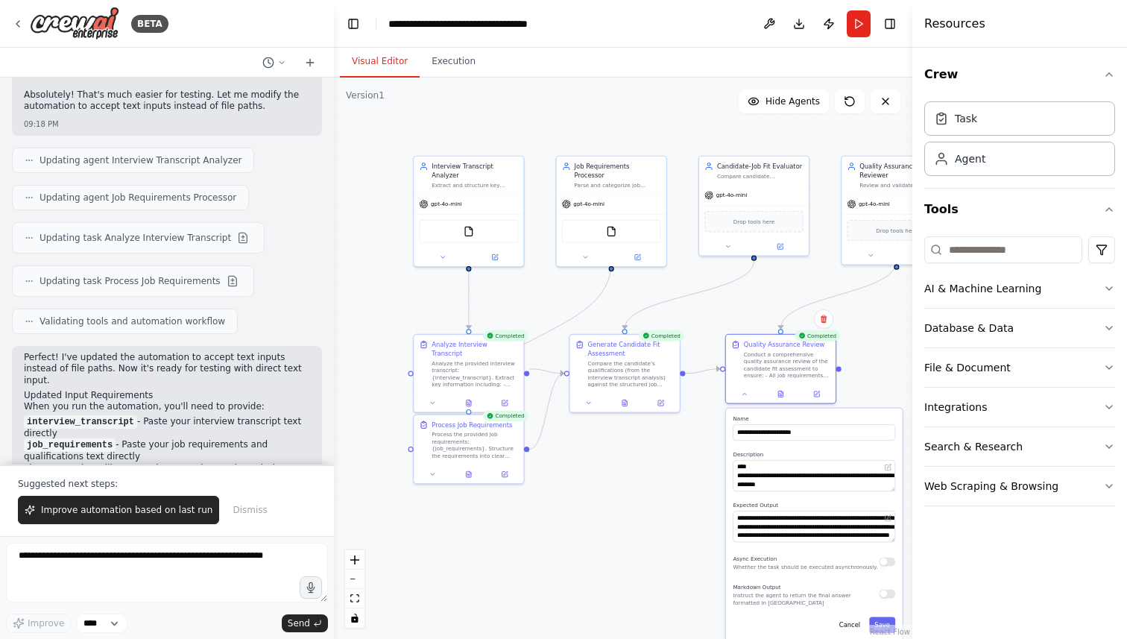
click at [686, 457] on div ".deletable-edge-delete-btn { width: 20px; height: 20px; border: 0px solid #ffff…" at bounding box center [623, 358] width 579 height 561
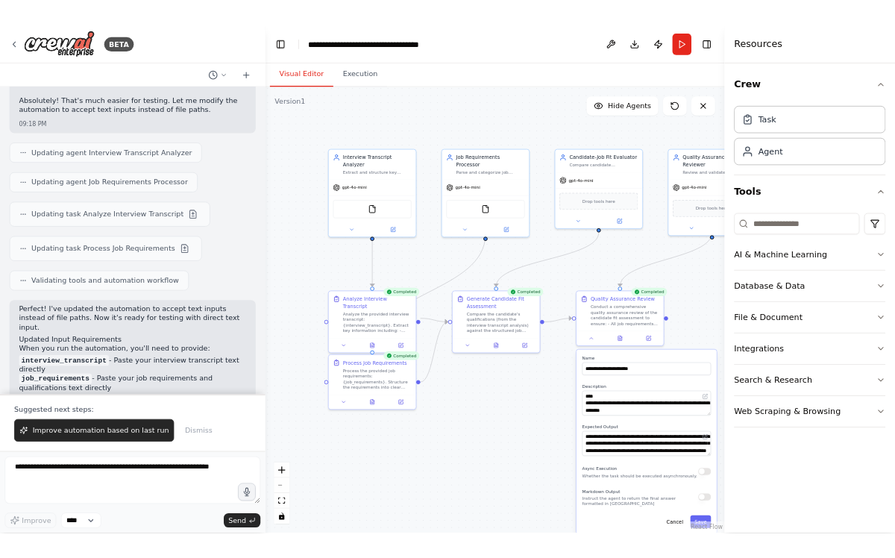
scroll to position [2886, 0]
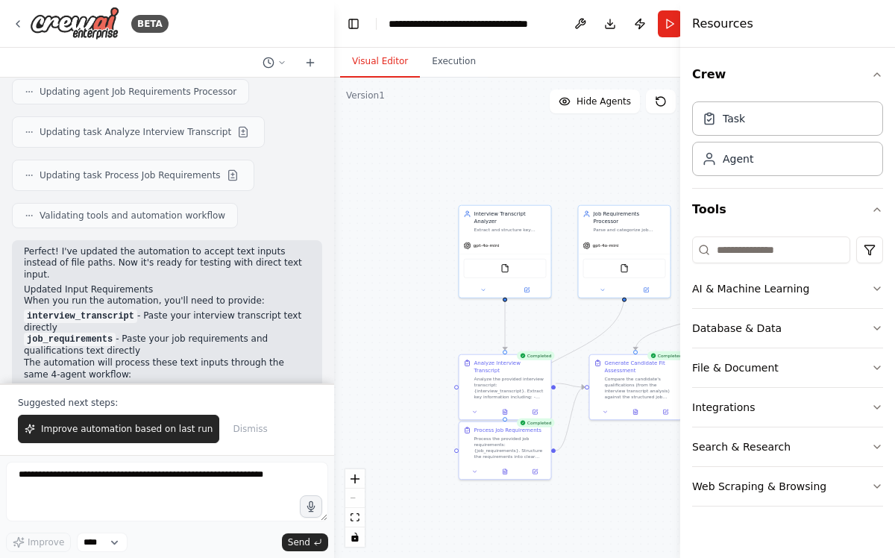
click at [415, 286] on div ".deletable-edge-delete-btn { width: 20px; height: 20px; border: 0px solid #ffff…" at bounding box center [528, 318] width 389 height 480
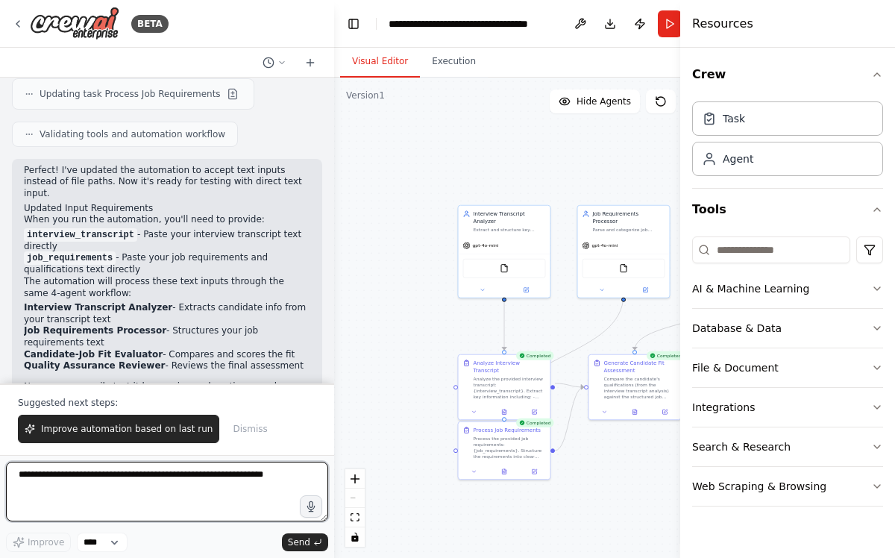
click at [127, 469] on textarea at bounding box center [167, 491] width 322 height 60
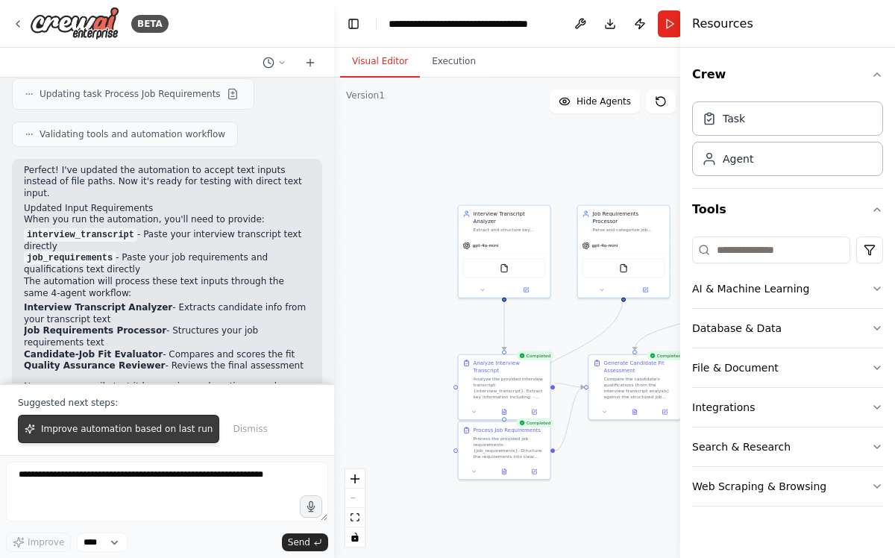
click at [125, 426] on span "Improve automation based on last run" at bounding box center [126, 429] width 171 height 12
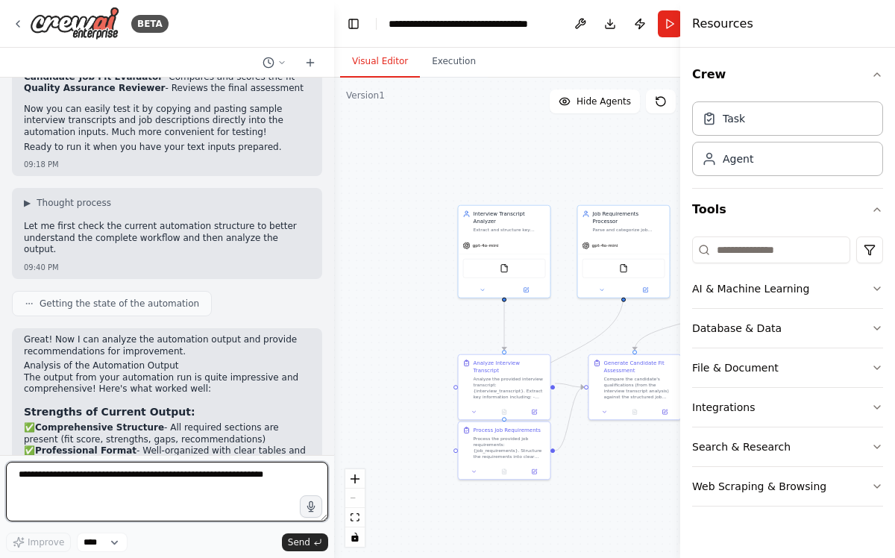
scroll to position [3607, 0]
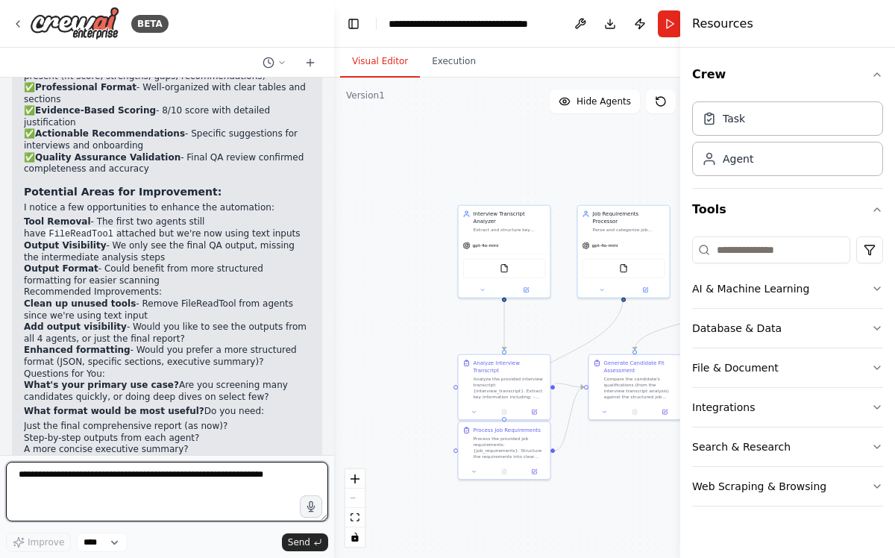
click at [131, 468] on textarea at bounding box center [167, 491] width 322 height 60
type textarea "**********"
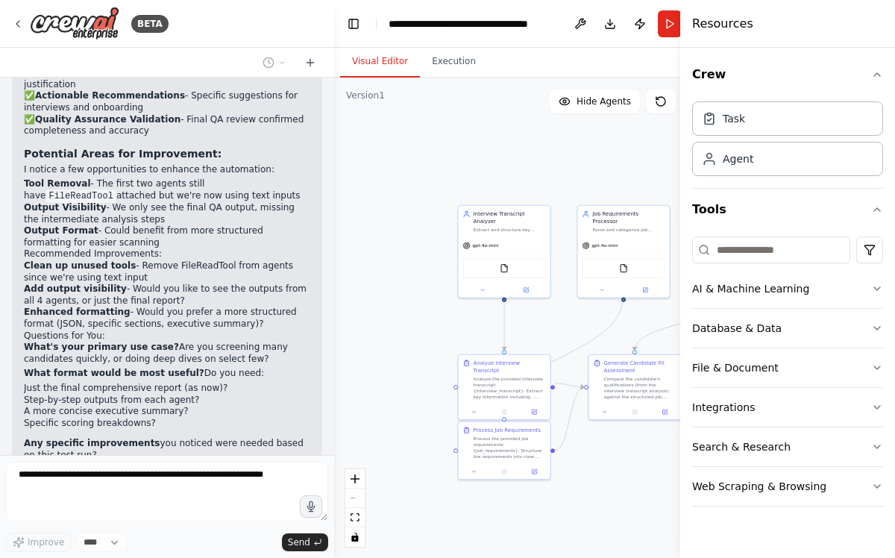
scroll to position [3699, 0]
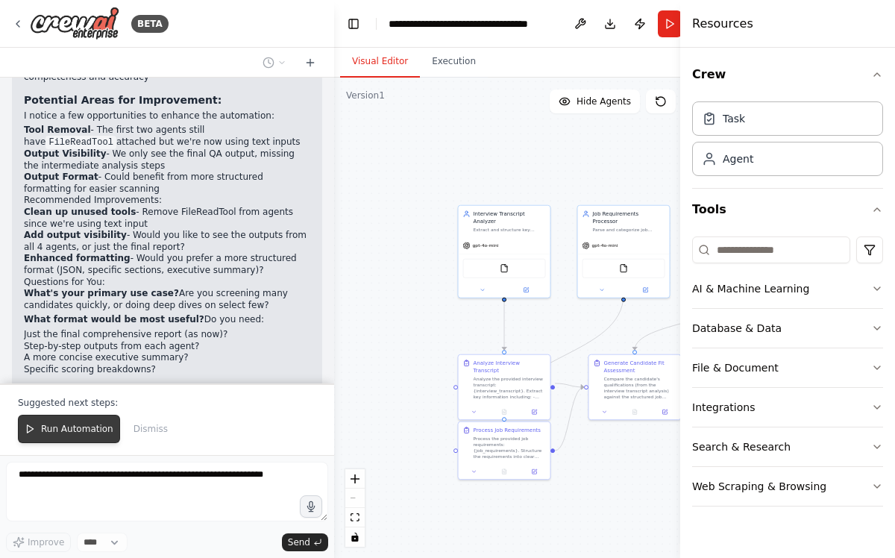
click at [53, 433] on span "Run Automation" at bounding box center [77, 429] width 72 height 12
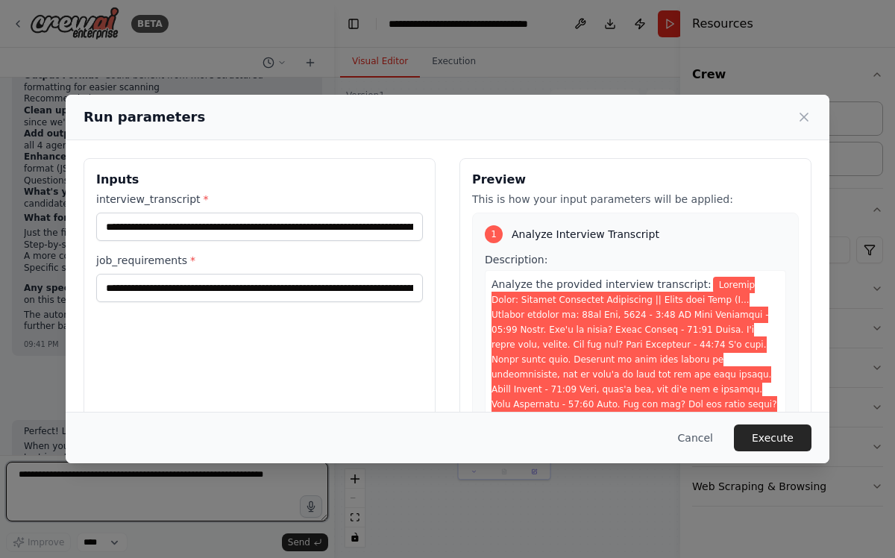
scroll to position [3812, 0]
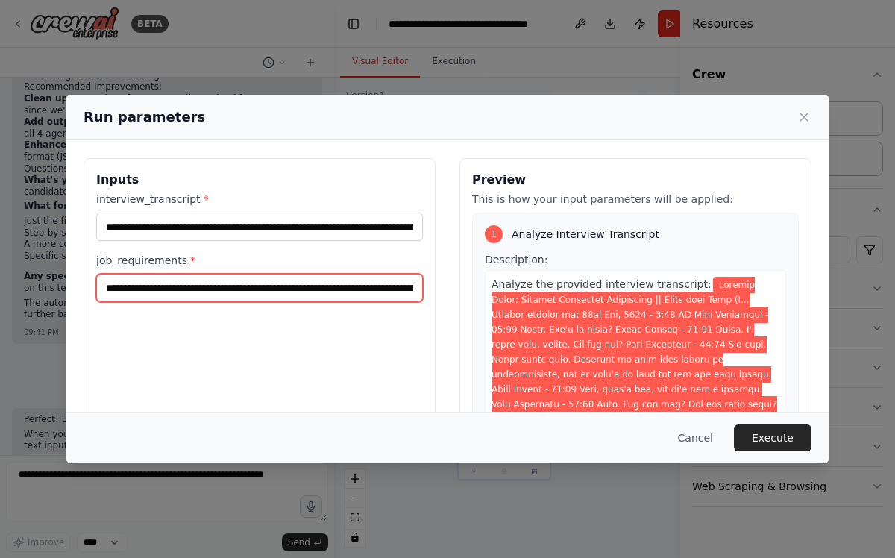
click at [296, 288] on input "job_requirements *" at bounding box center [259, 288] width 327 height 28
drag, startPoint x: 190, startPoint y: 288, endPoint x: 242, endPoint y: 379, distance: 105.1
click at [242, 379] on div "Inputs interview_transcript * job_requirements *" at bounding box center [259, 334] width 352 height 353
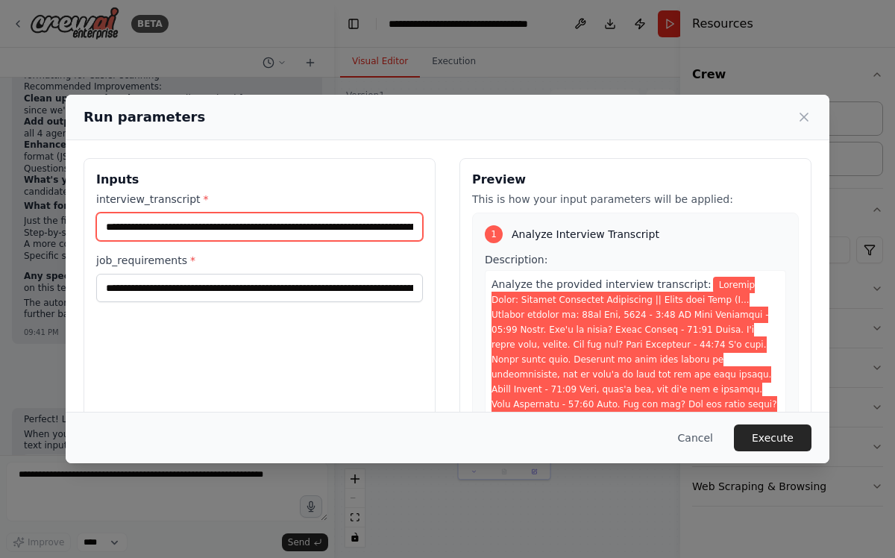
click at [203, 227] on input "interview_transcript *" at bounding box center [259, 226] width 327 height 28
drag, startPoint x: 108, startPoint y: 227, endPoint x: 458, endPoint y: 230, distance: 349.6
click at [458, 230] on div "Inputs interview_transcript * job_requirements * Preview This is how your input…" at bounding box center [447, 334] width 728 height 353
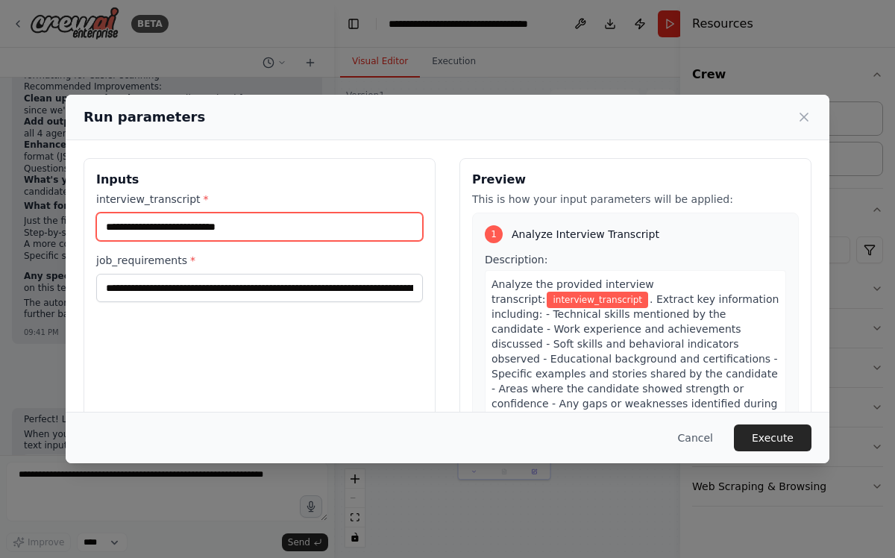
paste input "**********"
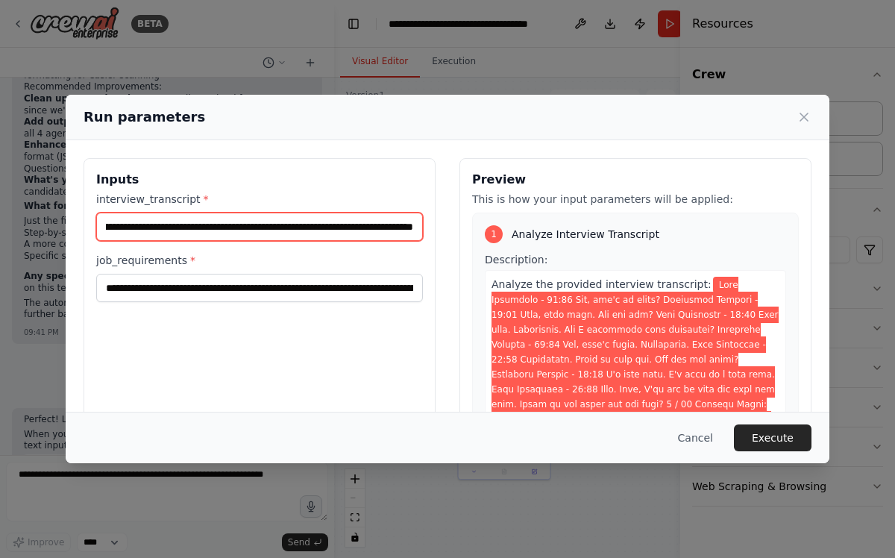
type input "**********"
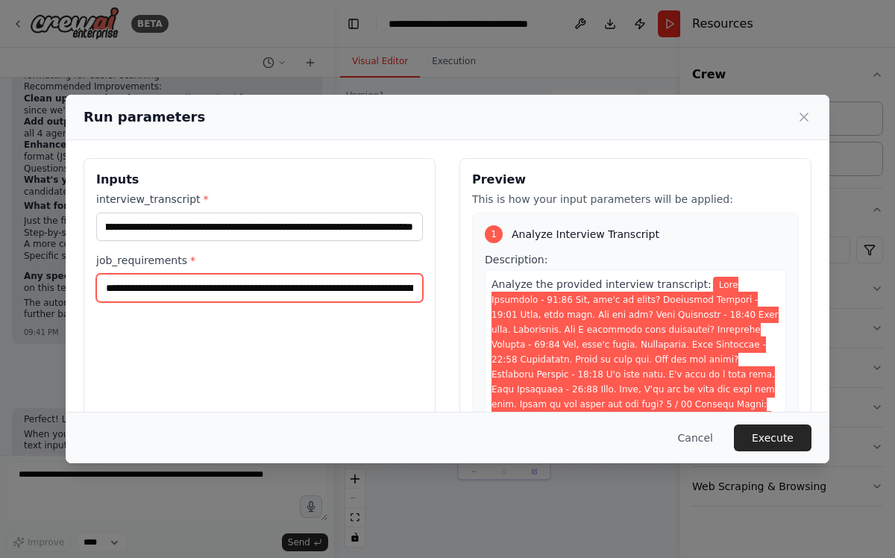
scroll to position [0, 0]
click at [306, 283] on input "job_requirements *" at bounding box center [259, 288] width 327 height 28
drag, startPoint x: 105, startPoint y: 290, endPoint x: 95, endPoint y: 279, distance: 14.8
click at [96, 279] on input "job_requirements *" at bounding box center [259, 288] width 327 height 28
click at [114, 285] on input "job_requirements *" at bounding box center [259, 288] width 327 height 28
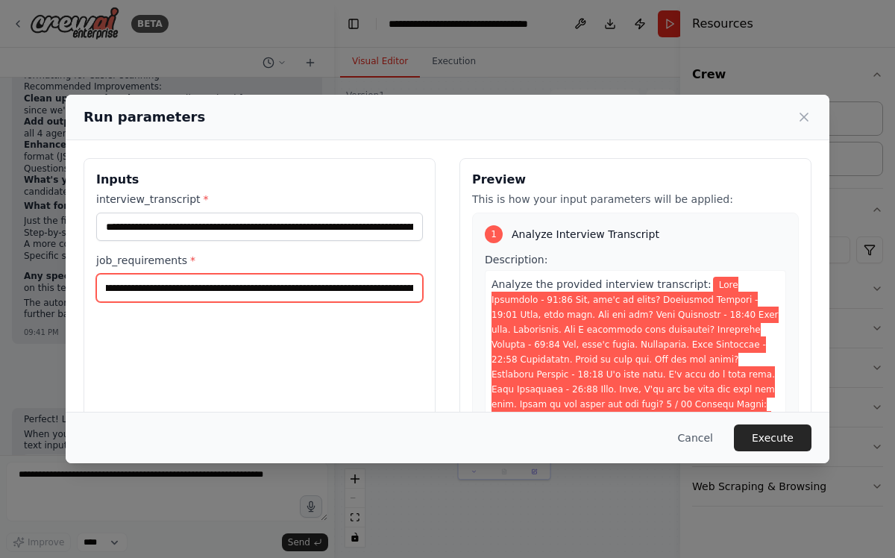
scroll to position [0, 591]
drag, startPoint x: 107, startPoint y: 290, endPoint x: 317, endPoint y: 284, distance: 209.6
click at [317, 284] on input "job_requirements *" at bounding box center [259, 288] width 327 height 28
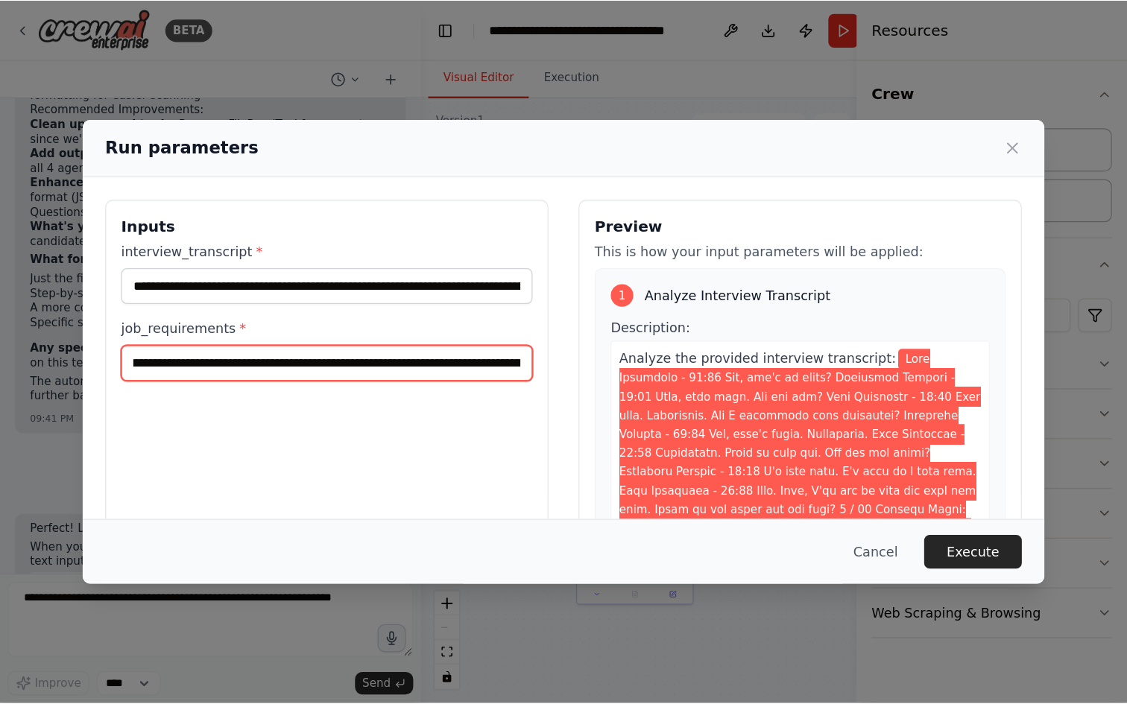
scroll to position [0, 0]
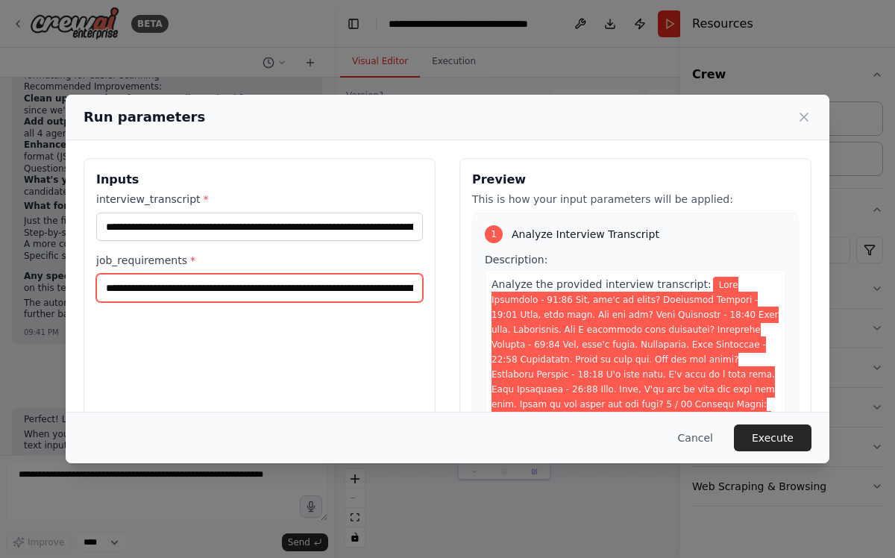
drag, startPoint x: 207, startPoint y: 291, endPoint x: 71, endPoint y: 291, distance: 135.7
click at [72, 291] on div "**********" at bounding box center [447, 334] width 763 height 389
type input "**********"
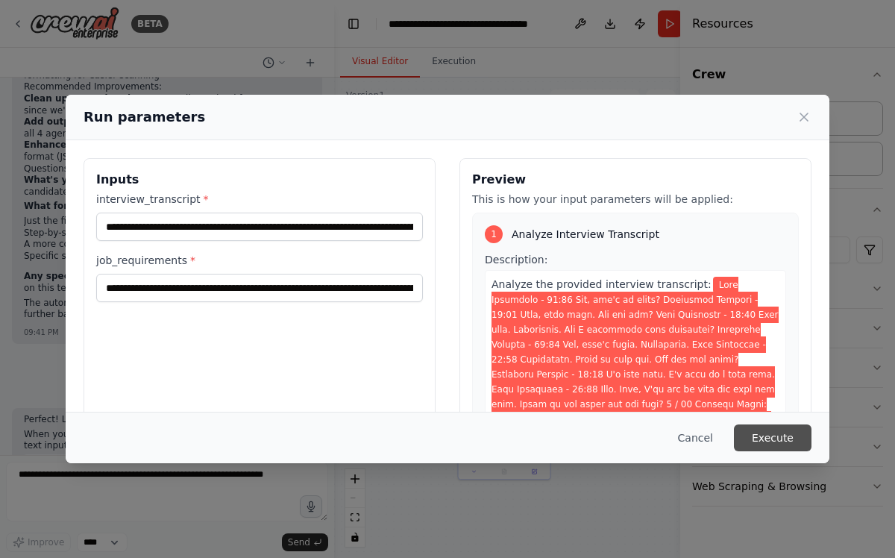
click at [775, 441] on button "Execute" at bounding box center [773, 437] width 78 height 27
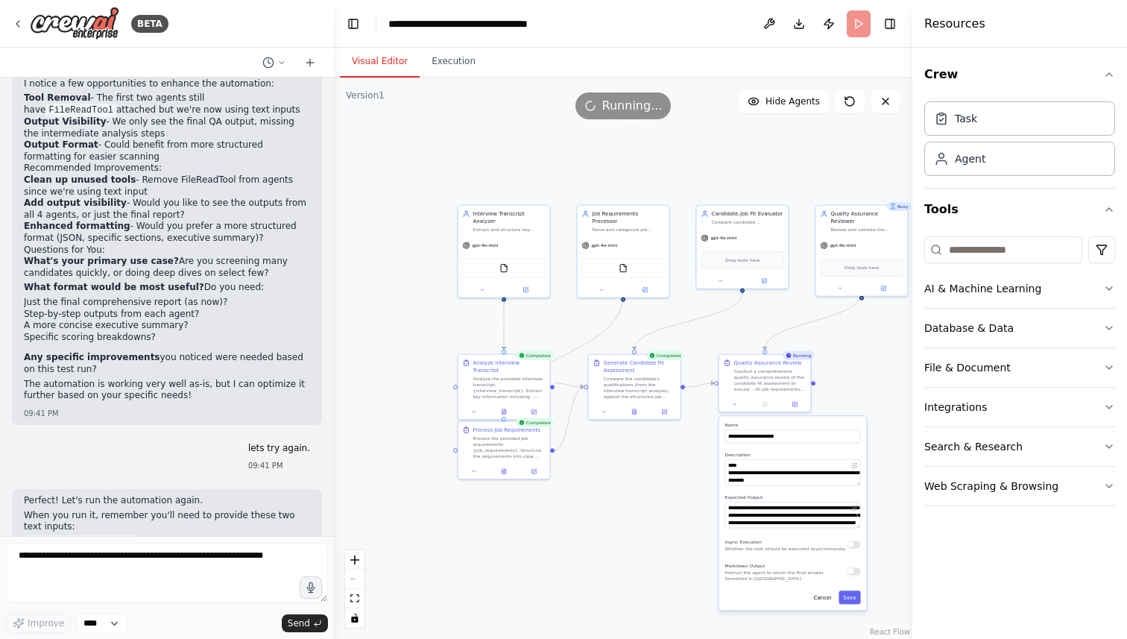
scroll to position [3803, 0]
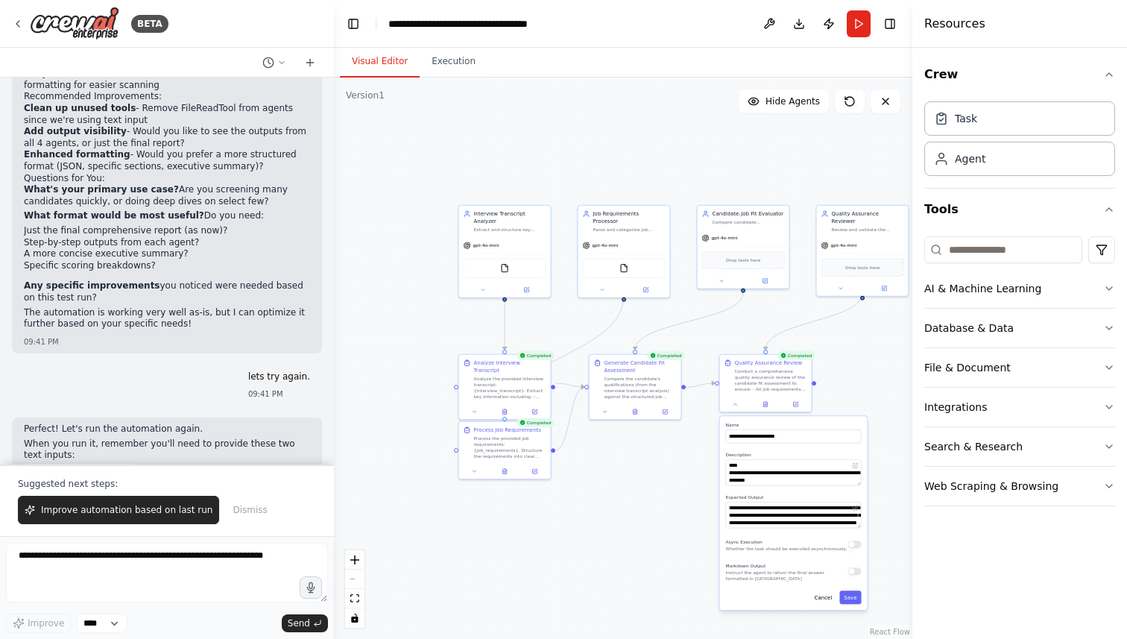
click at [590, 512] on div ".deletable-edge-delete-btn { width: 20px; height: 20px; border: 0px solid #ffff…" at bounding box center [623, 358] width 579 height 561
click at [768, 409] on div at bounding box center [766, 403] width 92 height 16
click at [675, 513] on div ".deletable-edge-delete-btn { width: 20px; height: 20px; border: 0px solid #ffff…" at bounding box center [623, 358] width 579 height 561
click at [822, 596] on button "Cancel" at bounding box center [823, 596] width 27 height 13
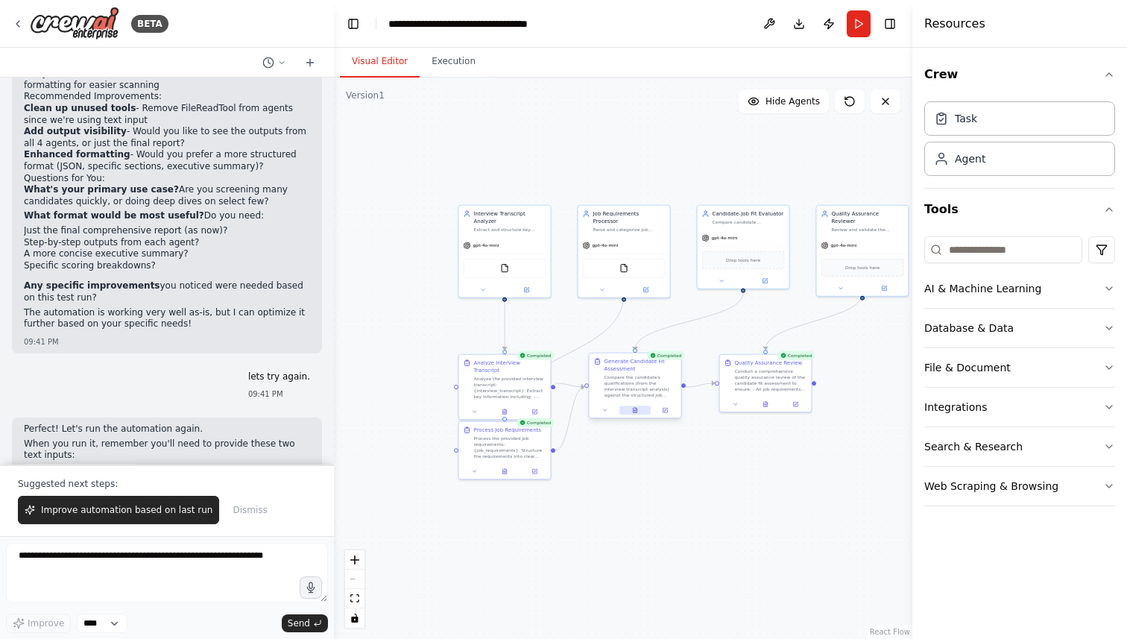
click at [637, 409] on icon at bounding box center [635, 410] width 6 height 6
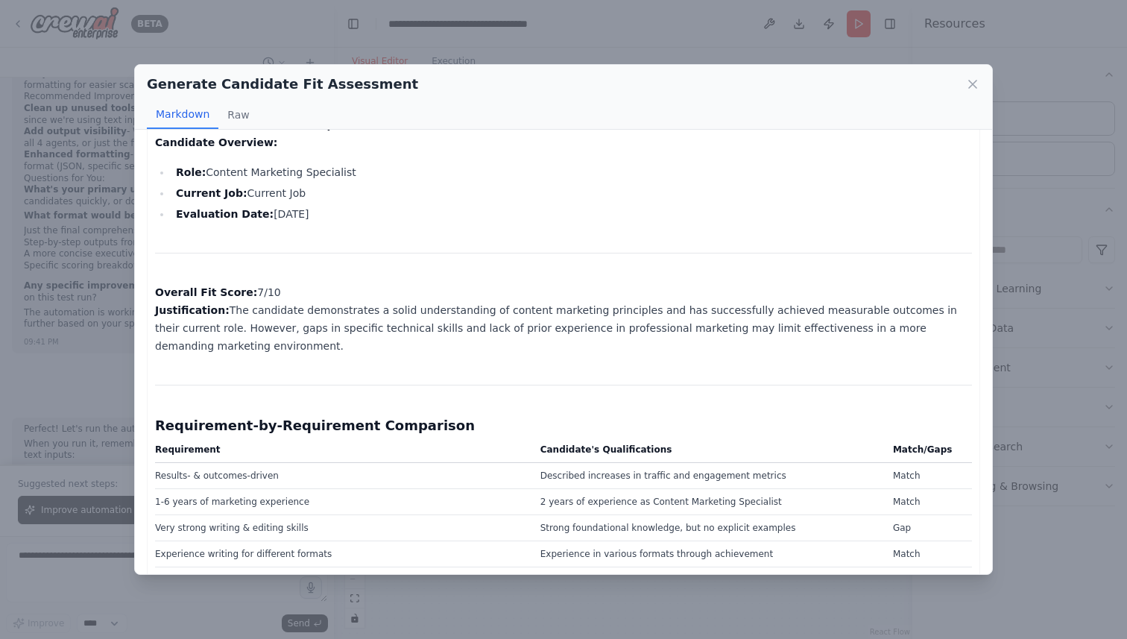
scroll to position [0, 0]
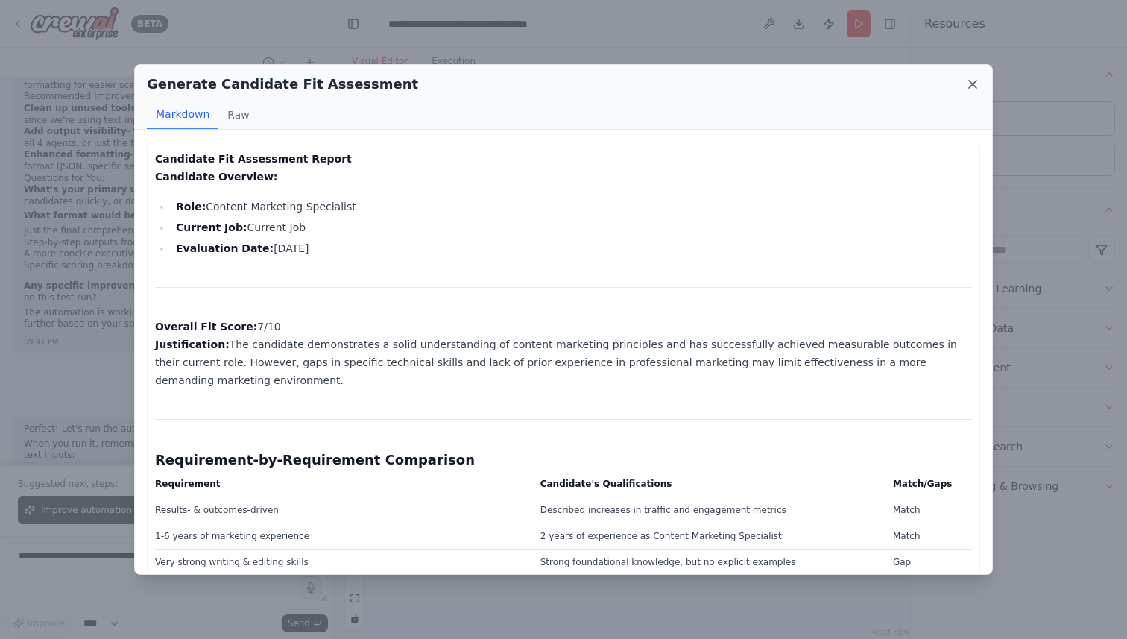
click at [965, 81] on icon at bounding box center [972, 84] width 15 height 15
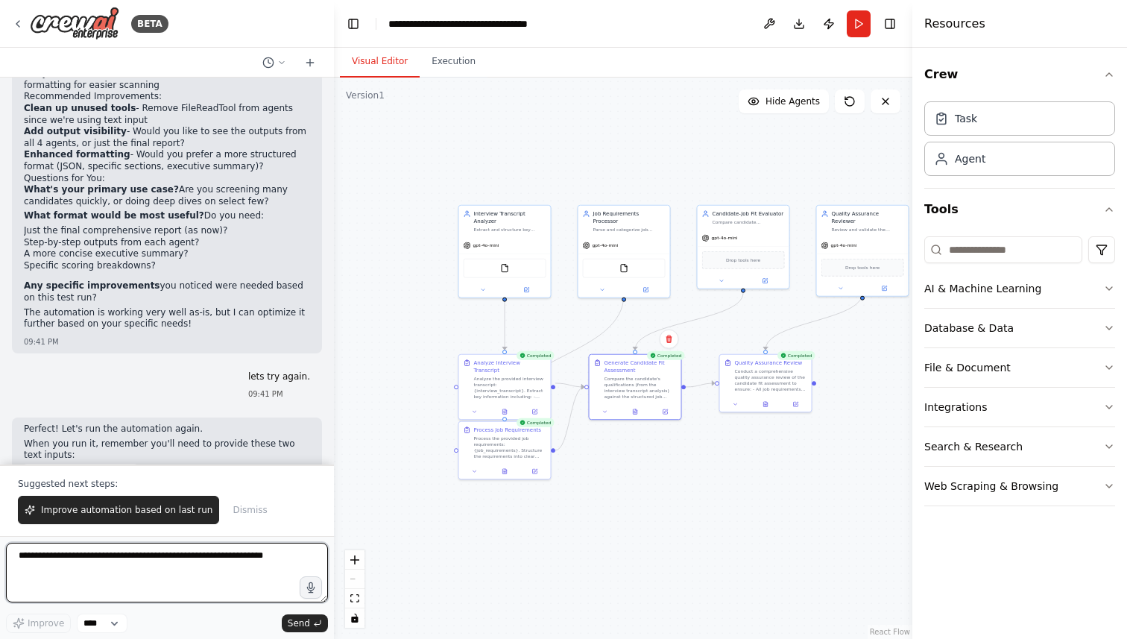
click at [149, 561] on textarea at bounding box center [167, 573] width 322 height 60
type textarea "**********"
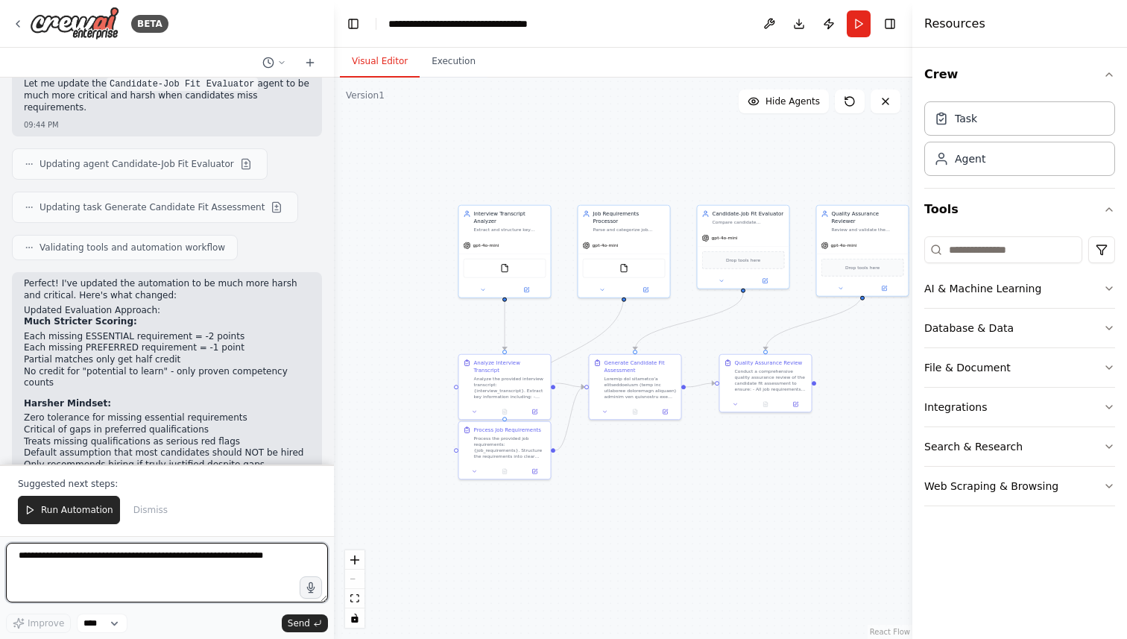
scroll to position [4418, 0]
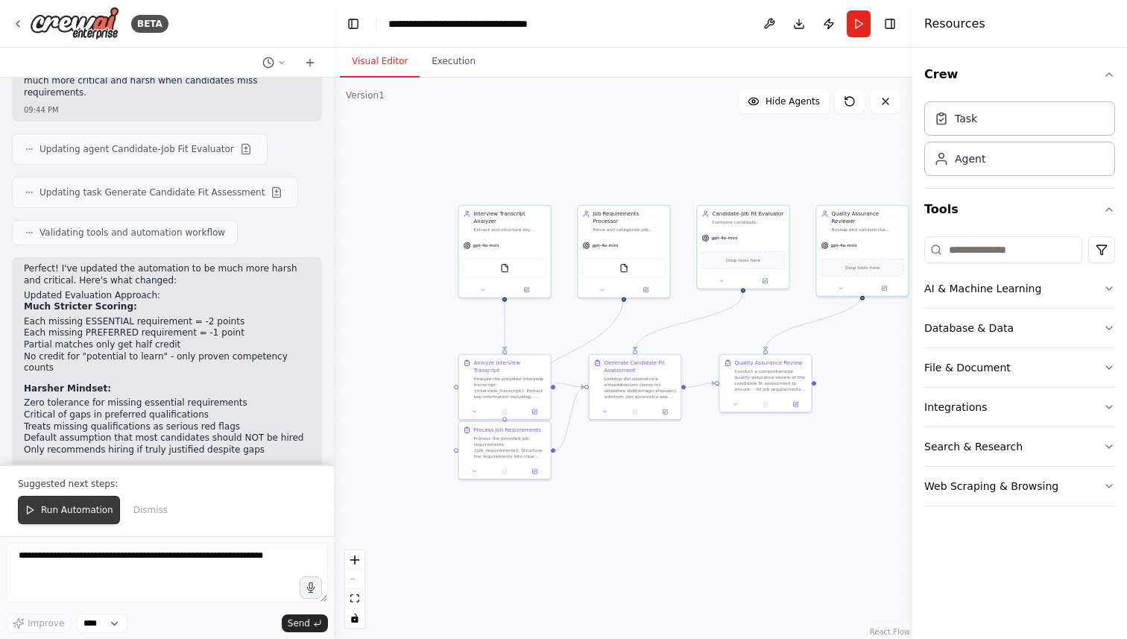
click at [52, 509] on span "Run Automation" at bounding box center [77, 510] width 72 height 12
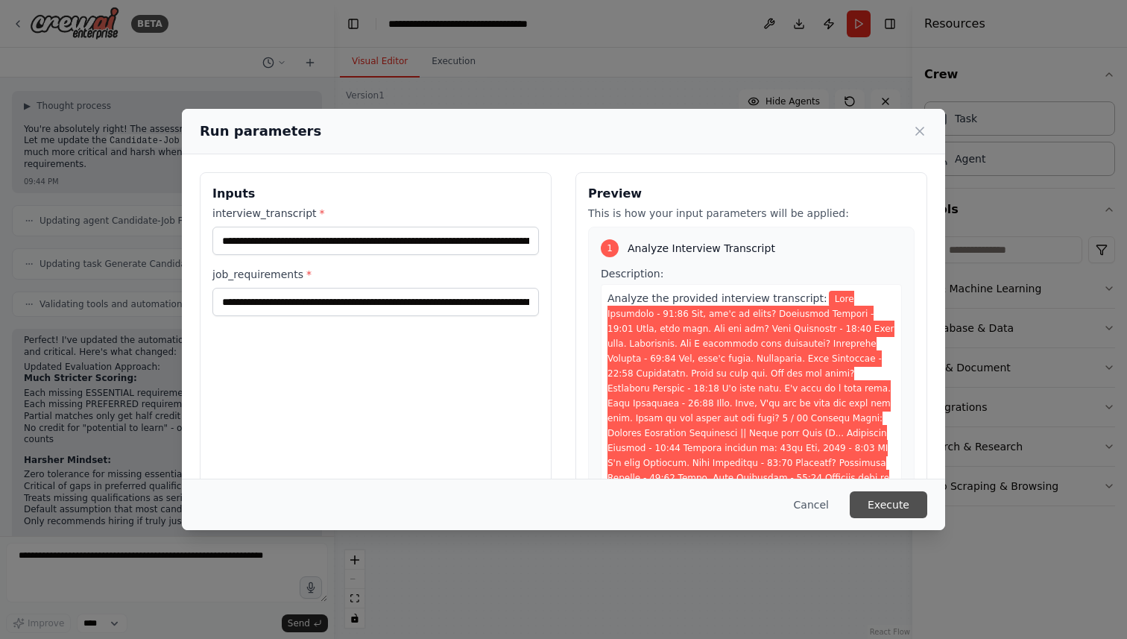
click at [880, 498] on button "Execute" at bounding box center [889, 504] width 78 height 27
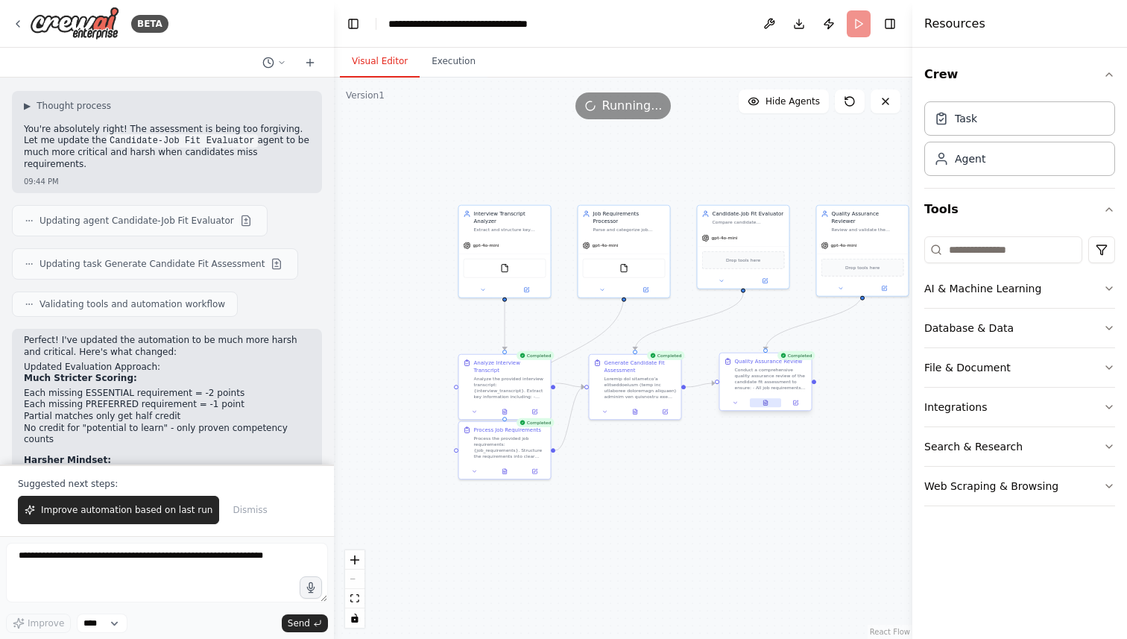
scroll to position [4418, 0]
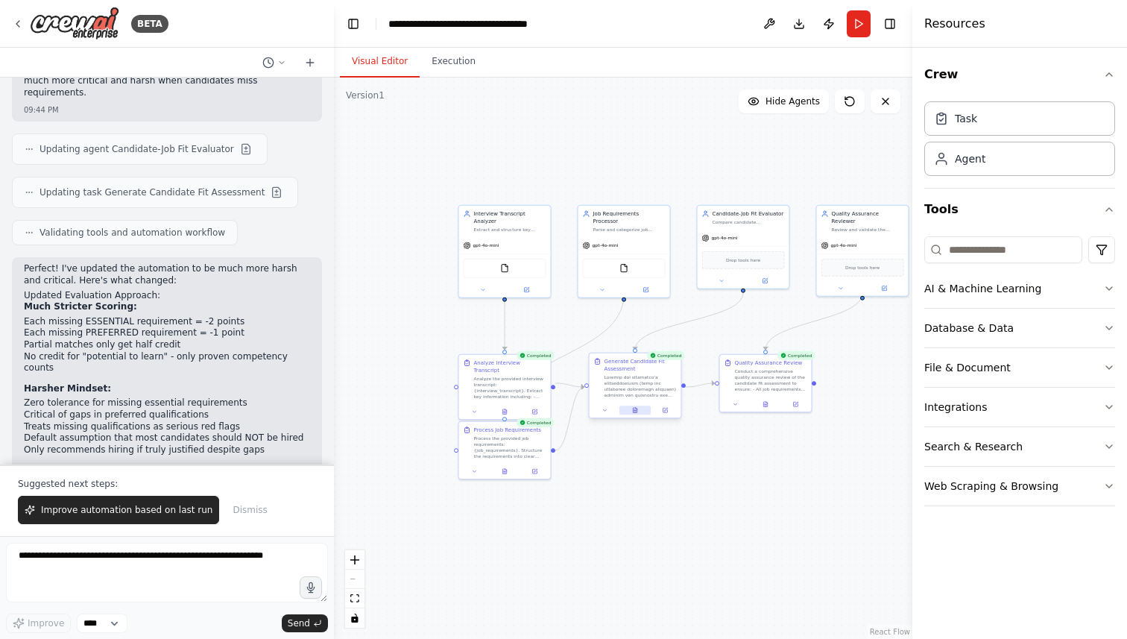
click at [636, 413] on button at bounding box center [635, 410] width 31 height 9
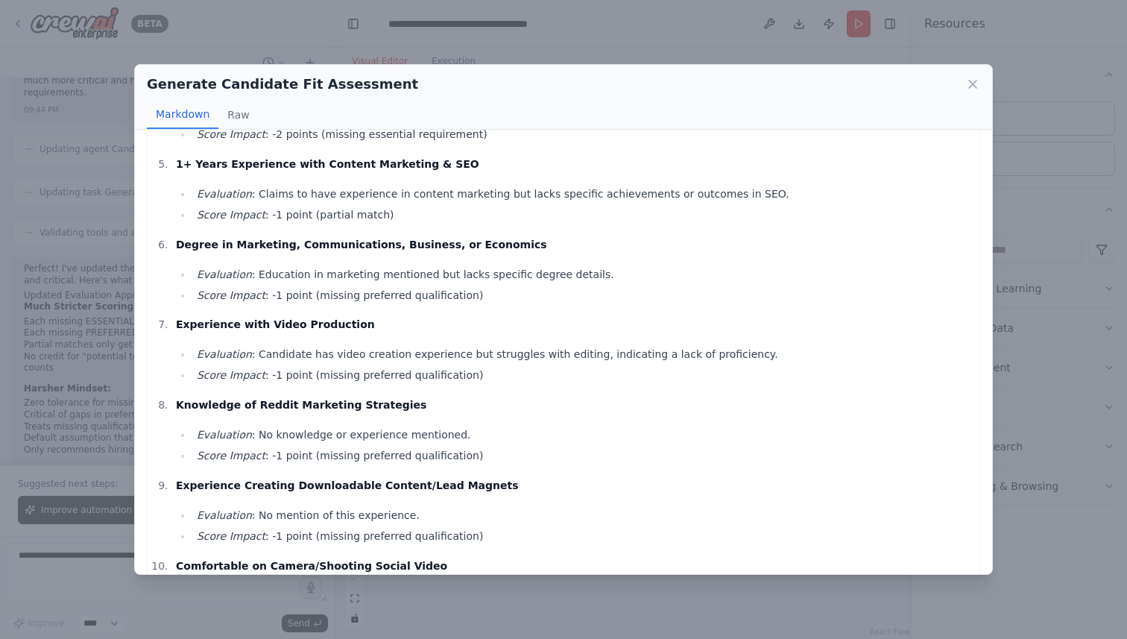
scroll to position [516, 0]
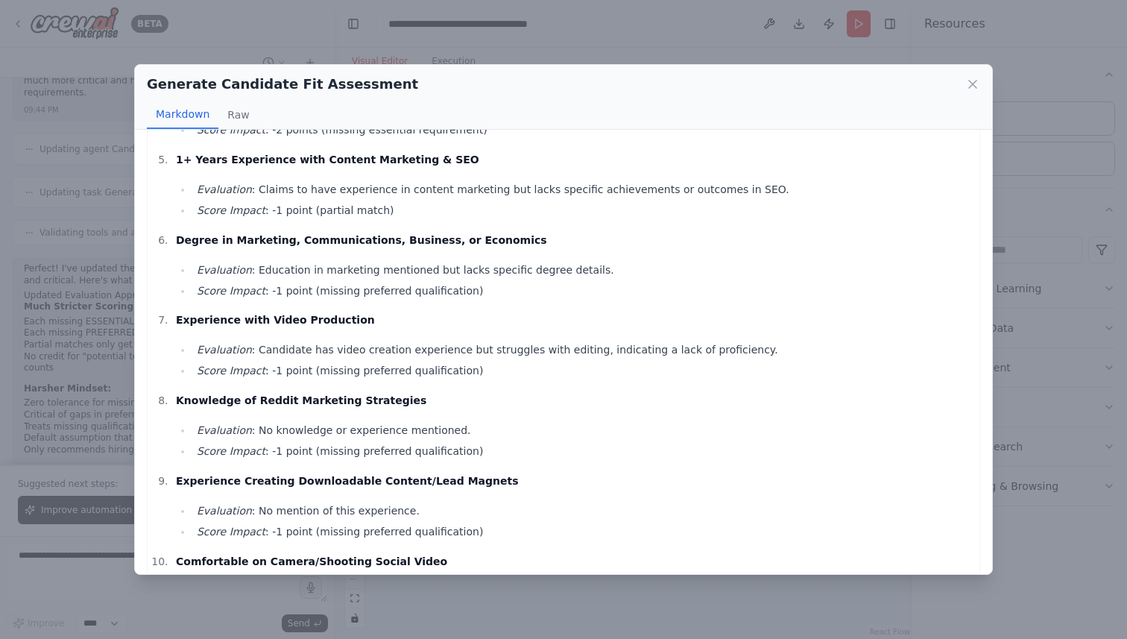
click at [420, 261] on li "Evaluation : Education in marketing mentioned but lacks specific degree details." at bounding box center [582, 270] width 780 height 18
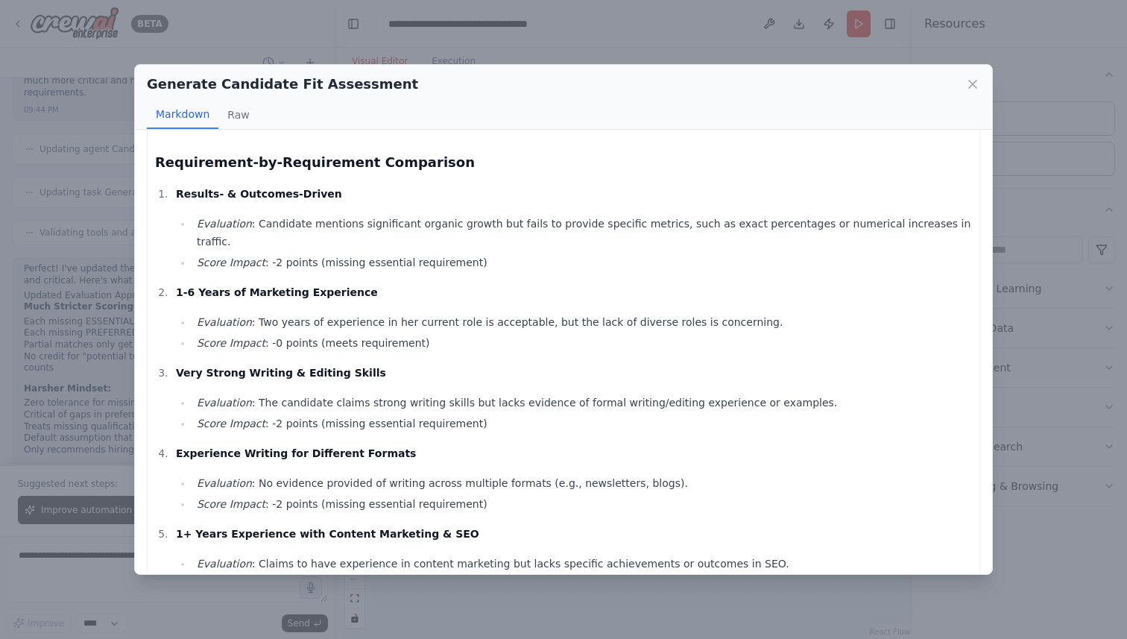
scroll to position [150, 0]
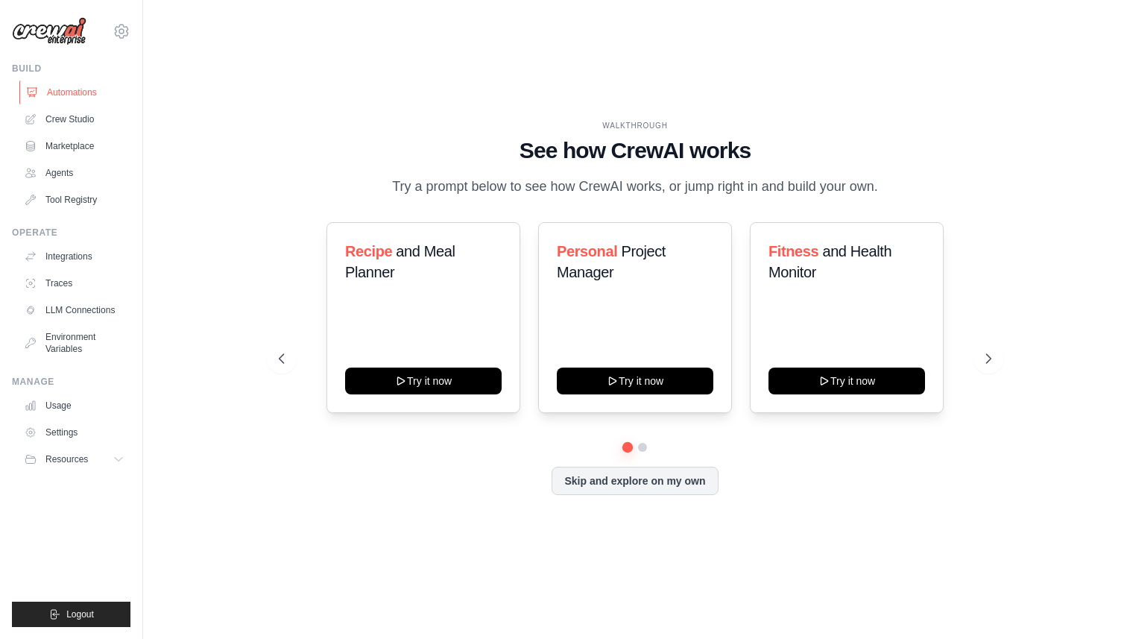
click at [66, 90] on link "Automations" at bounding box center [75, 93] width 113 height 24
click at [42, 176] on link "Agents" at bounding box center [75, 173] width 113 height 24
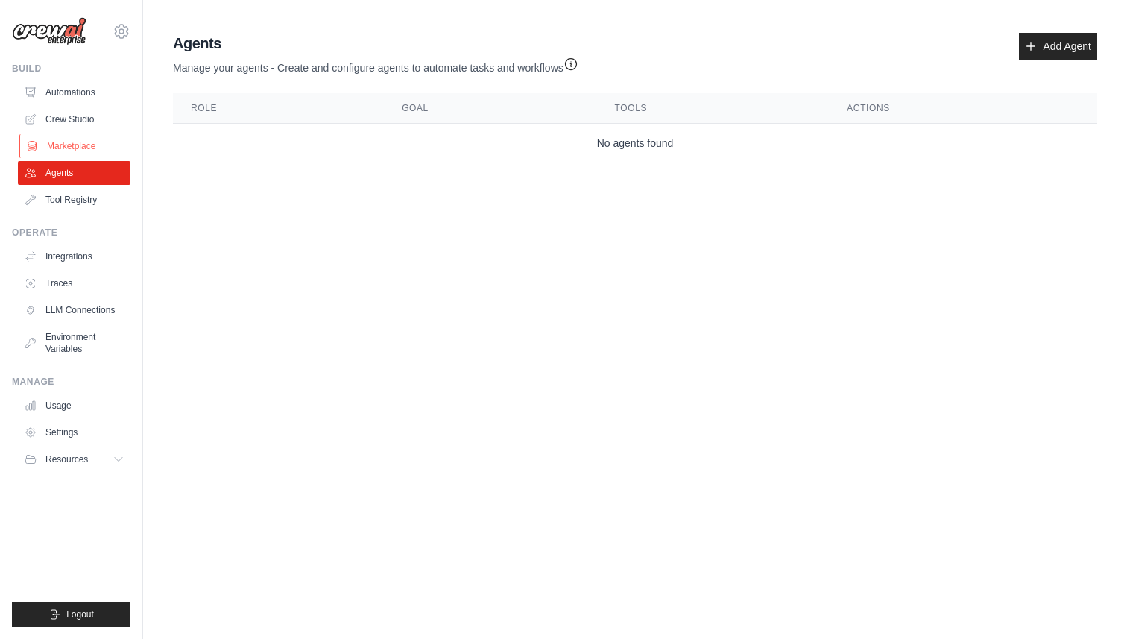
click at [40, 148] on link "Marketplace" at bounding box center [75, 146] width 113 height 24
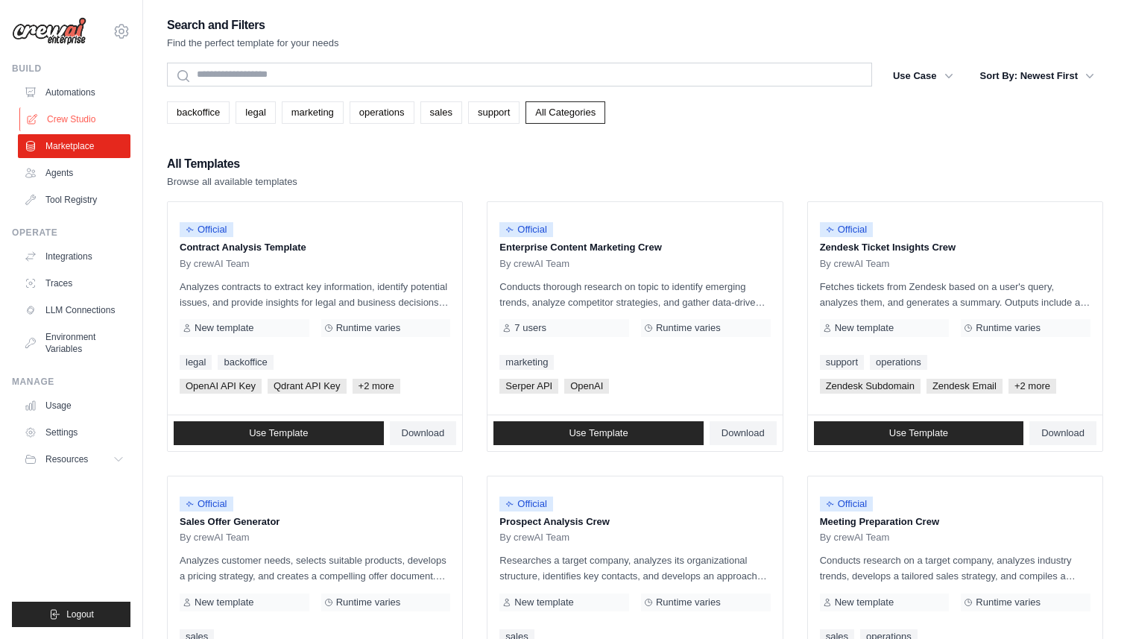
click at [49, 117] on link "Crew Studio" at bounding box center [75, 119] width 113 height 24
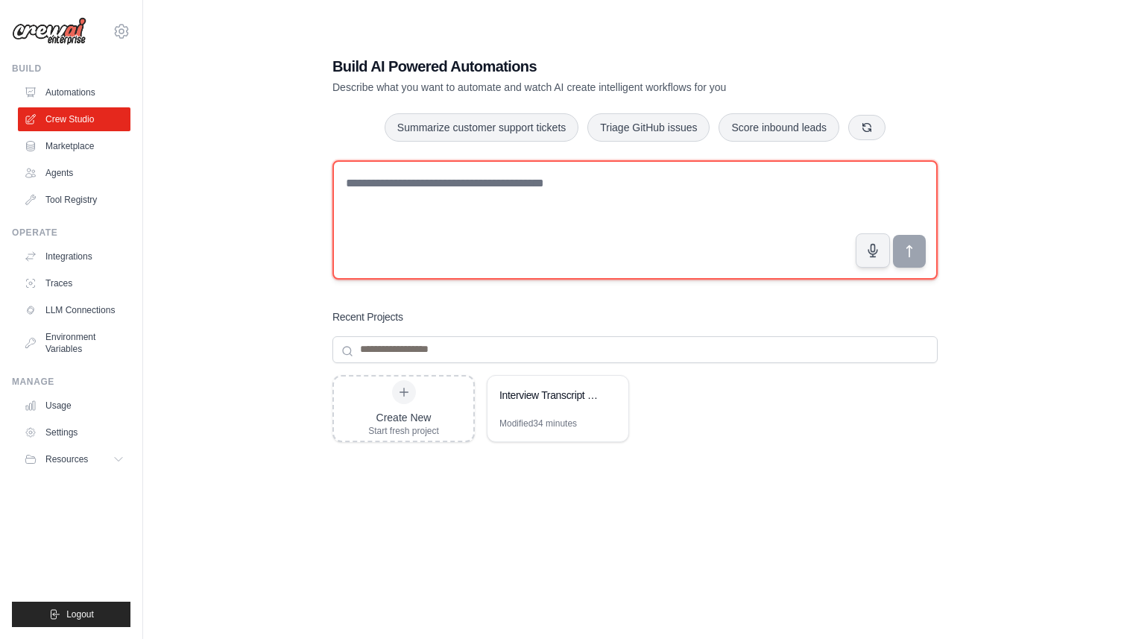
click at [487, 240] on textarea at bounding box center [634, 219] width 605 height 119
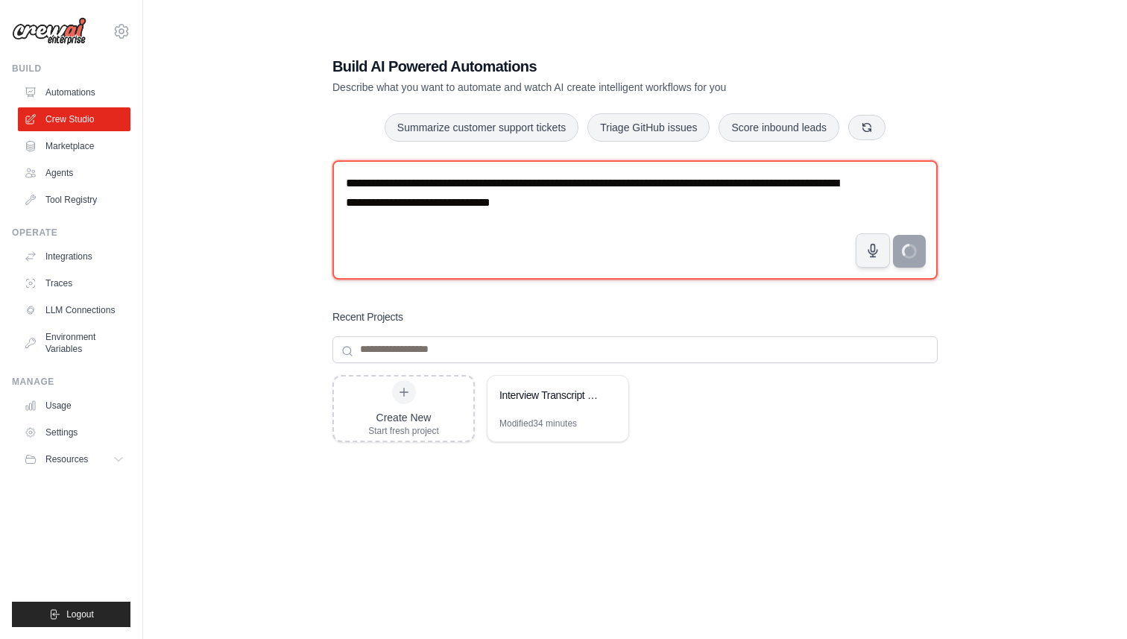
type textarea "**********"
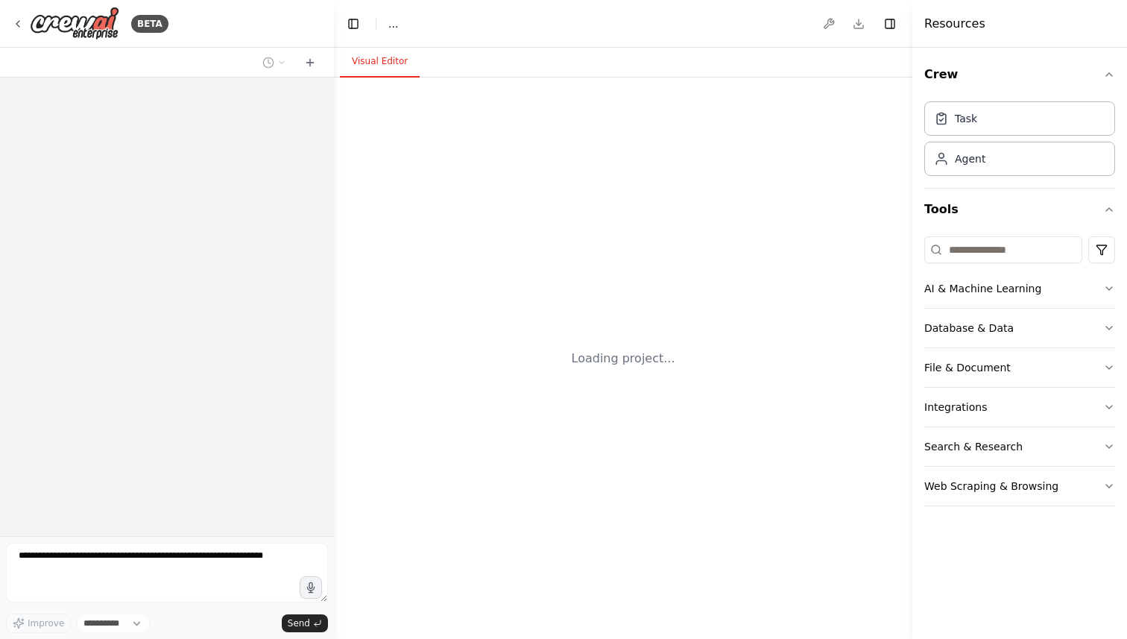
select select "****"
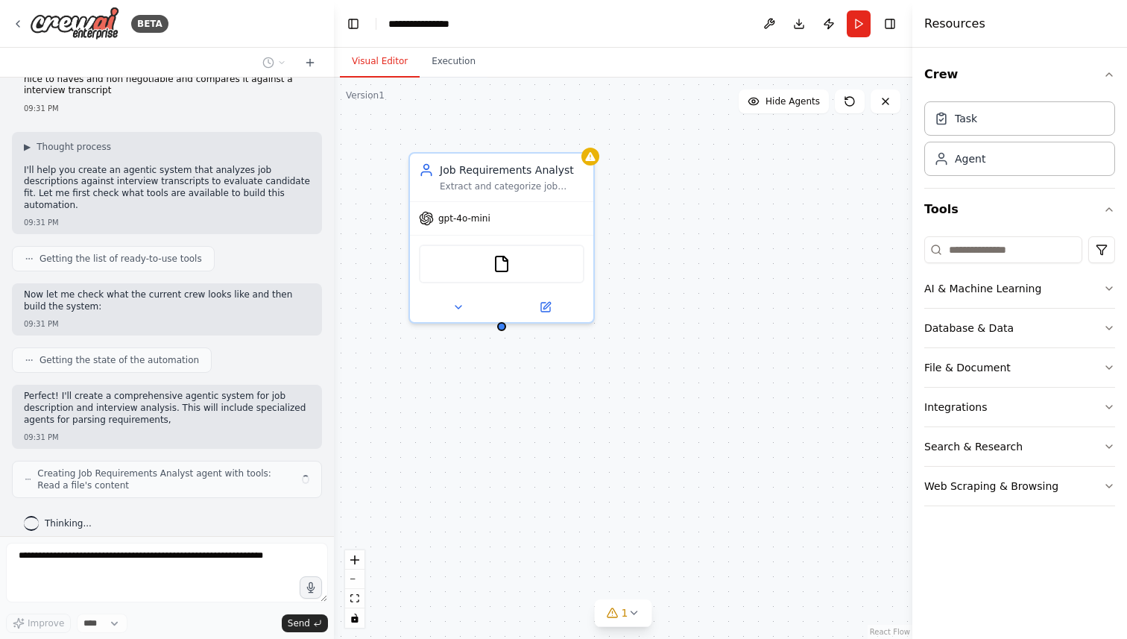
scroll to position [45, 0]
